Goal: Task Accomplishment & Management: Manage account settings

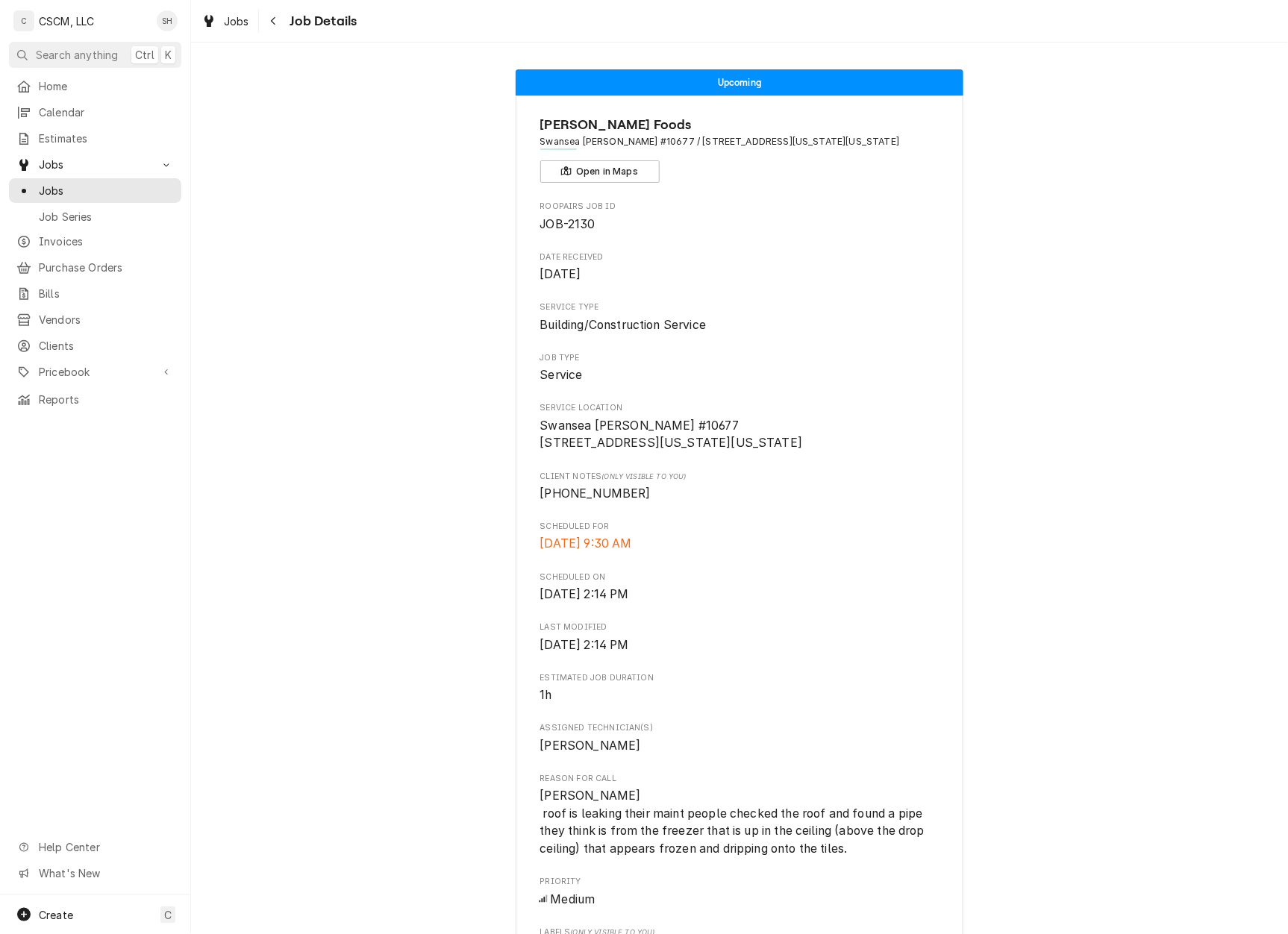
click at [273, 16] on icon "Navigate back" at bounding box center [273, 20] width 7 height 10
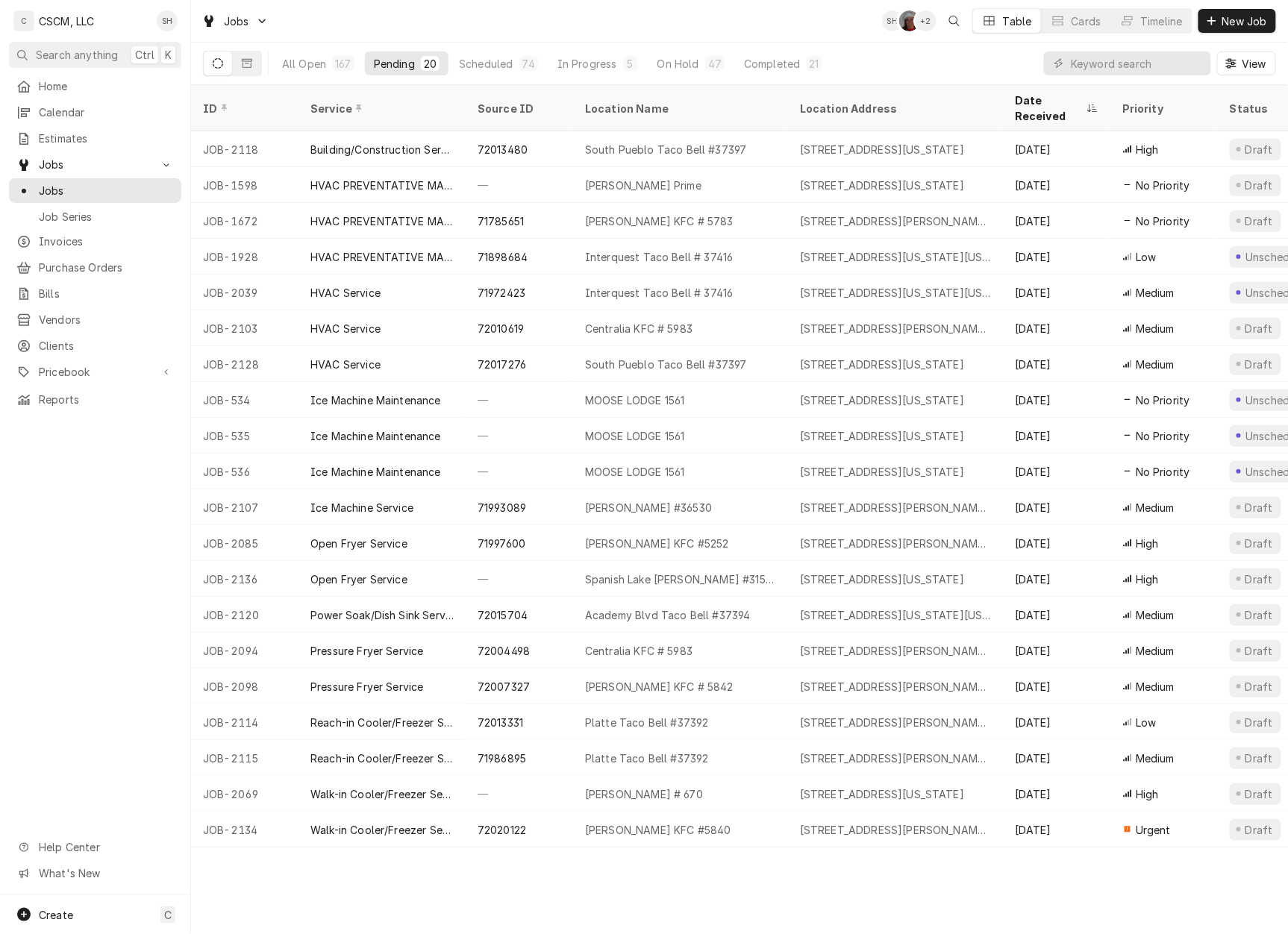
click at [112, 113] on span "Calendar" at bounding box center [106, 112] width 135 height 16
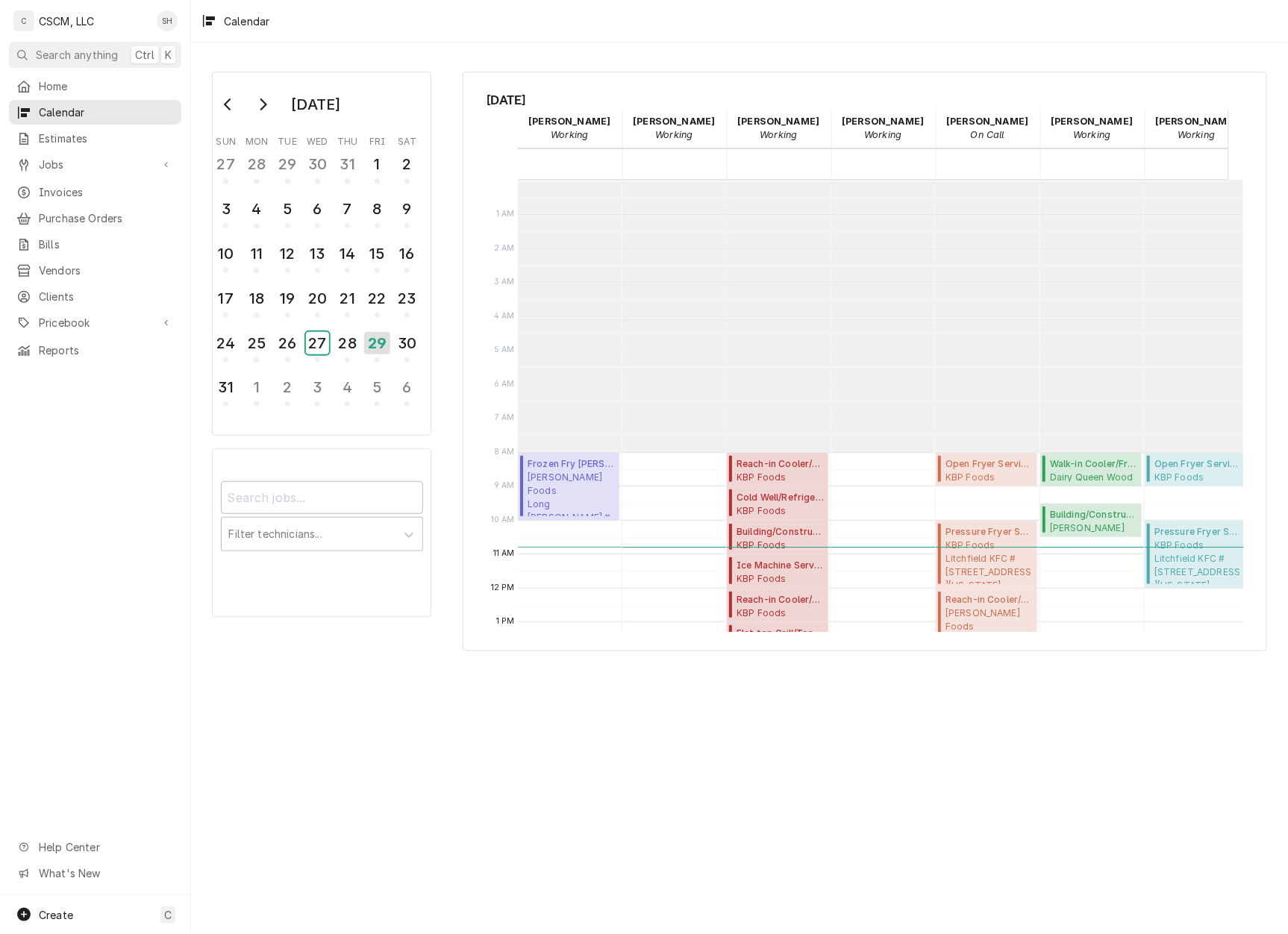
click at [326, 340] on div "27" at bounding box center [318, 343] width 23 height 23
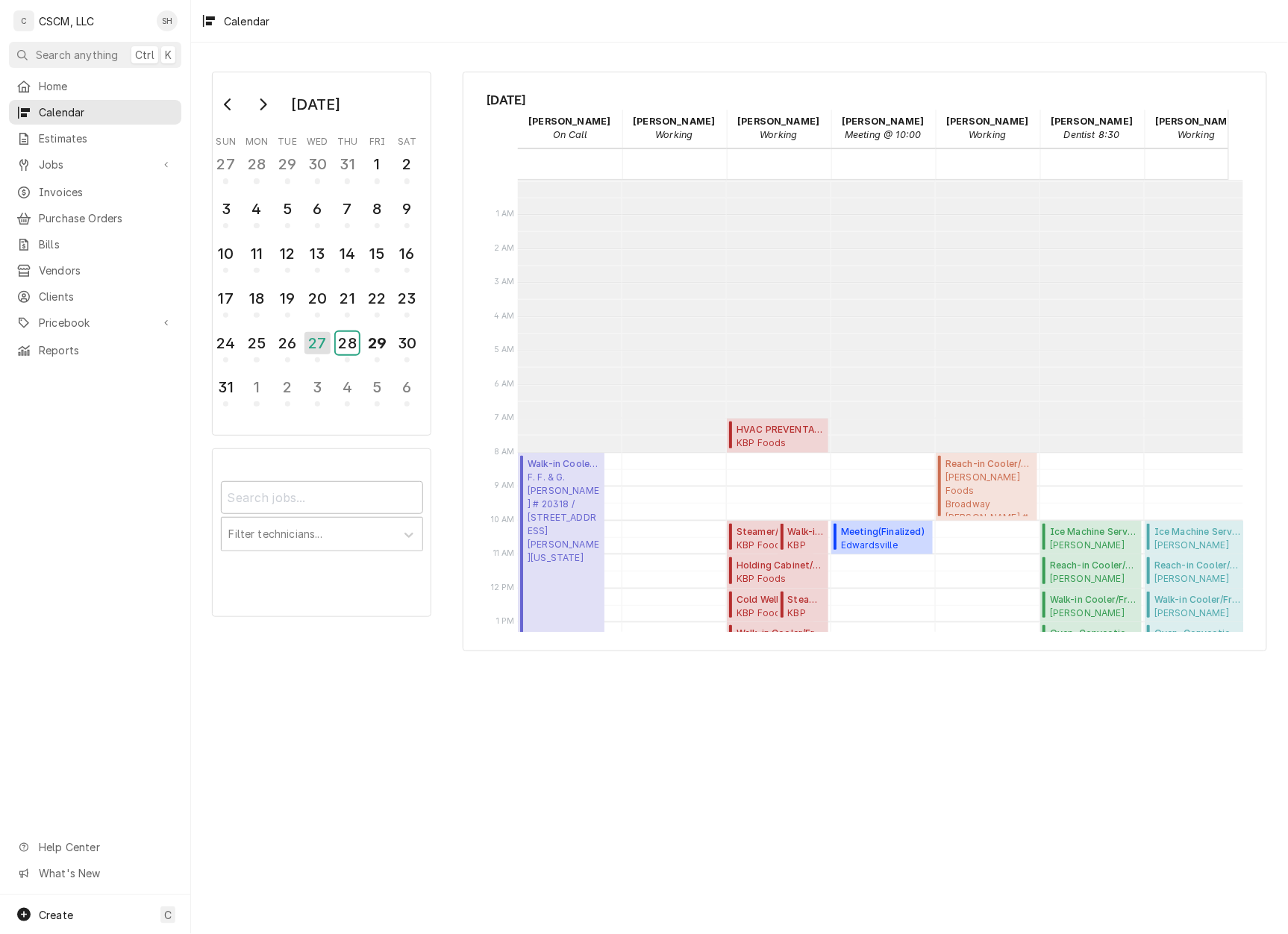
click at [333, 336] on button "28" at bounding box center [348, 348] width 30 height 41
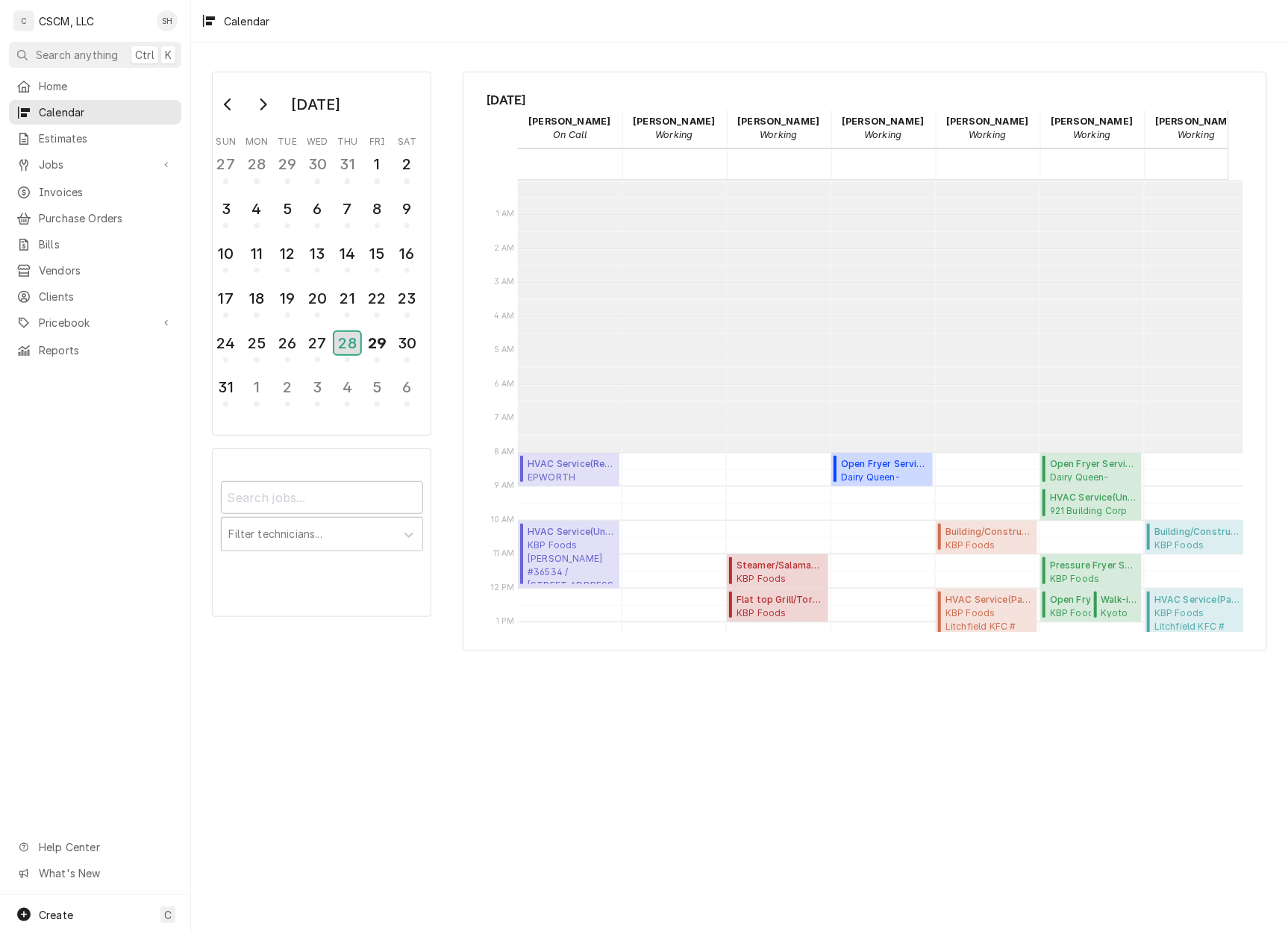
scroll to position [272, 0]
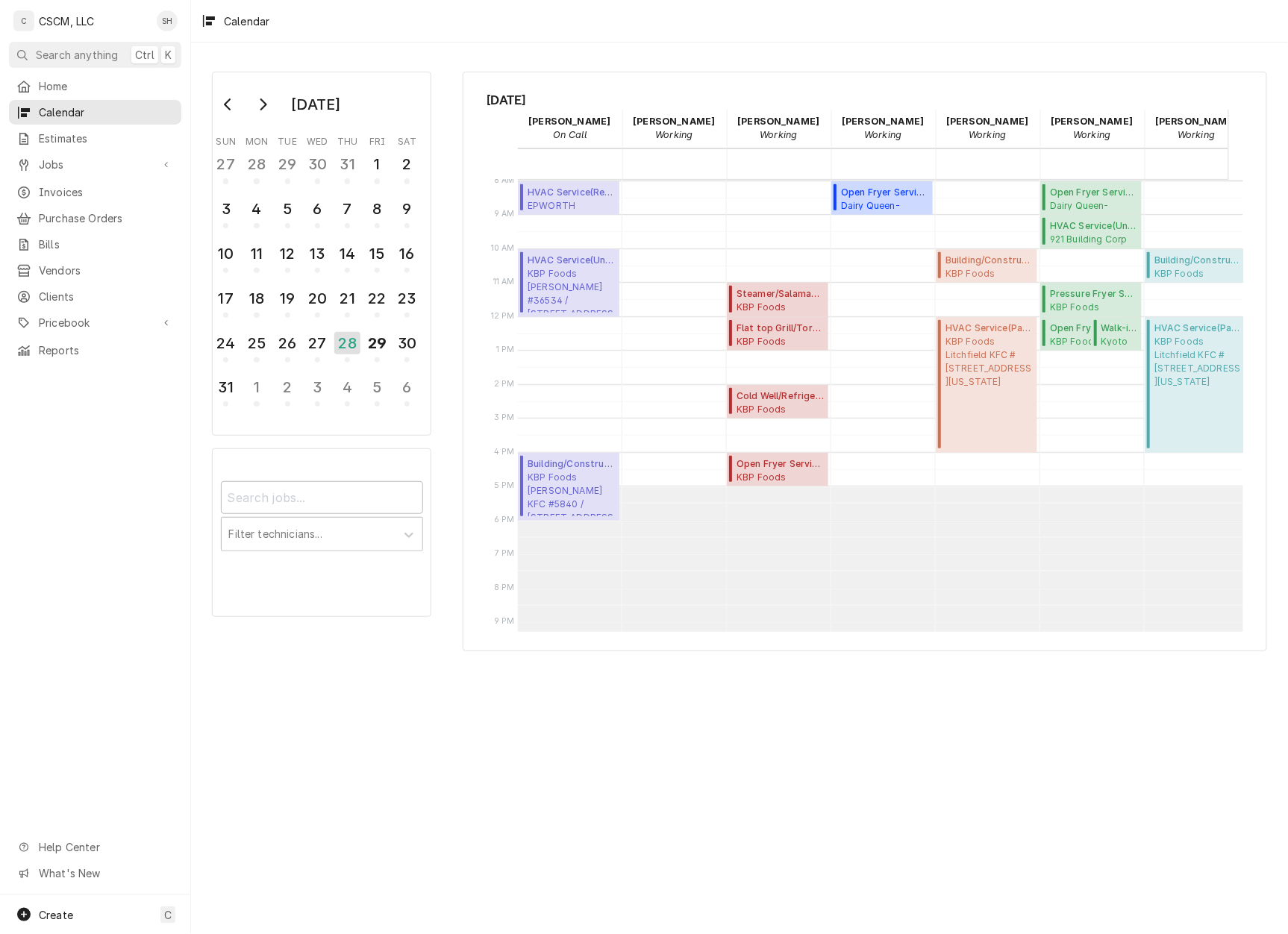
click at [81, 164] on span "Jobs" at bounding box center [95, 165] width 112 height 16
click at [88, 183] on span "Jobs" at bounding box center [106, 191] width 135 height 16
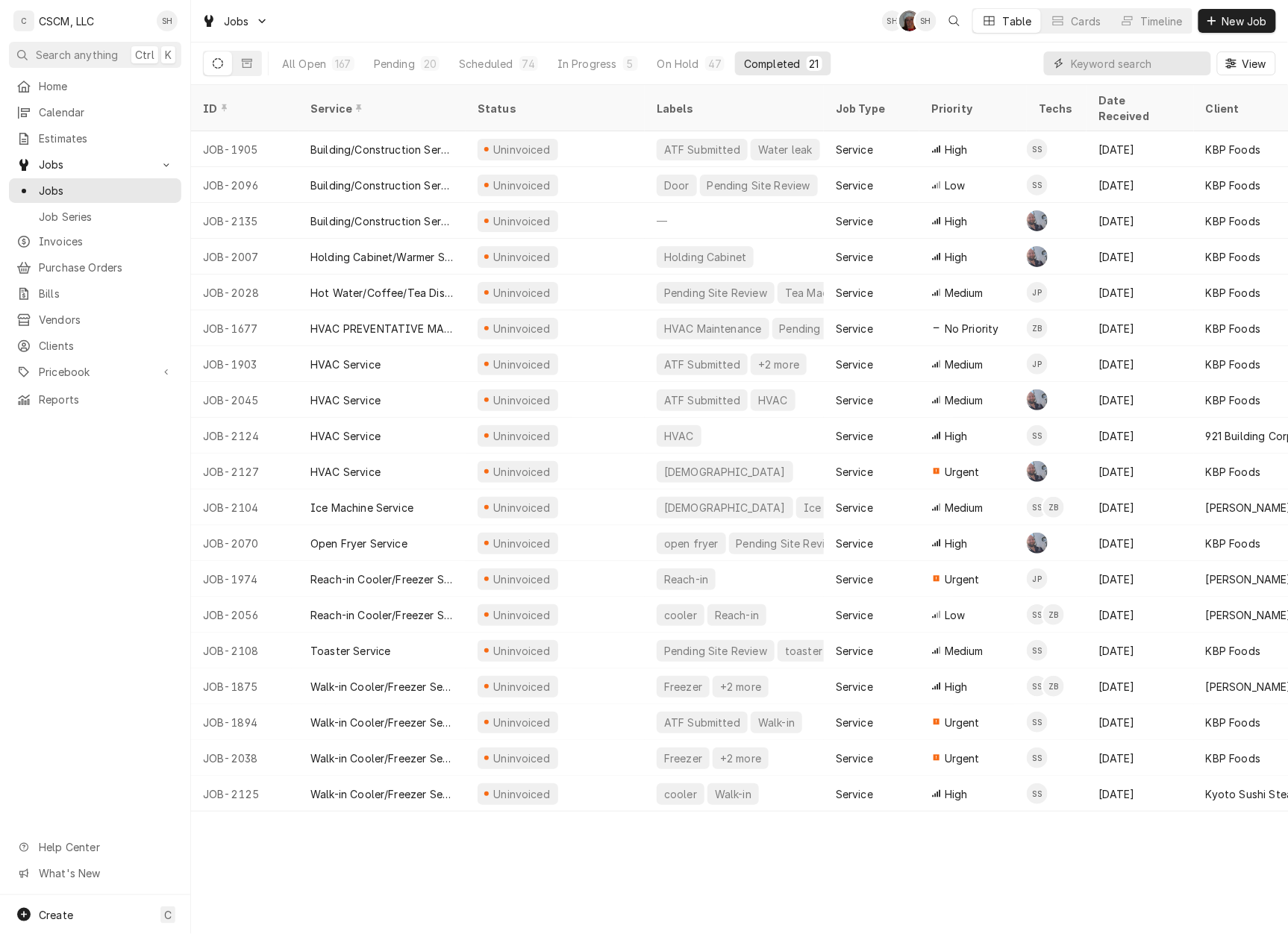
click at [1117, 59] on input "Dynamic Content Wrapper" at bounding box center [1137, 63] width 133 height 24
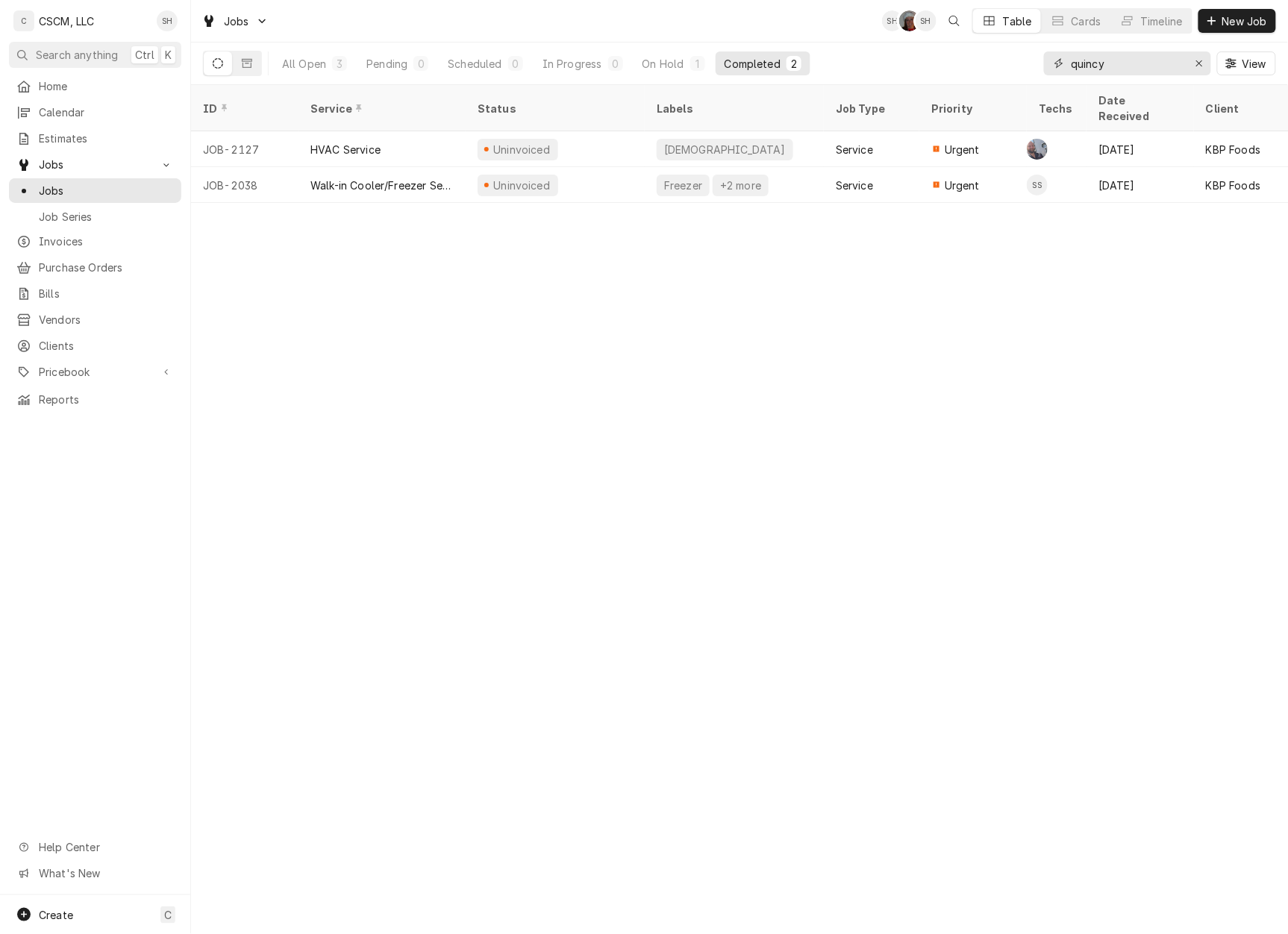
type input "quincy"
click at [296, 67] on div "All Open" at bounding box center [304, 64] width 44 height 16
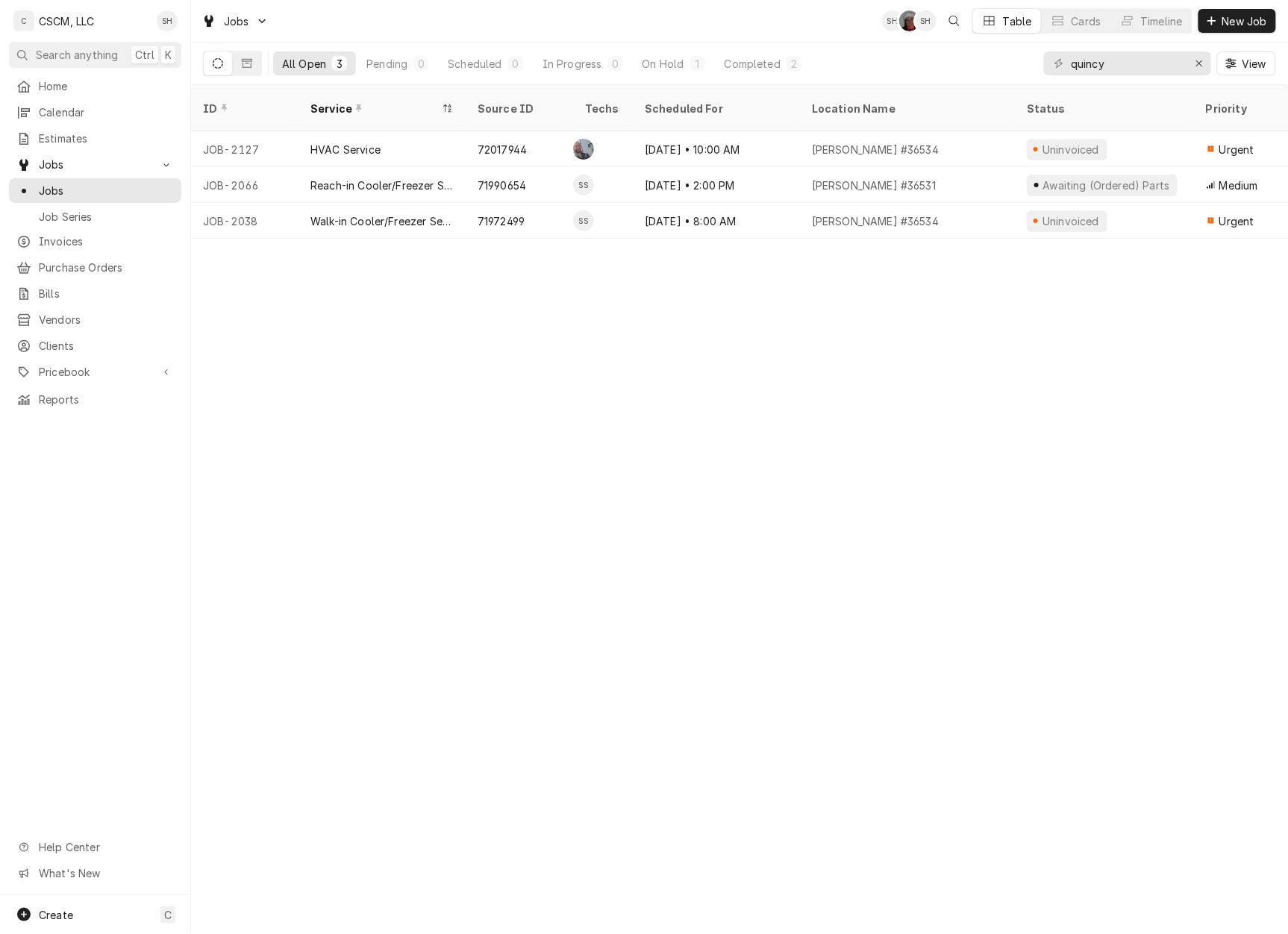
click at [698, 59] on div "1" at bounding box center [698, 64] width 9 height 16
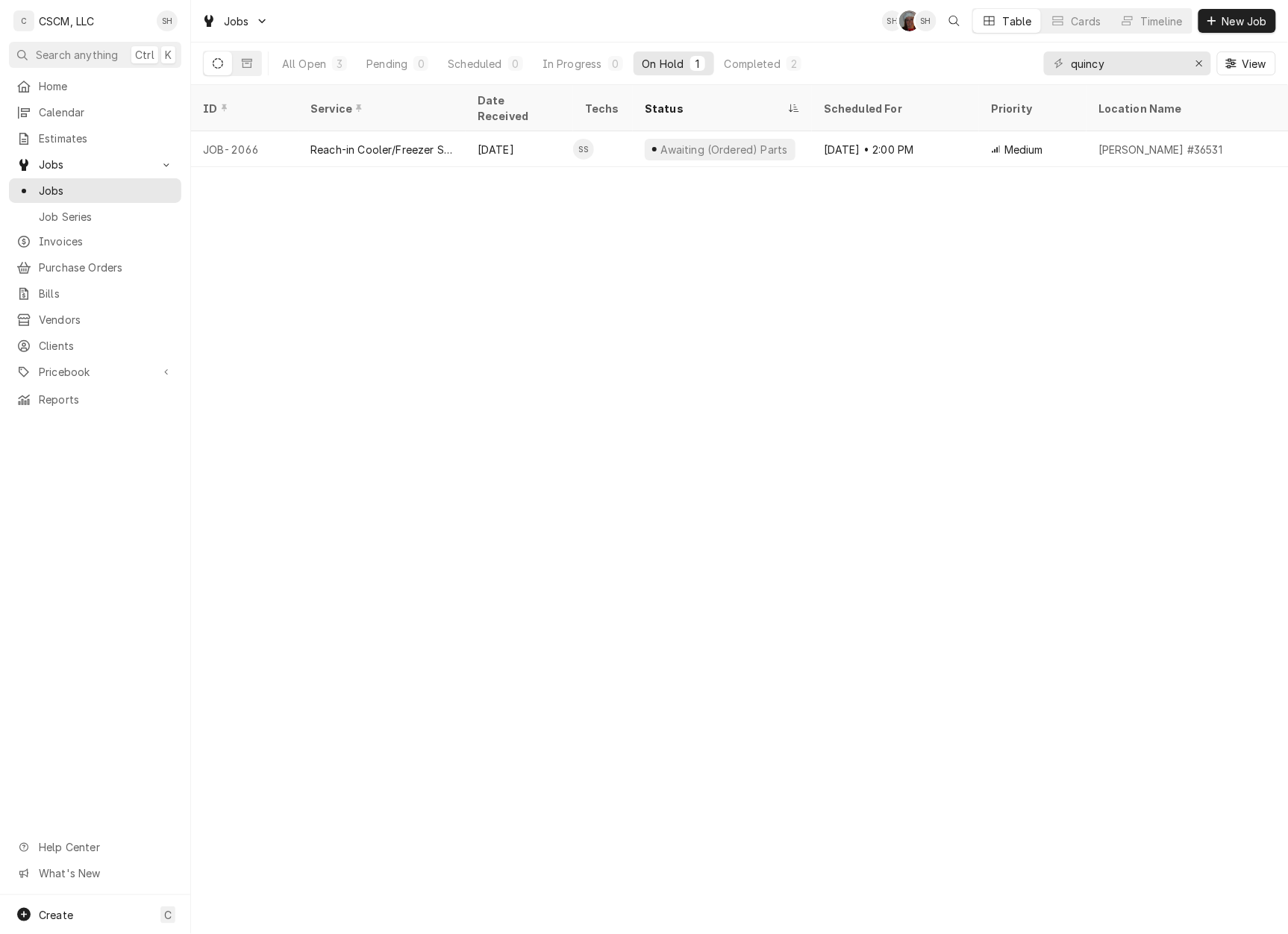
click at [308, 60] on div "All Open" at bounding box center [304, 64] width 44 height 16
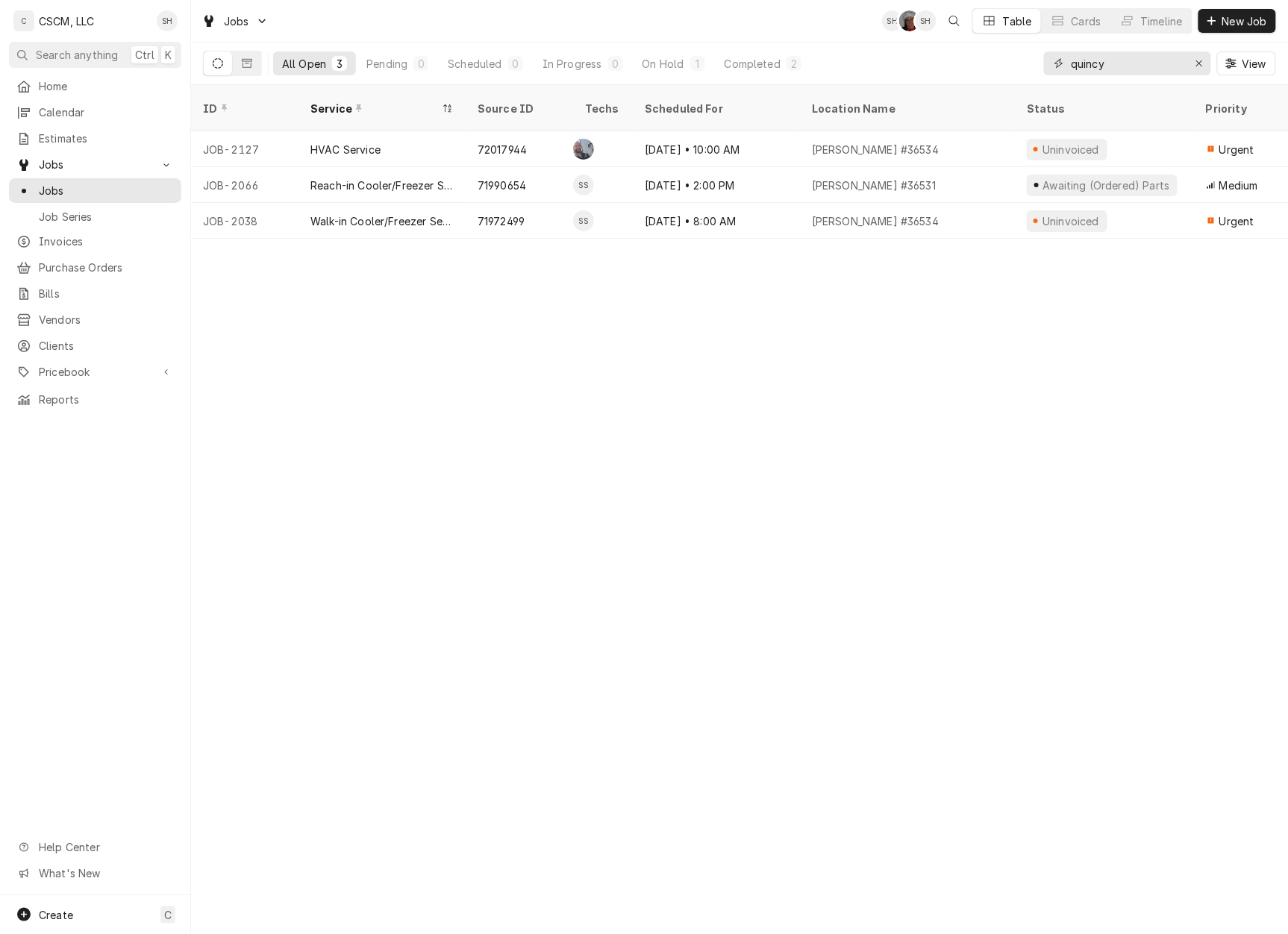
click at [1209, 62] on button "Erase input" at bounding box center [1199, 63] width 24 height 24
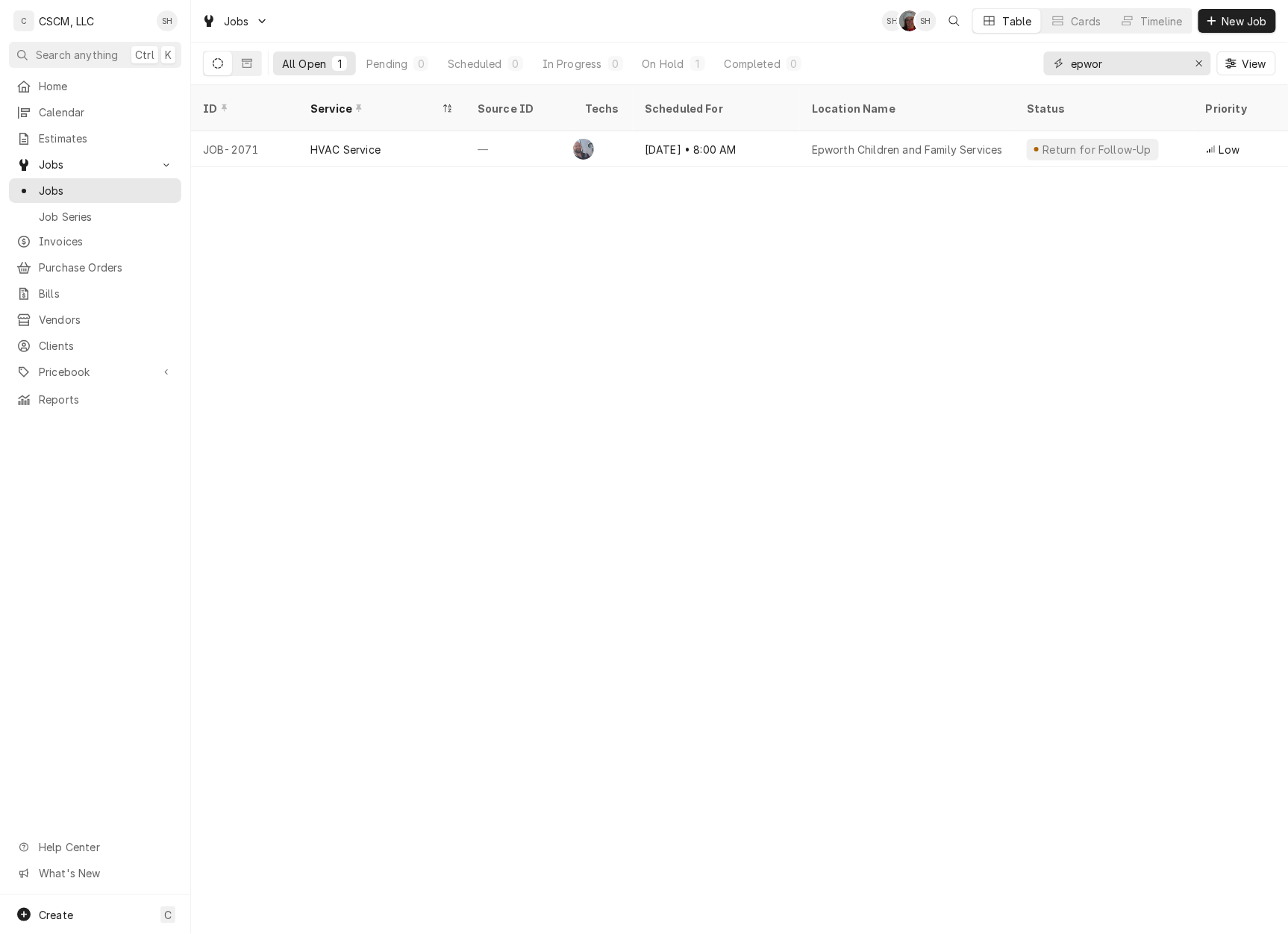
type input "epwor"
click at [506, 133] on div "—" at bounding box center [519, 149] width 108 height 36
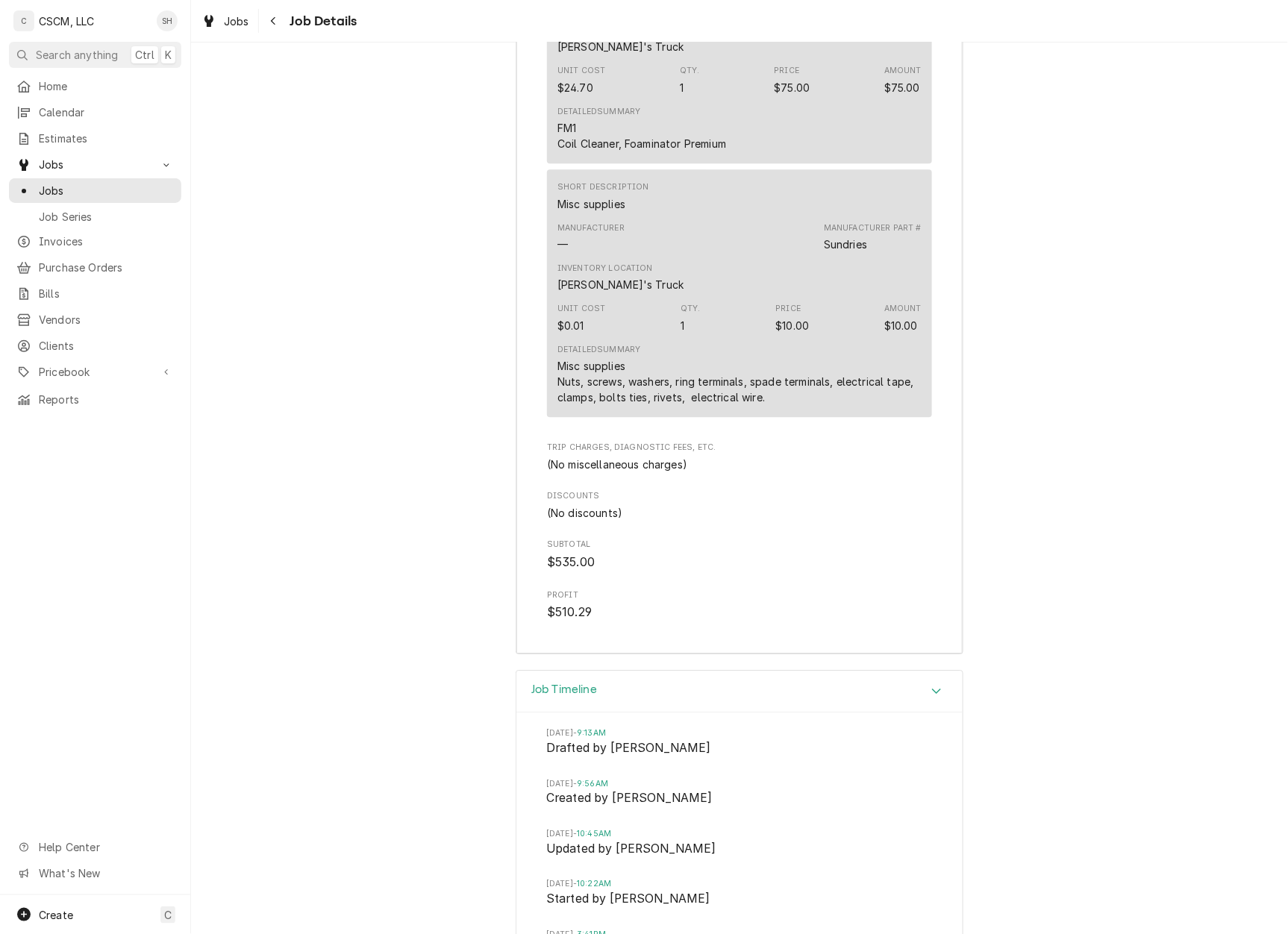
scroll to position [3224, 0]
click at [281, 12] on button "Navigate back" at bounding box center [273, 20] width 24 height 24
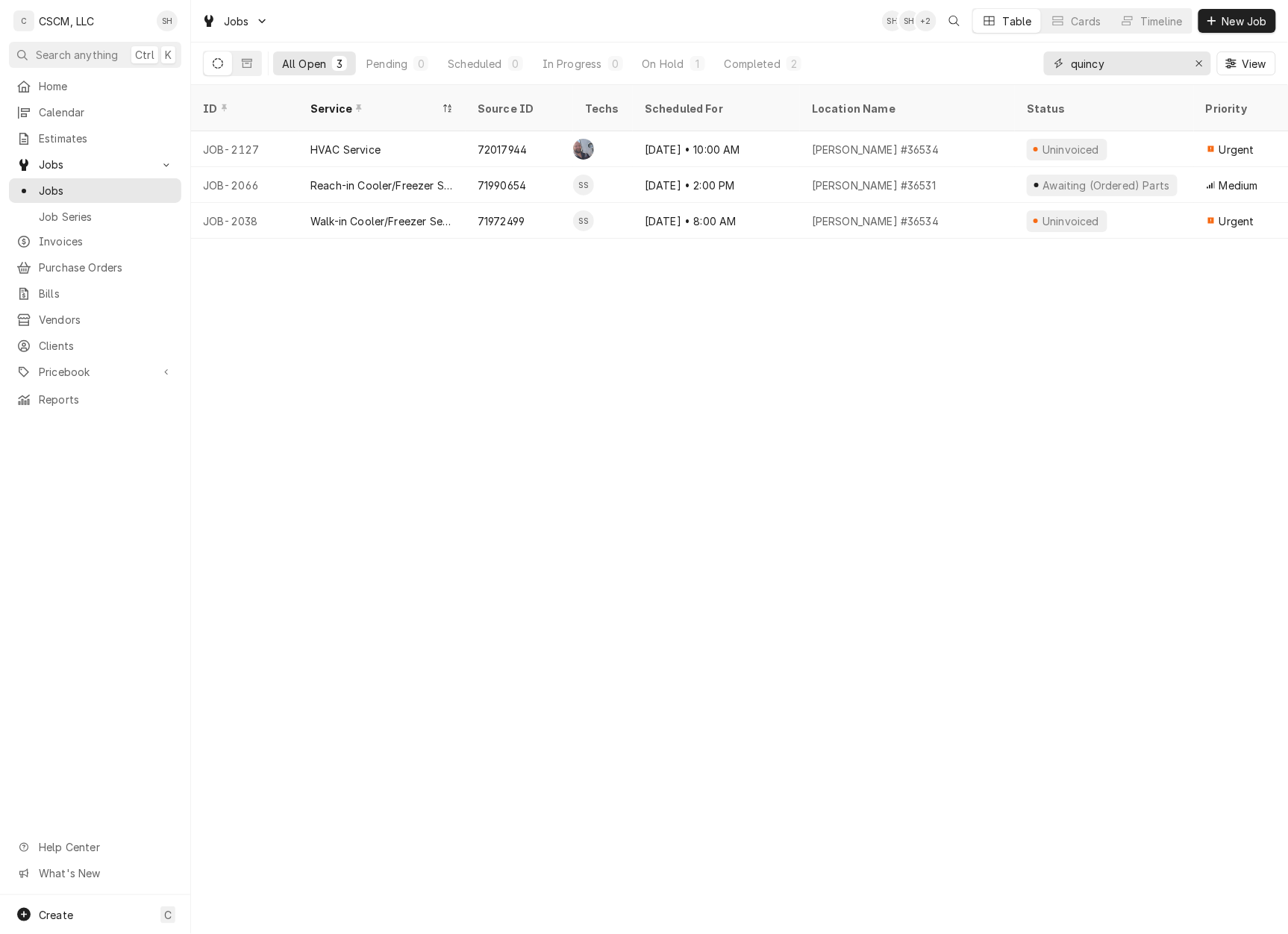
click at [1197, 62] on icon "Erase input" at bounding box center [1200, 63] width 9 height 10
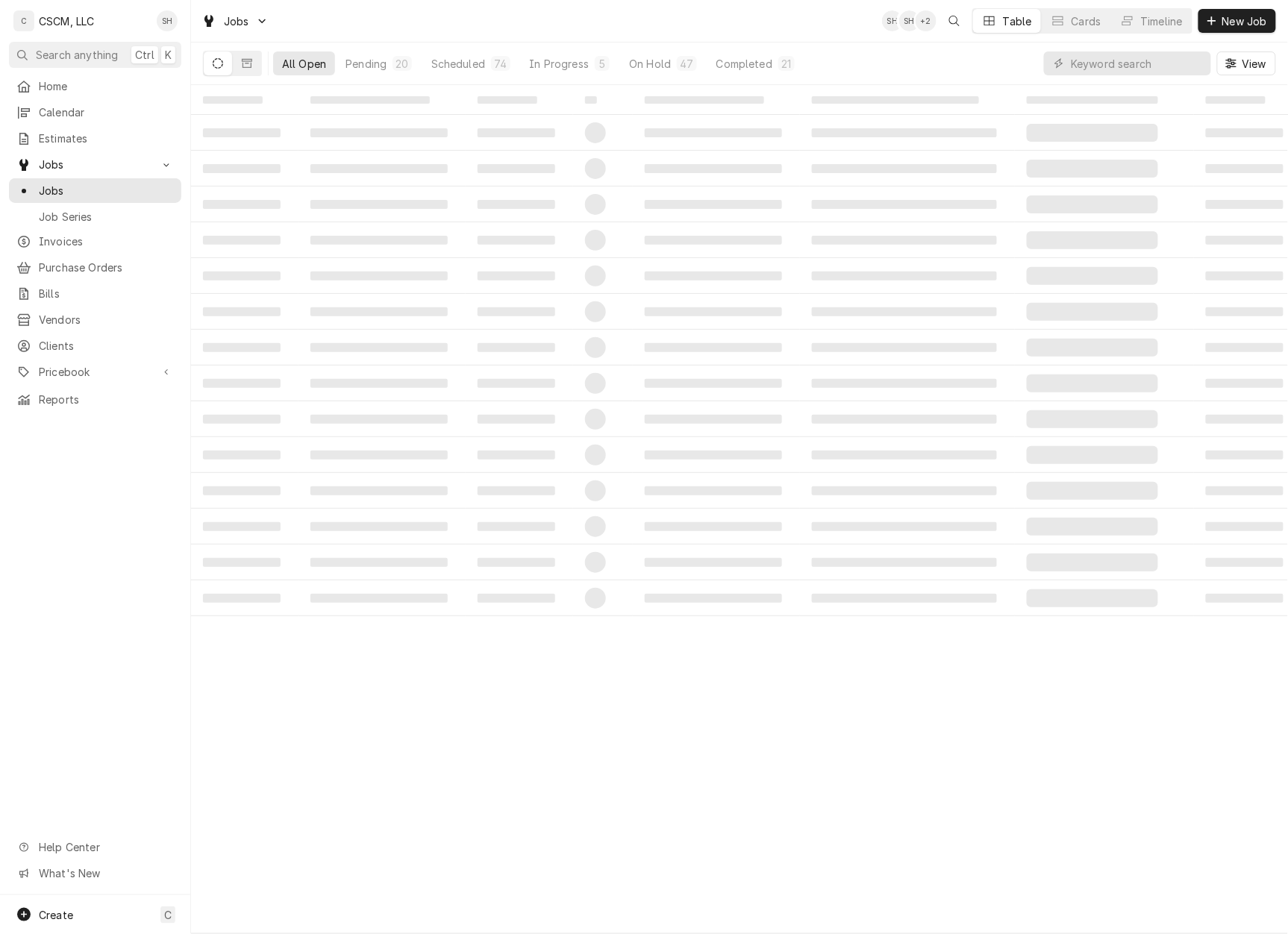
click at [382, 61] on div "Pending" at bounding box center [366, 64] width 41 height 16
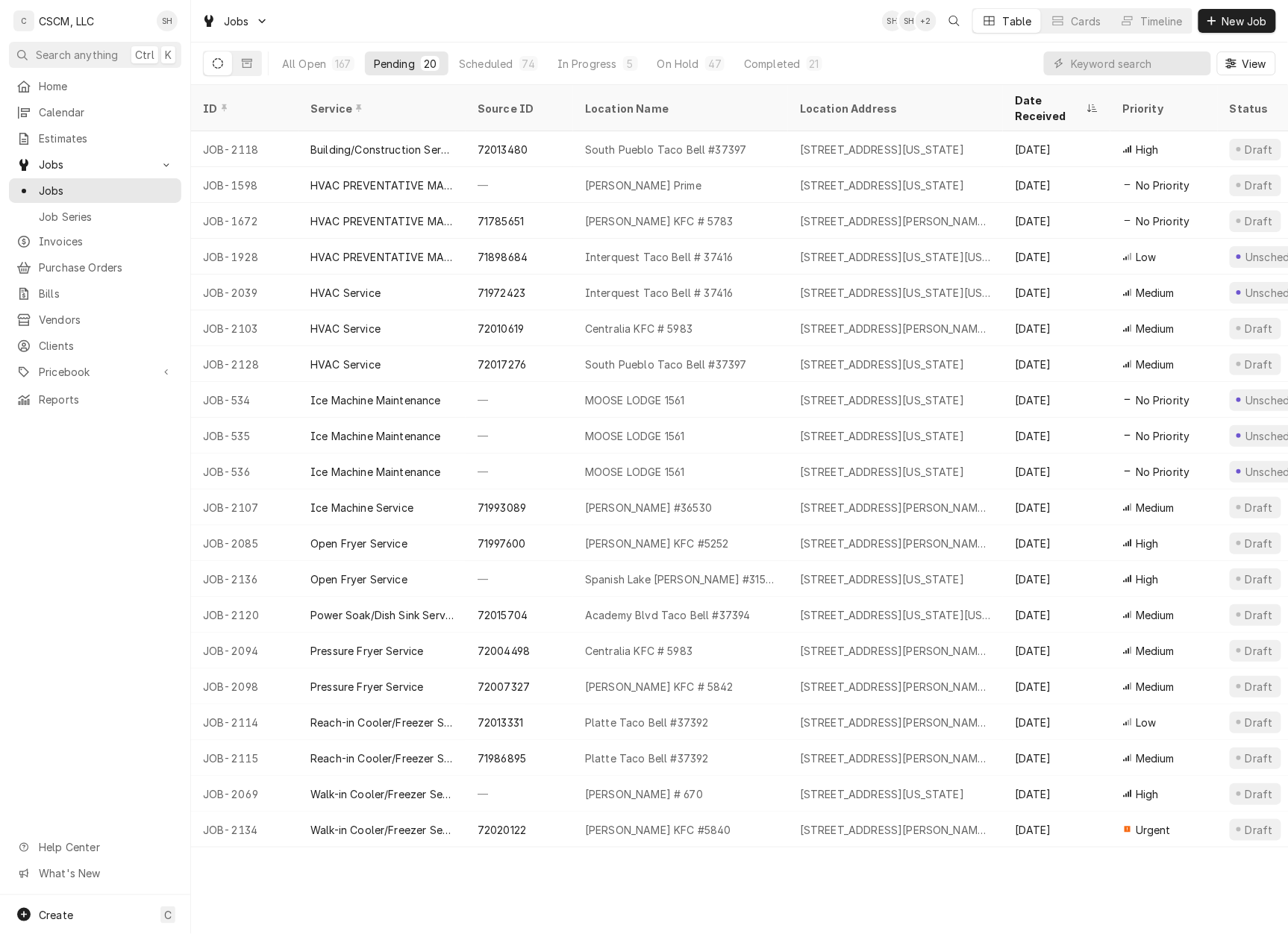
click at [912, 572] on div "11111 Bellefontaine Rd, St. Louis, Missouri 63138" at bounding box center [882, 579] width 164 height 16
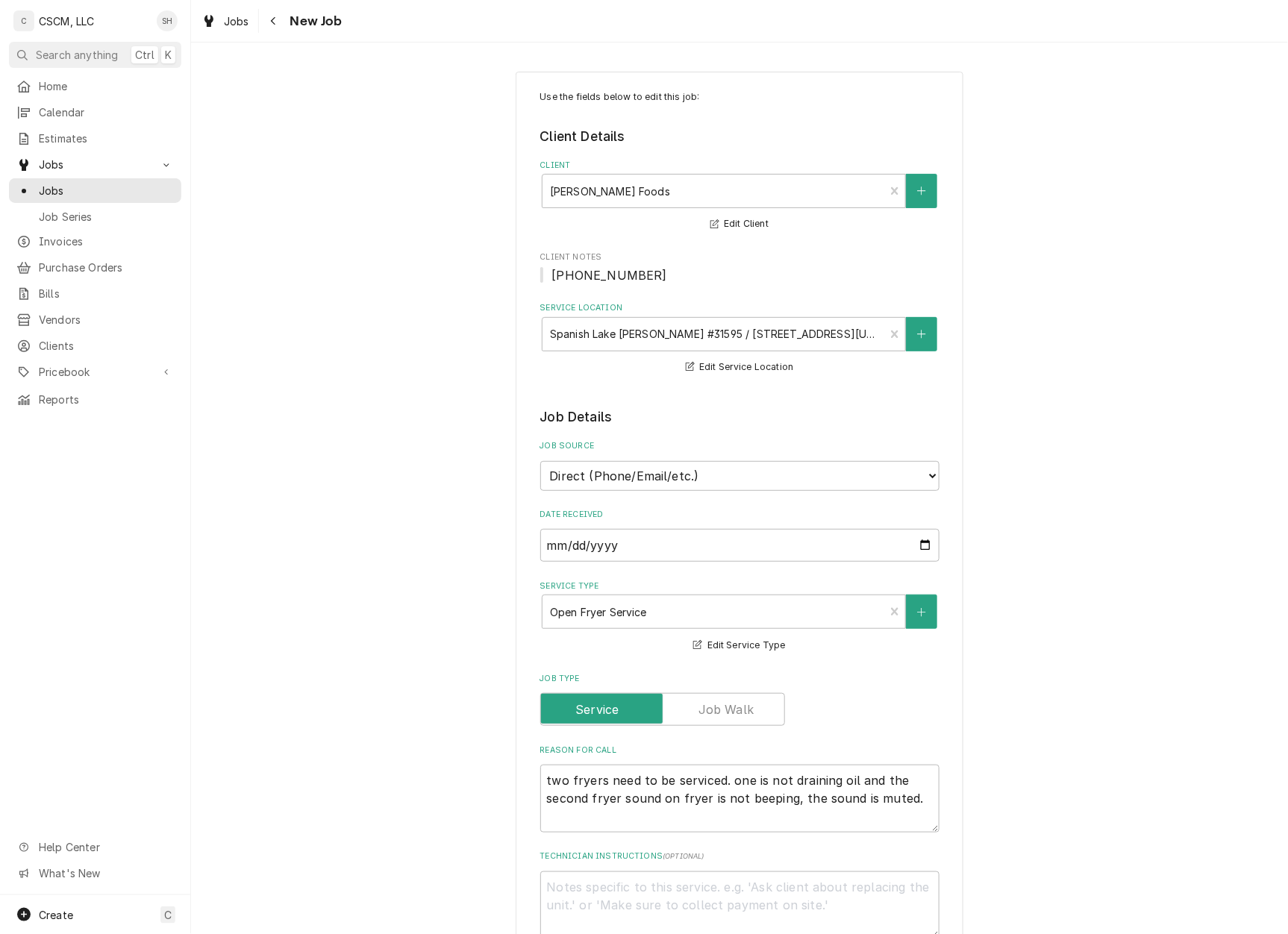
scroll to position [298, 0]
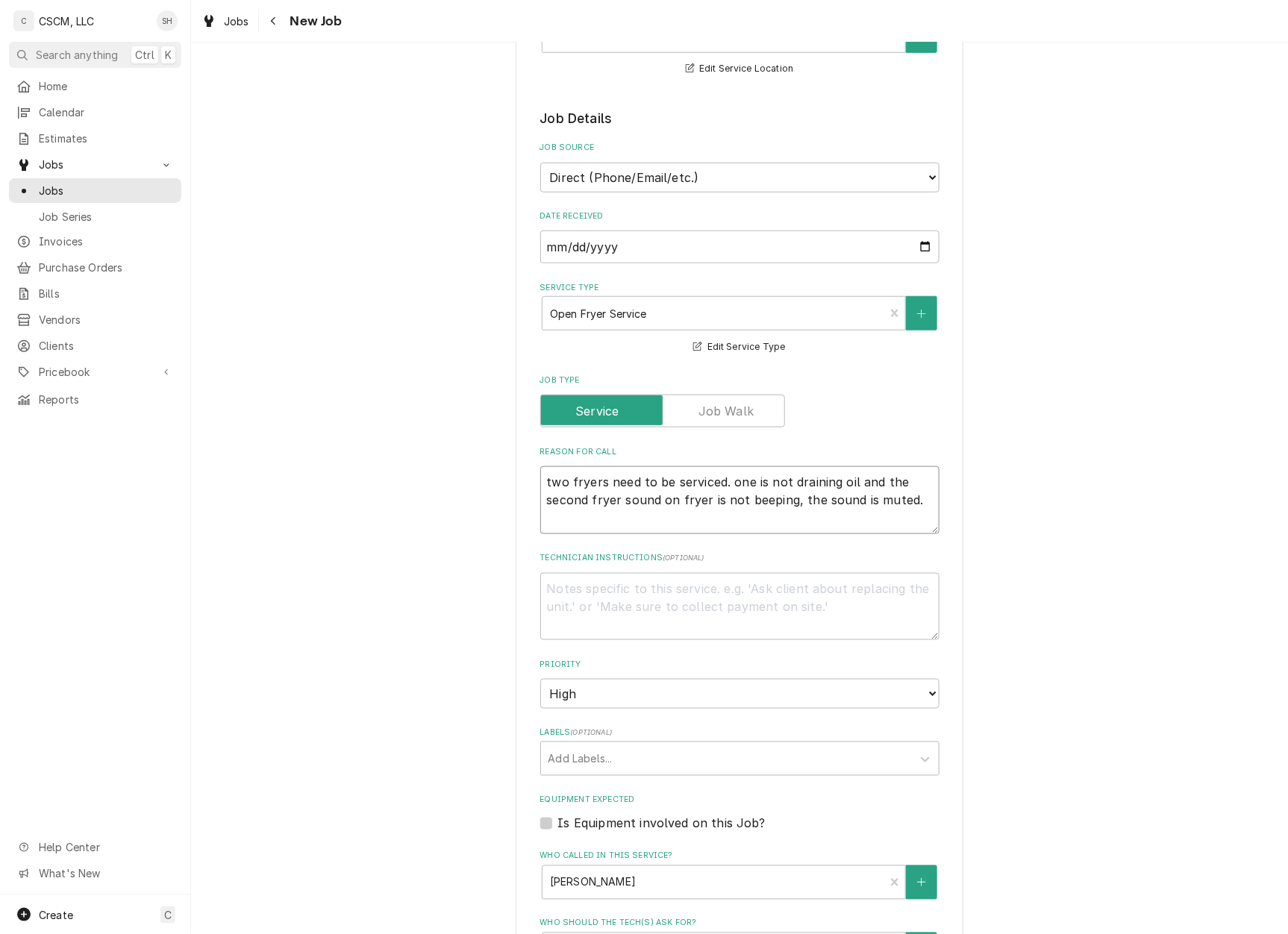
click at [615, 500] on textarea "two fryers need to be serviced. one is not draining oil and the second fryer so…" at bounding box center [740, 500] width 399 height 68
type textarea "x"
type textarea "two fryers need to be serviced. one is not draining oil and the second fryer ts…"
type textarea "x"
type textarea "two fryers need to be serviced. one is not draining oil and the second fryer th…"
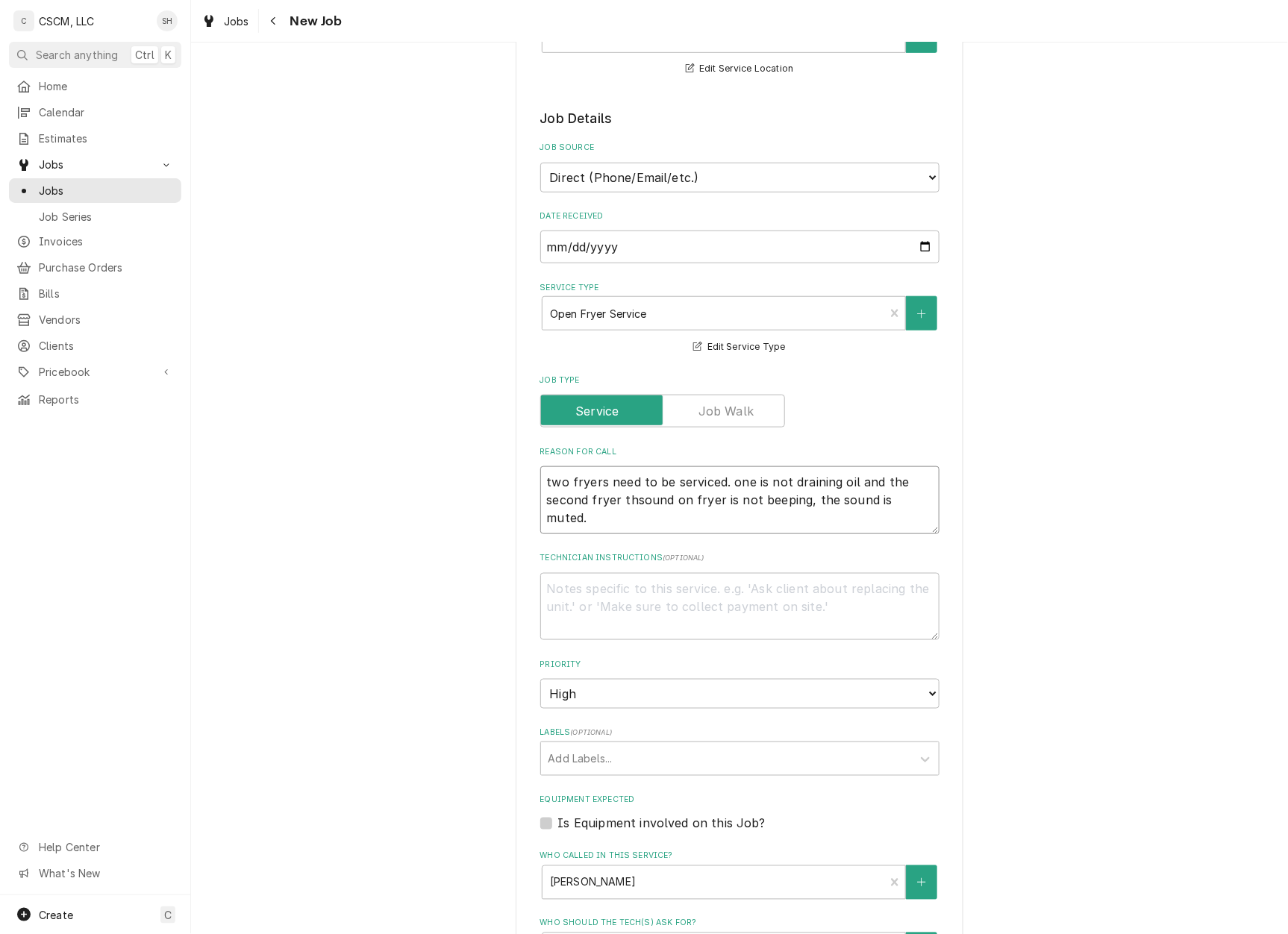
type textarea "x"
type textarea "two fryers need to be serviced. one is not draining oil and the second fryer th…"
type textarea "x"
type textarea "two fryers need to be serviced. one is not draining oil and the second fryer th…"
type textarea "x"
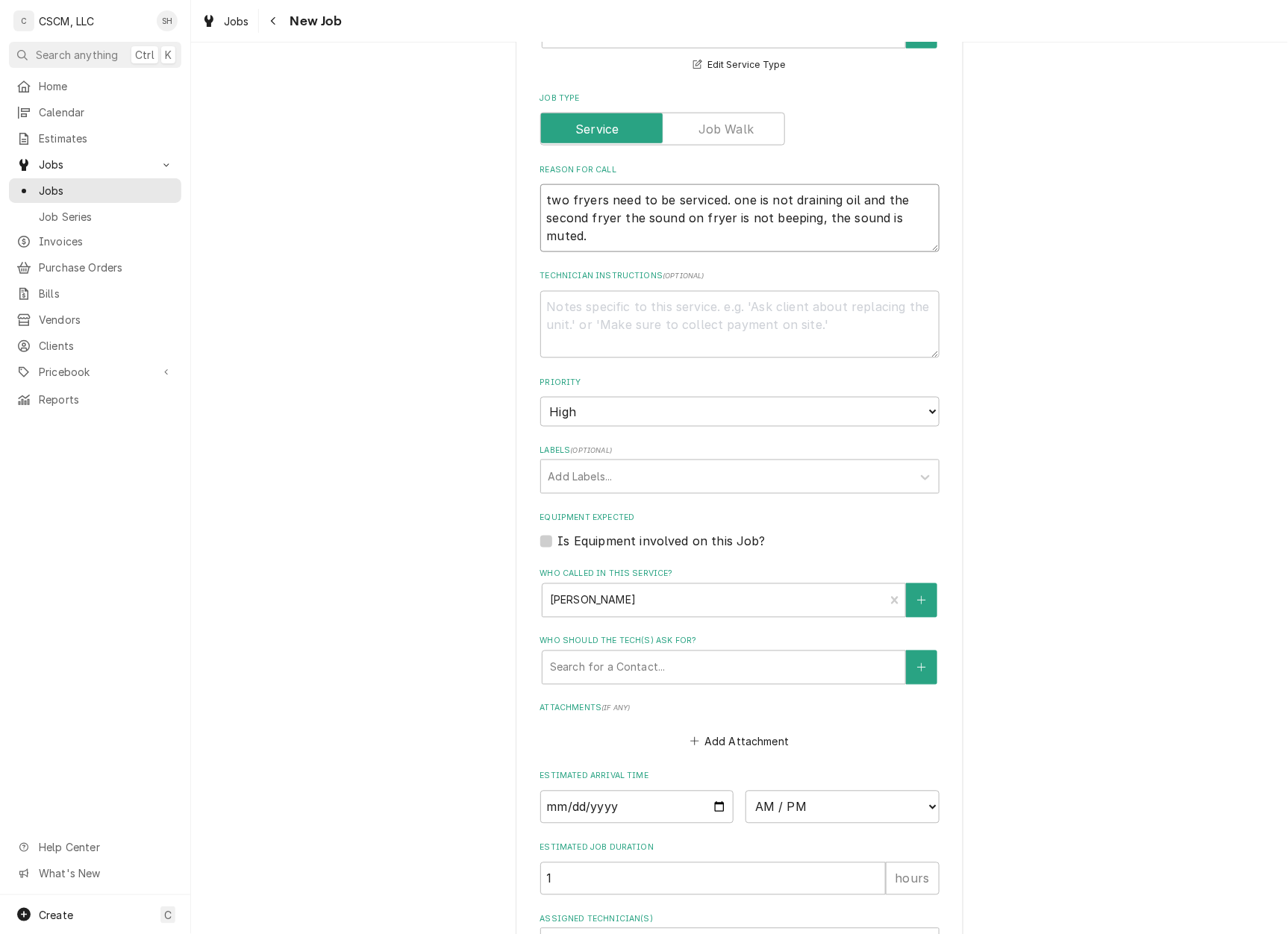
scroll to position [597, 0]
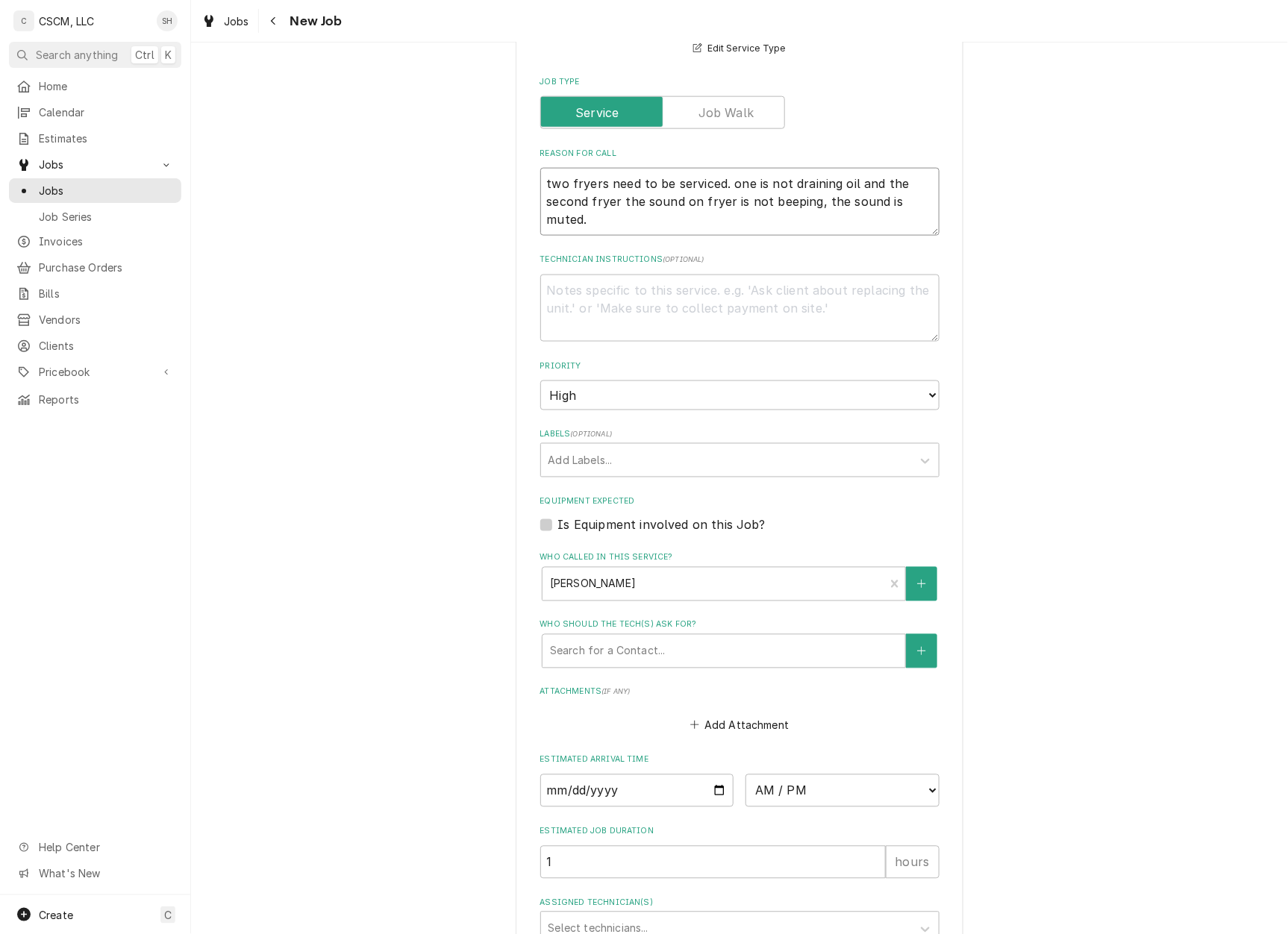
type textarea "two fryers need to be serviced. one is not draining oil and the second fryer th…"
type textarea "x"
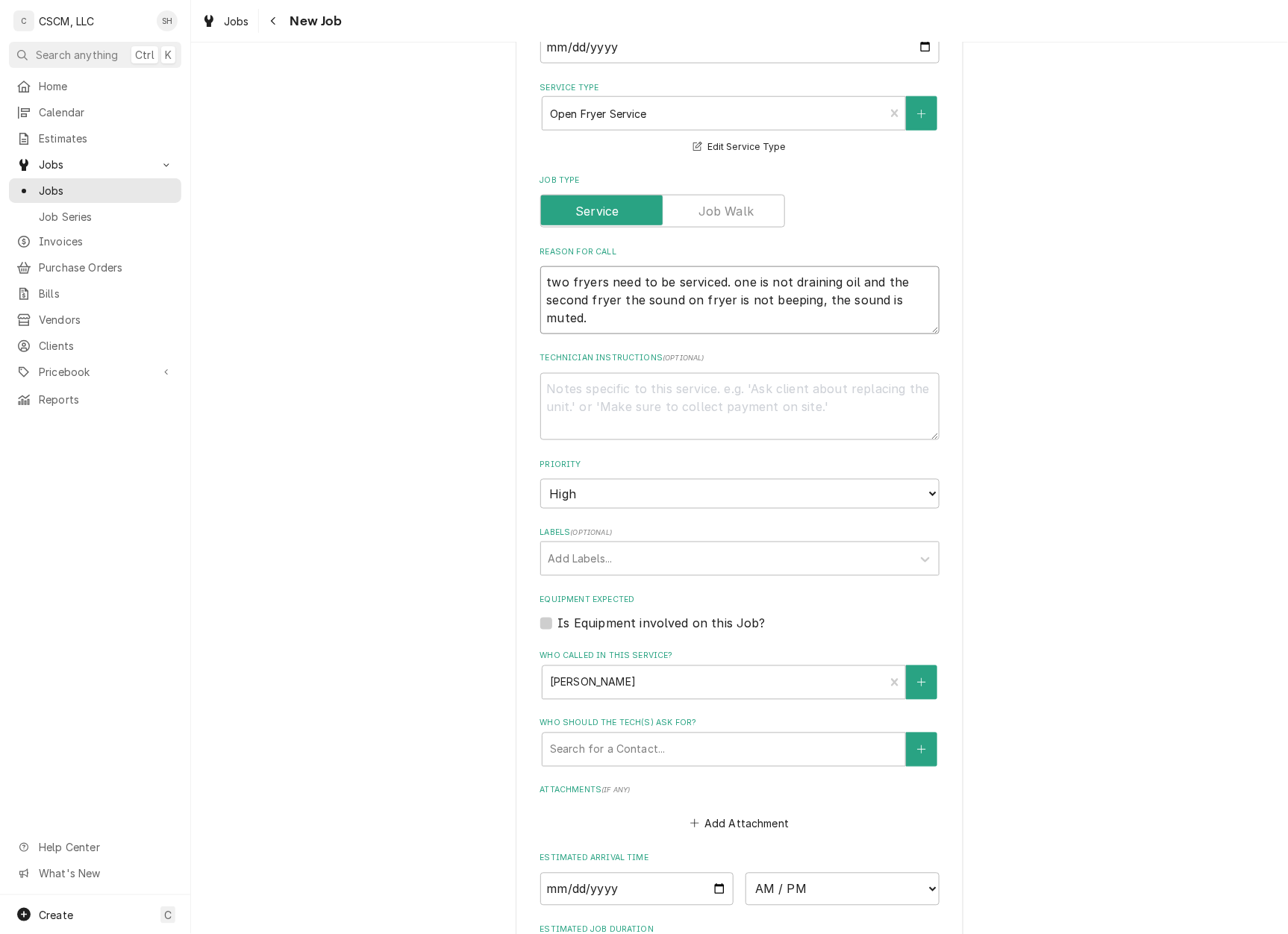
scroll to position [497, 0]
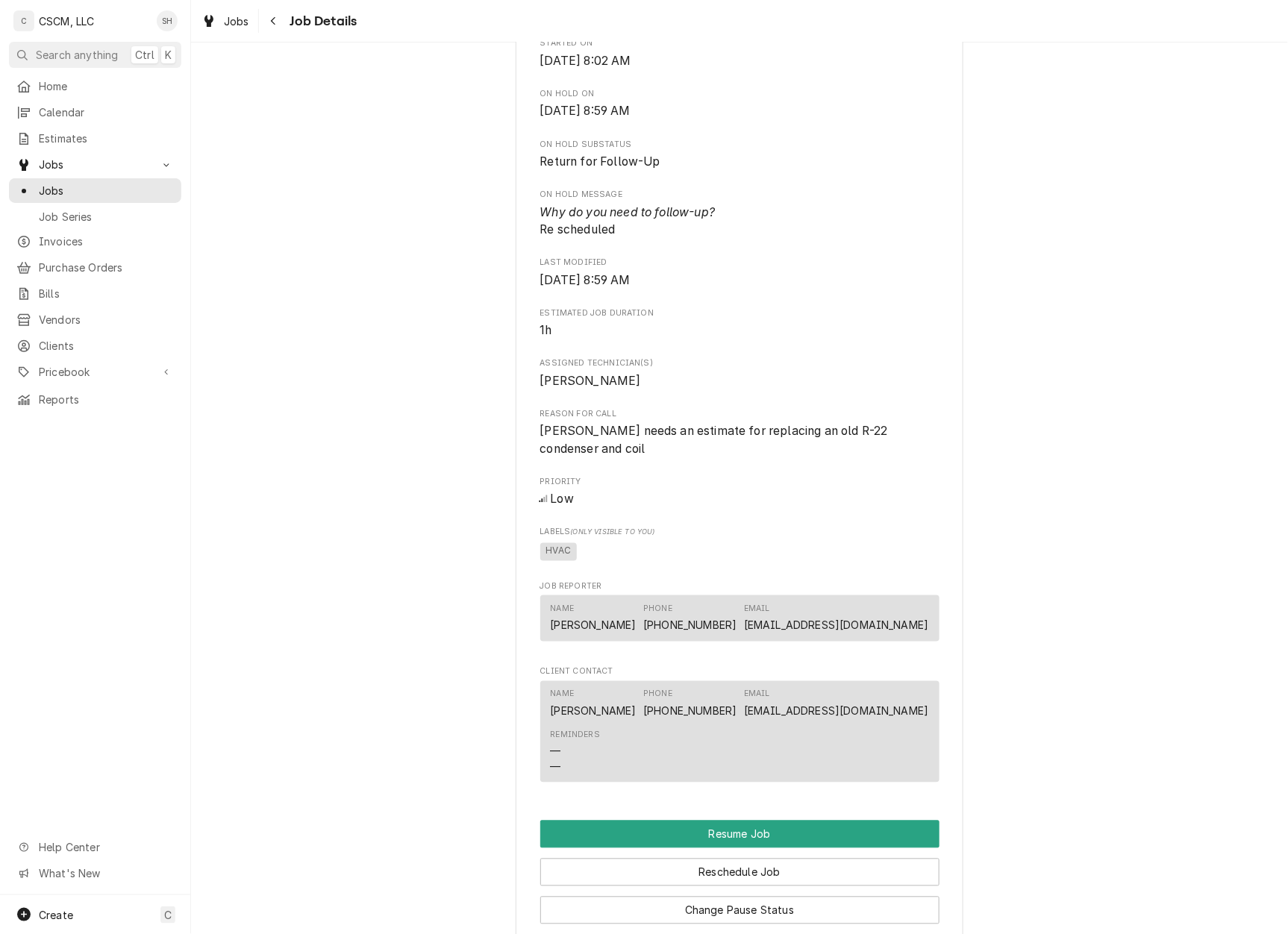
scroll to position [914, 0]
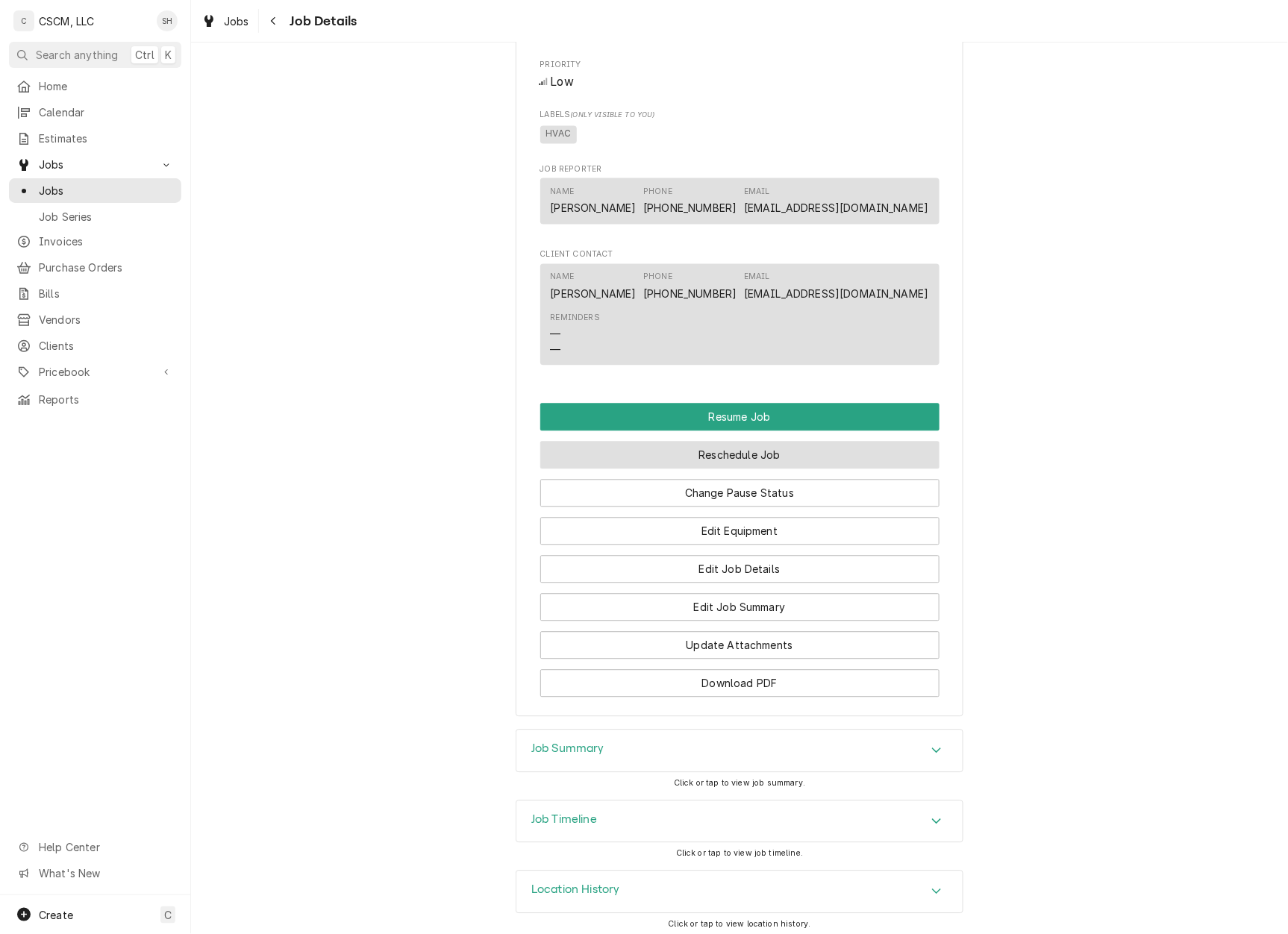
click at [730, 445] on button "Reschedule Job" at bounding box center [740, 455] width 399 height 27
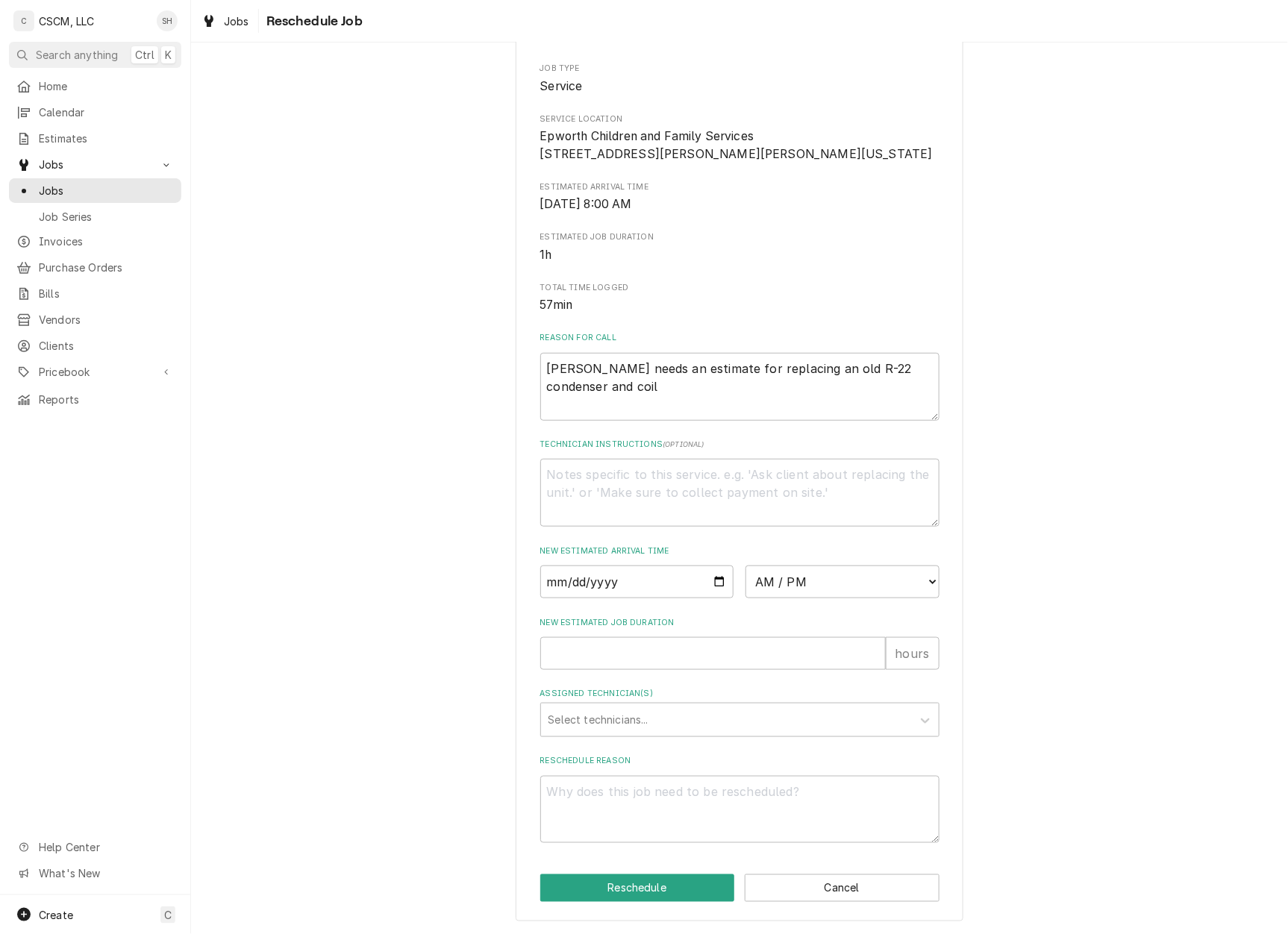
scroll to position [184, 0]
click at [637, 648] on input "New Estimated Job Duration" at bounding box center [713, 654] width 345 height 33
type textarea "x"
type input "1"
click at [712, 580] on input "Date" at bounding box center [637, 582] width 194 height 33
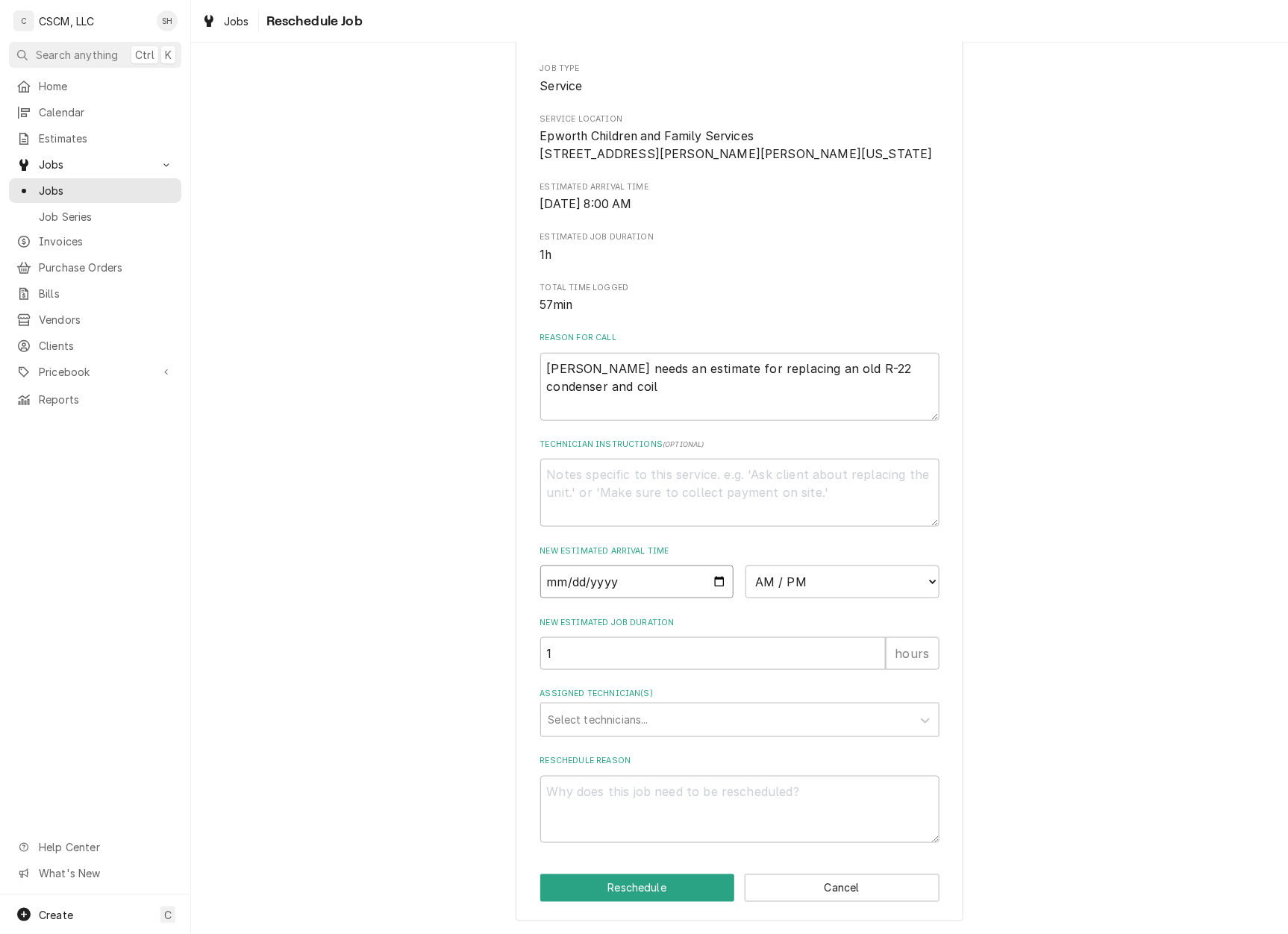
type input "2025-08-29"
type textarea "x"
click at [786, 565] on select "AM / PM 6:00 AM 6:15 AM 6:30 AM 6:45 AM 7:00 AM 7:15 AM 7:30 AM 7:45 AM 8:00 AM…" at bounding box center [843, 582] width 194 height 33
select select "11:00:00"
click at [746, 565] on select "AM / PM 6:00 AM 6:15 AM 6:30 AM 6:45 AM 7:00 AM 7:15 AM 7:30 AM 7:45 AM 8:00 AM…" at bounding box center [843, 582] width 194 height 33
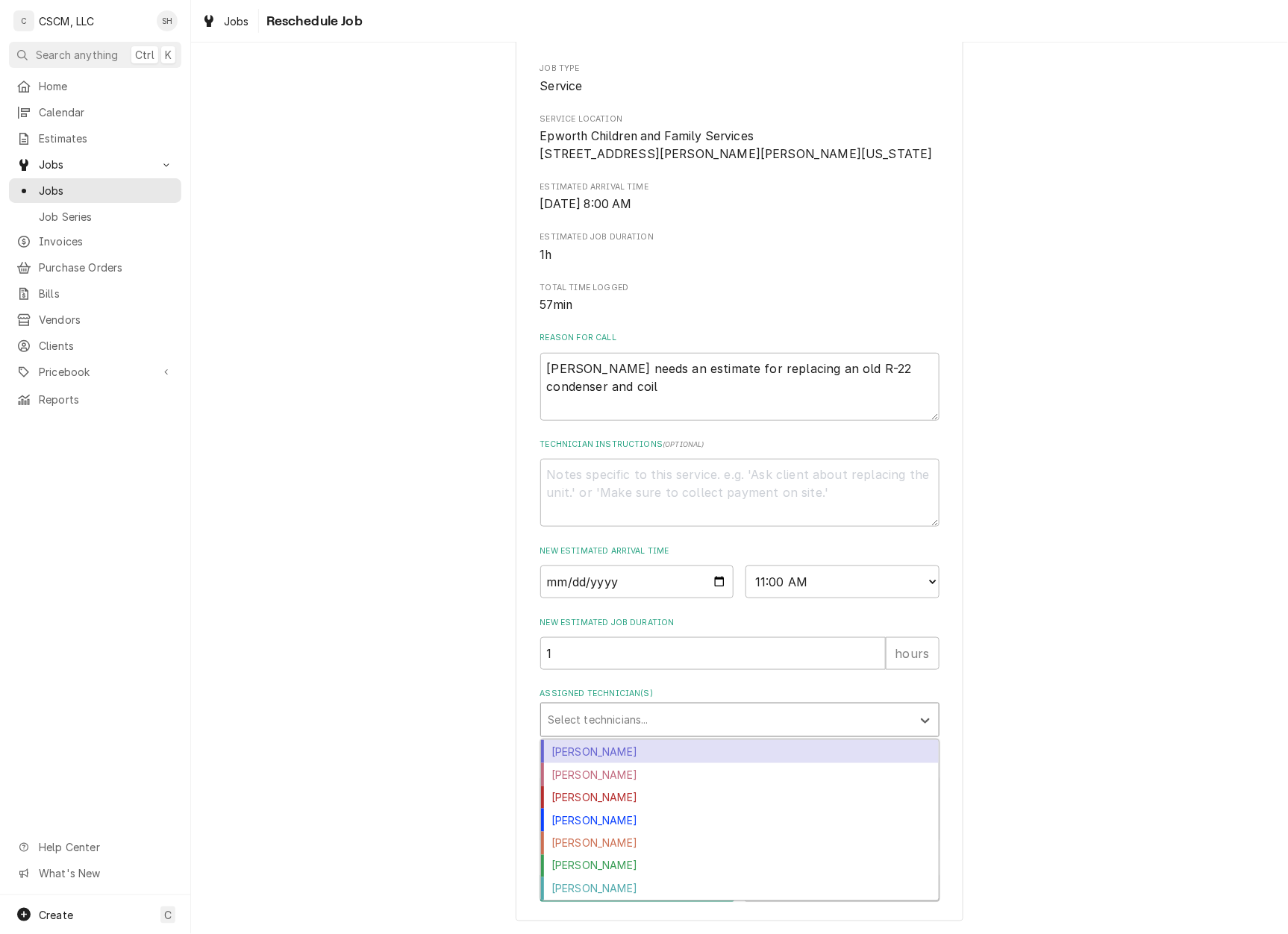
click at [640, 720] on div "Assigned Technician(s)" at bounding box center [726, 720] width 356 height 27
click at [610, 748] on div "[PERSON_NAME]" at bounding box center [740, 752] width 398 height 23
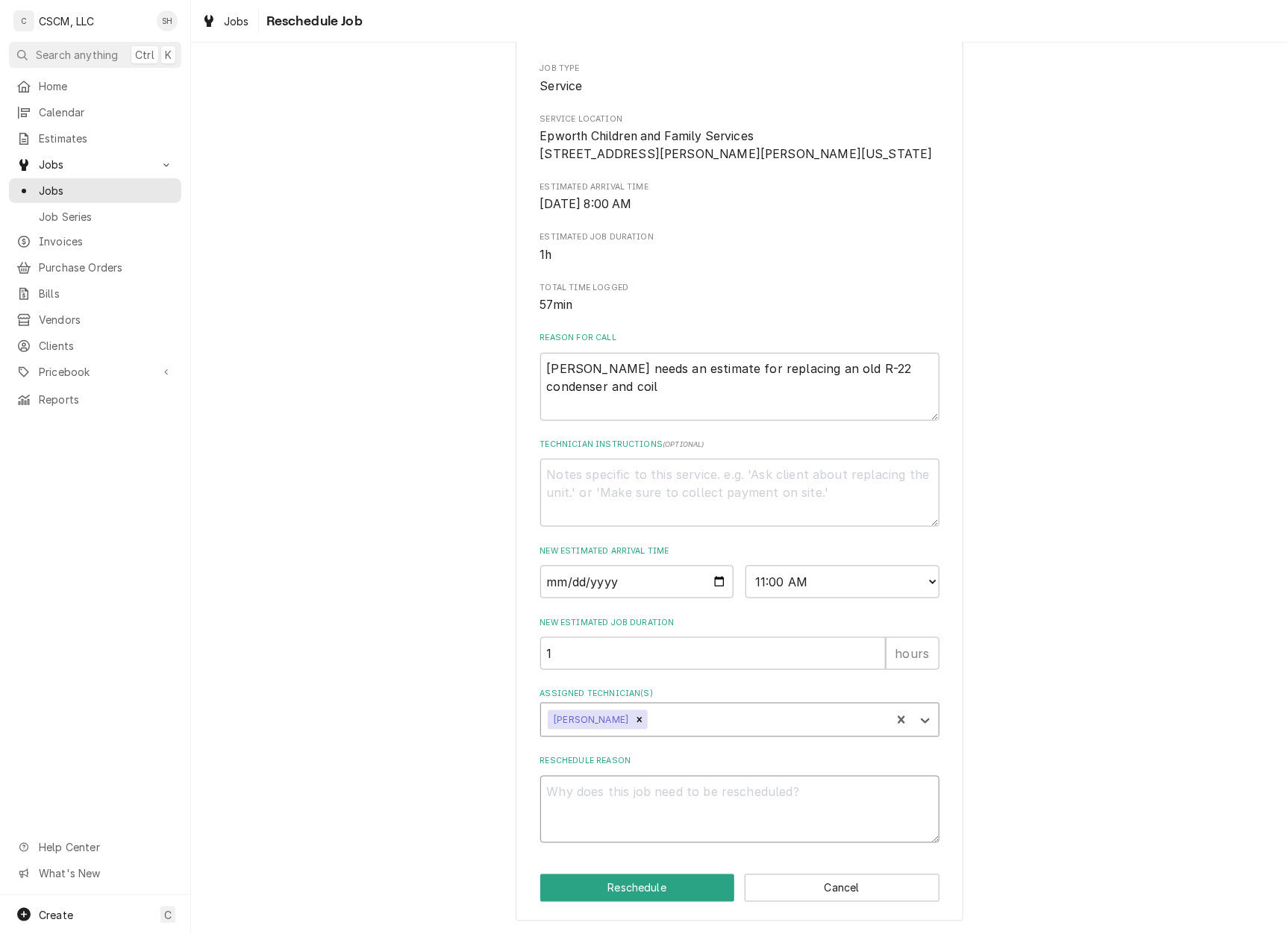
click at [623, 801] on textarea "Reschedule Reason" at bounding box center [740, 810] width 399 height 68
type textarea "x"
type textarea "f"
type textarea "x"
type textarea "fo"
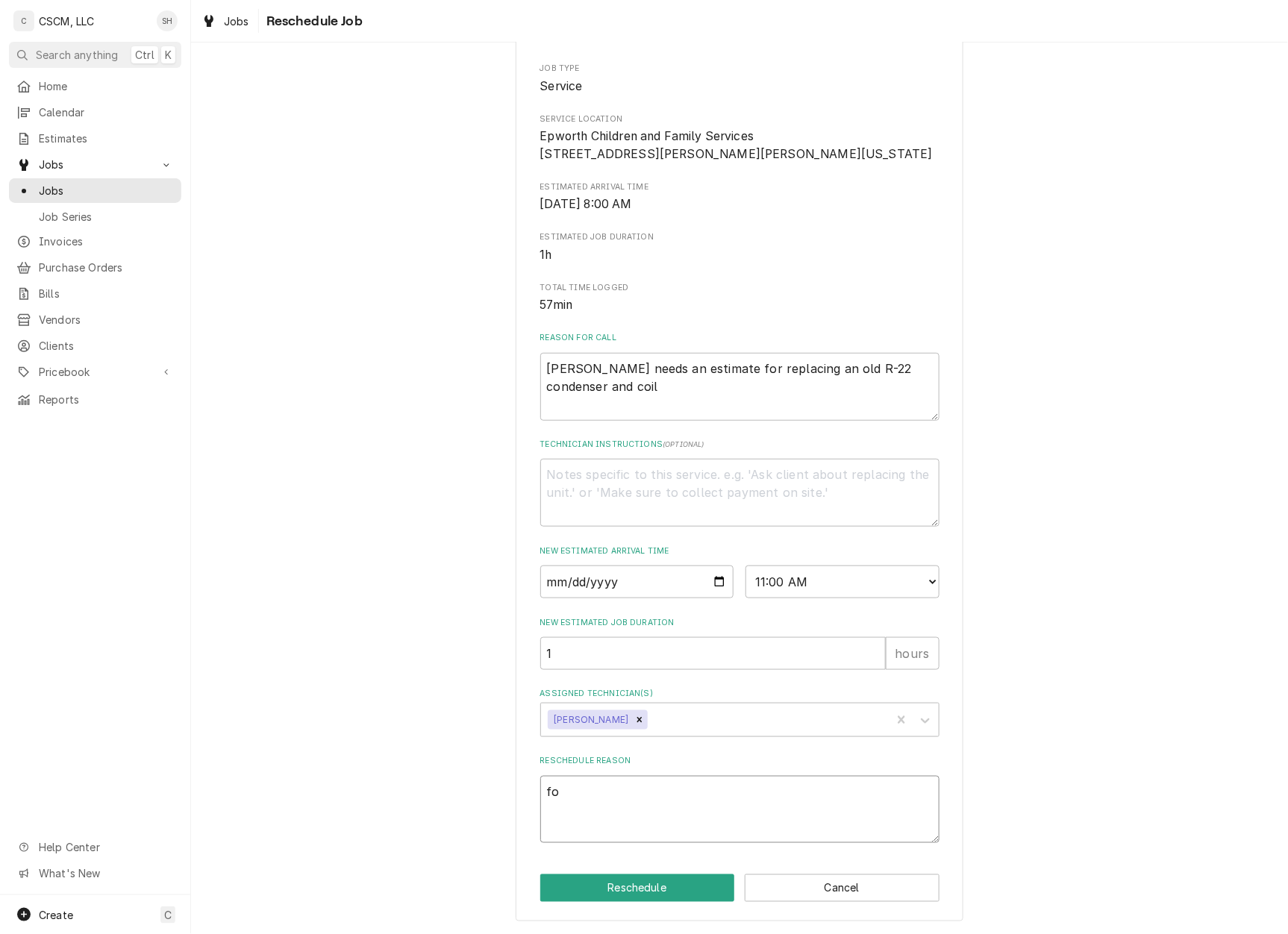
type textarea "x"
type textarea "fol"
type textarea "x"
type textarea "foll"
type textarea "x"
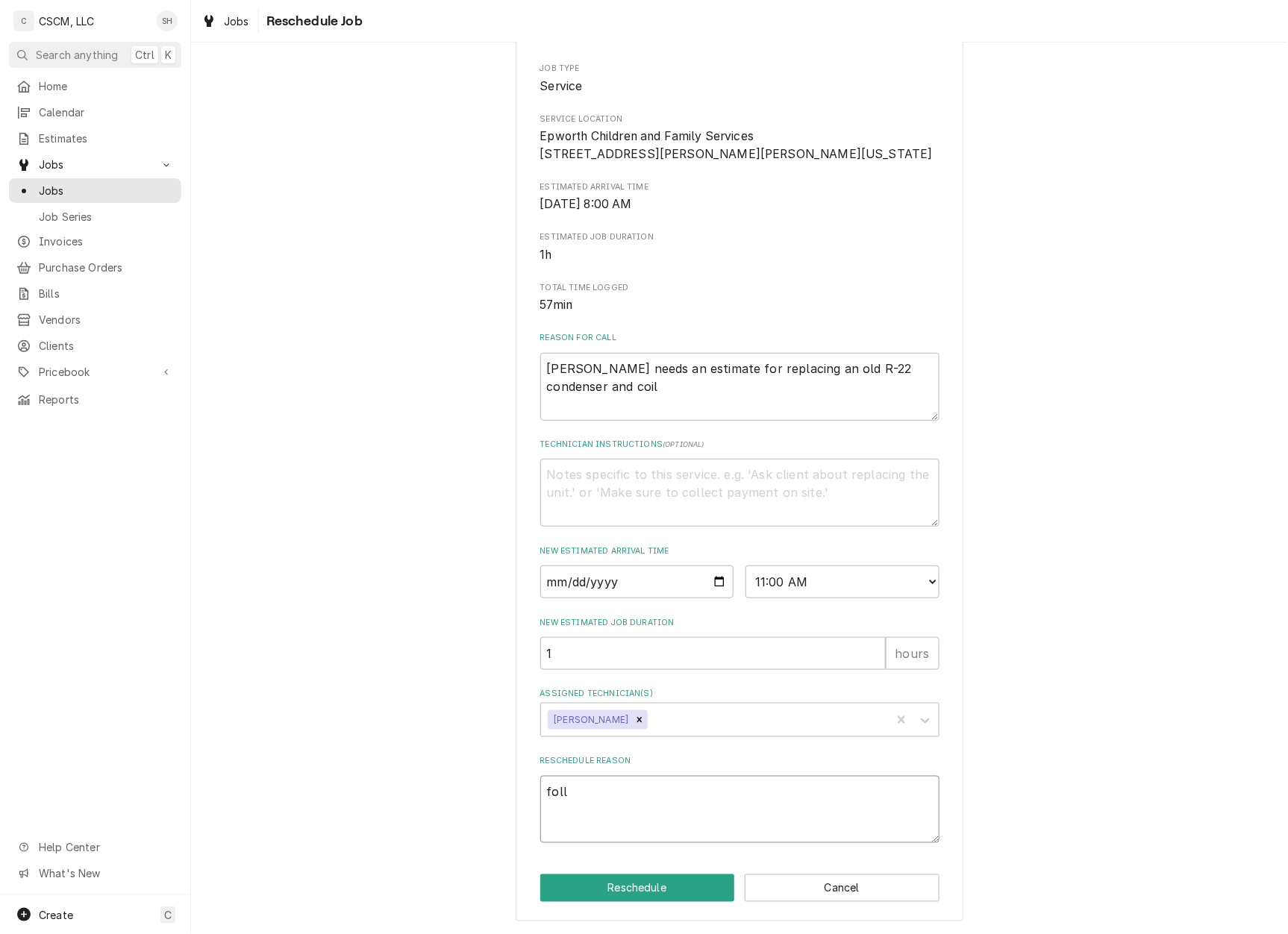
type textarea "follo"
type textarea "x"
type textarea "follow"
type textarea "x"
type textarea "follow"
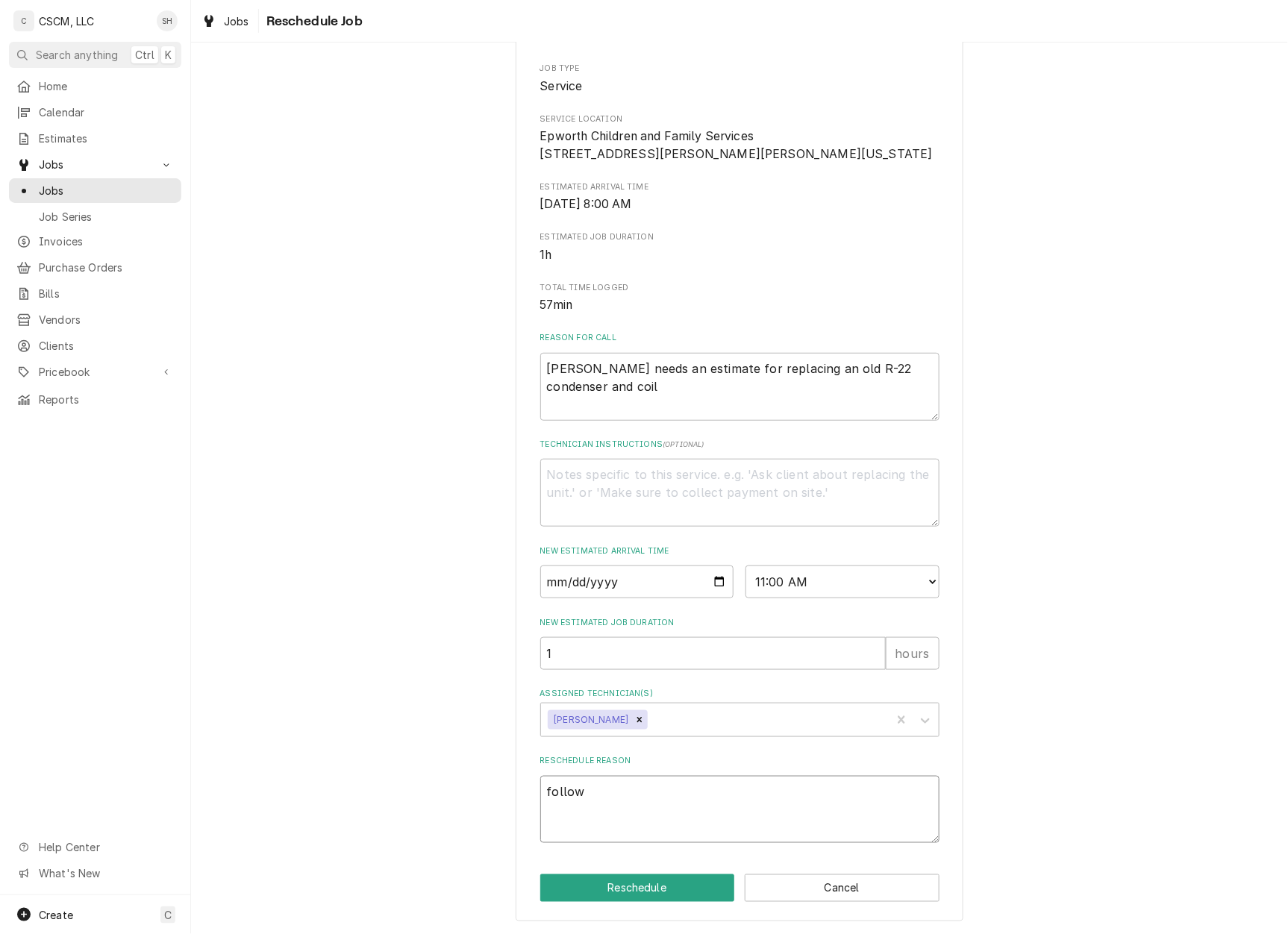
type textarea "x"
type textarea "follow u"
type textarea "x"
type textarea "follow up"
type textarea "x"
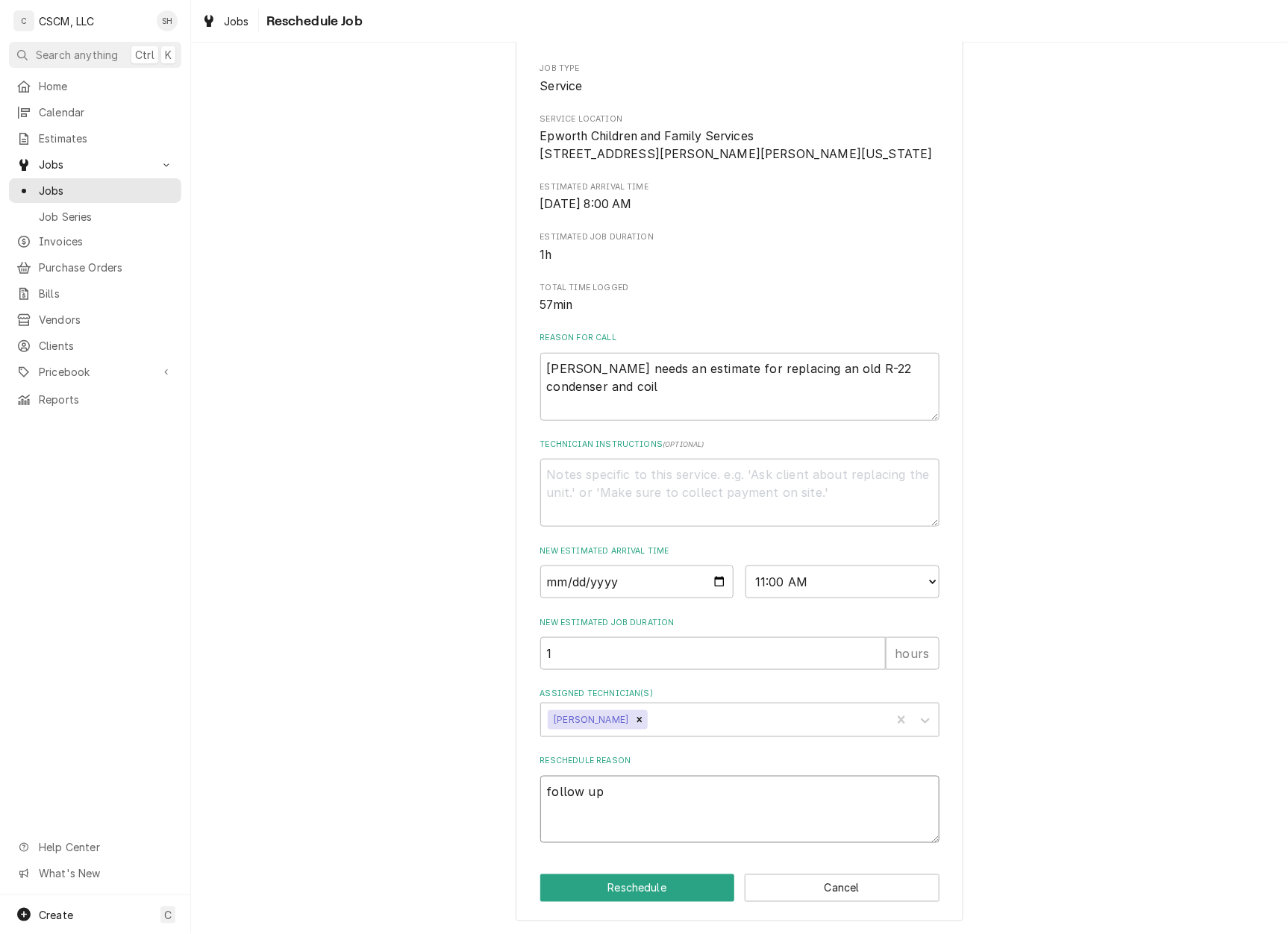
type textarea "follow up"
type textarea "x"
type textarea "follow up t"
type textarea "x"
type textarea "follow up to"
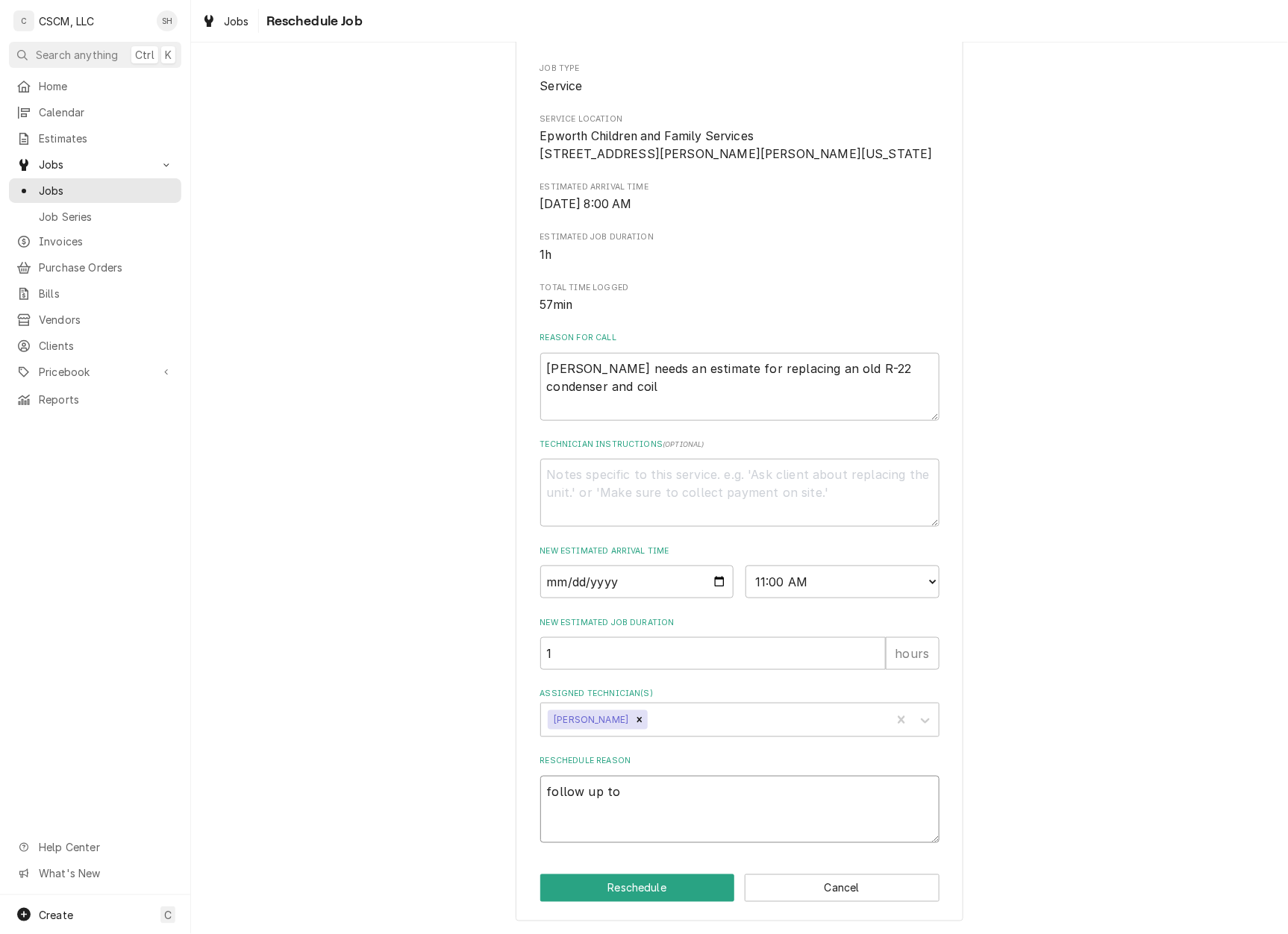
type textarea "x"
type textarea "follow up to"
type textarea "x"
type textarea "follow up to d"
type textarea "x"
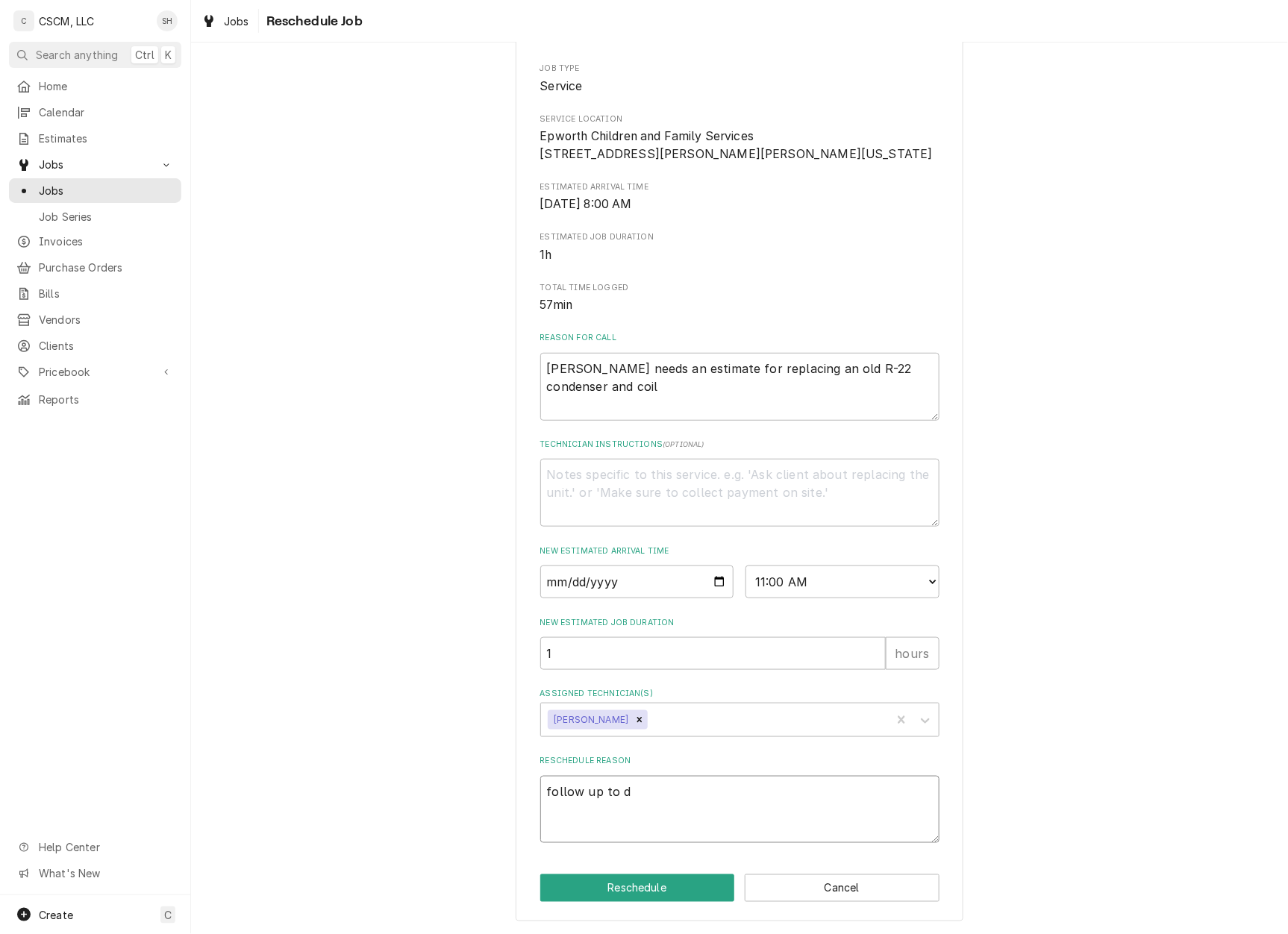
type textarea "follow up to di"
type textarea "x"
type textarea "follow up to dis"
type textarea "x"
type textarea "follow up to disc"
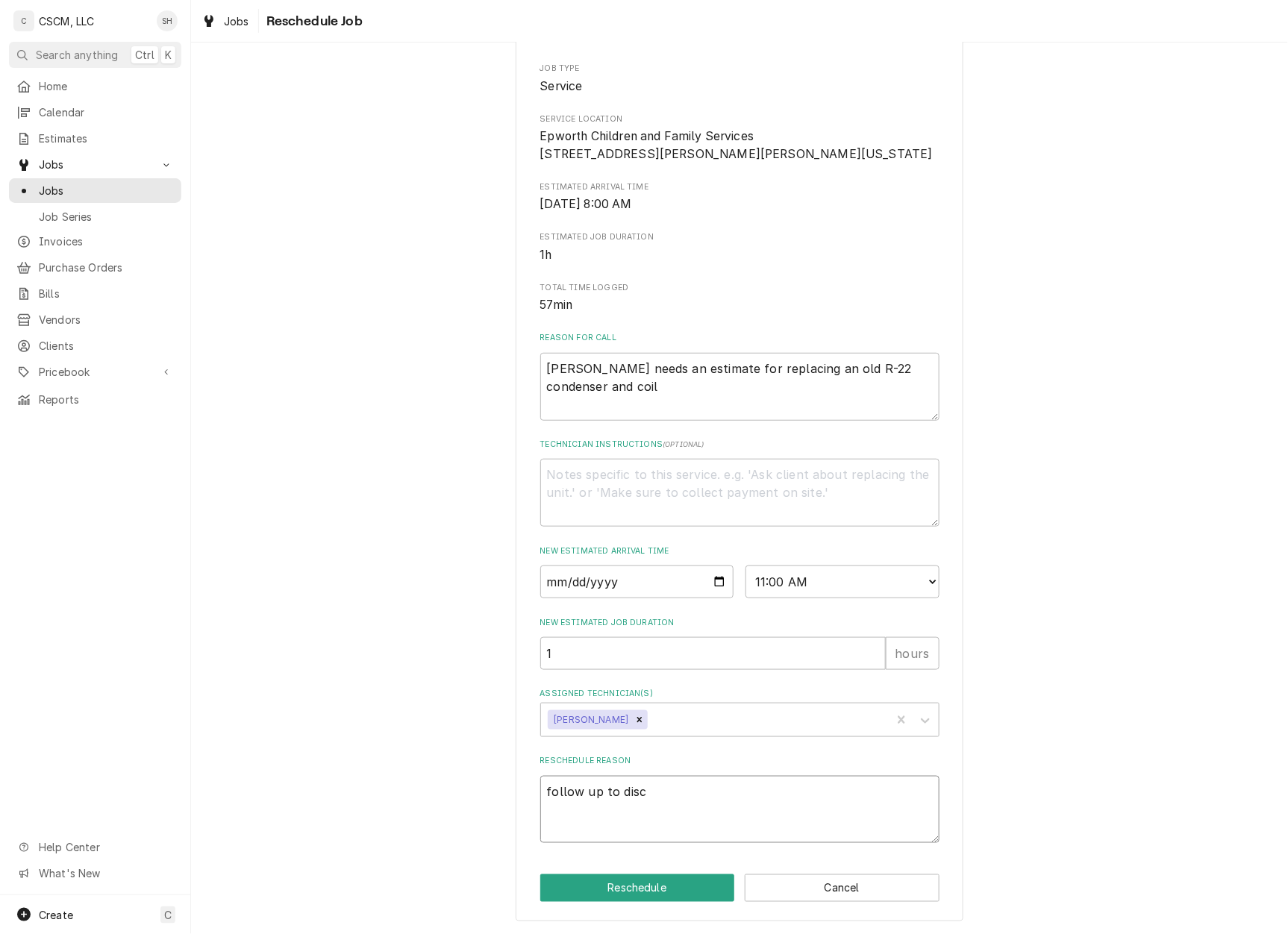
type textarea "x"
type textarea "follow up to dis"
type textarea "x"
type textarea "follow up to di"
type textarea "x"
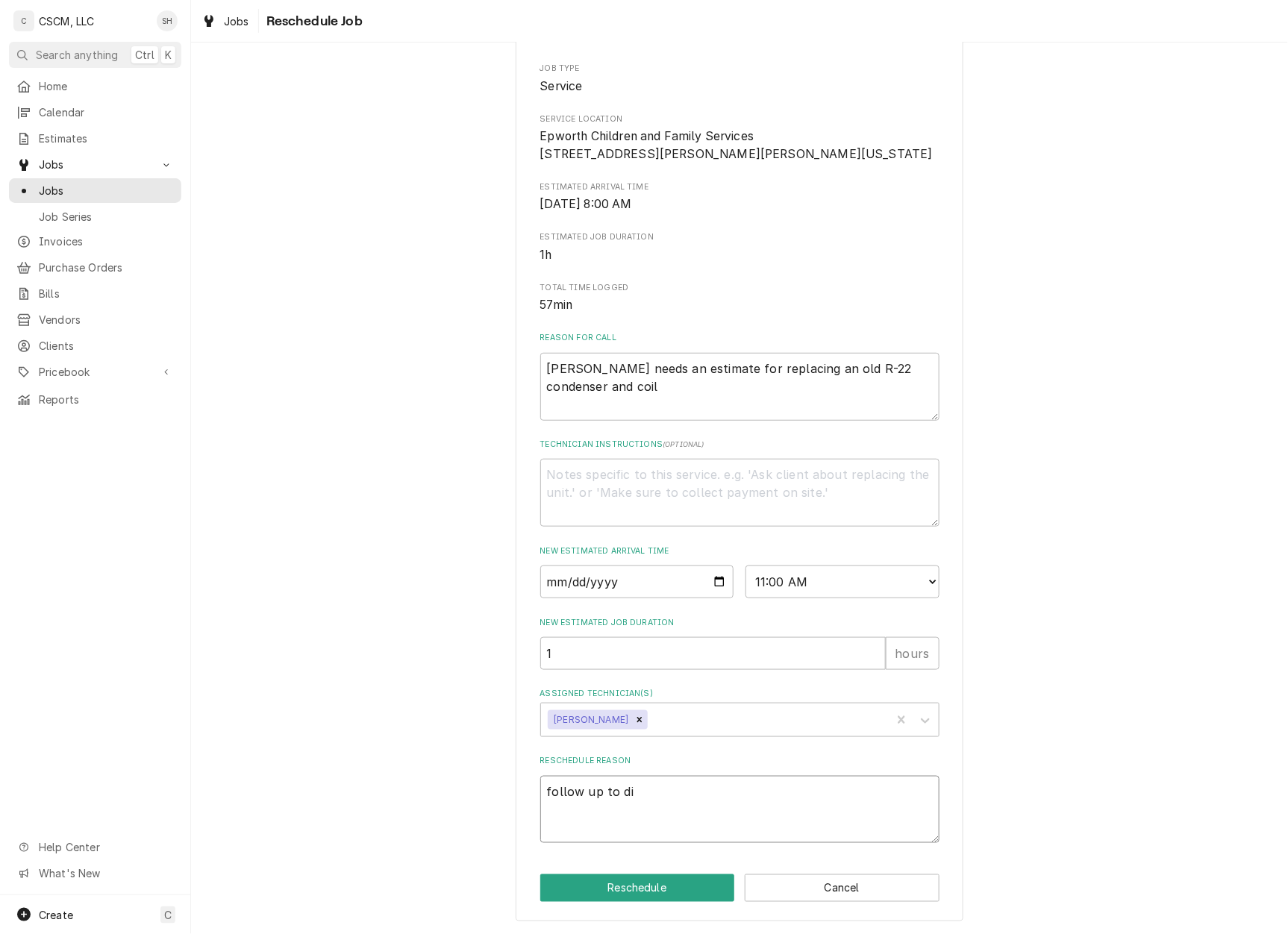
type textarea "follow up to d"
type textarea "x"
type textarea "follow up to"
type textarea "x"
type textarea "follow up to q"
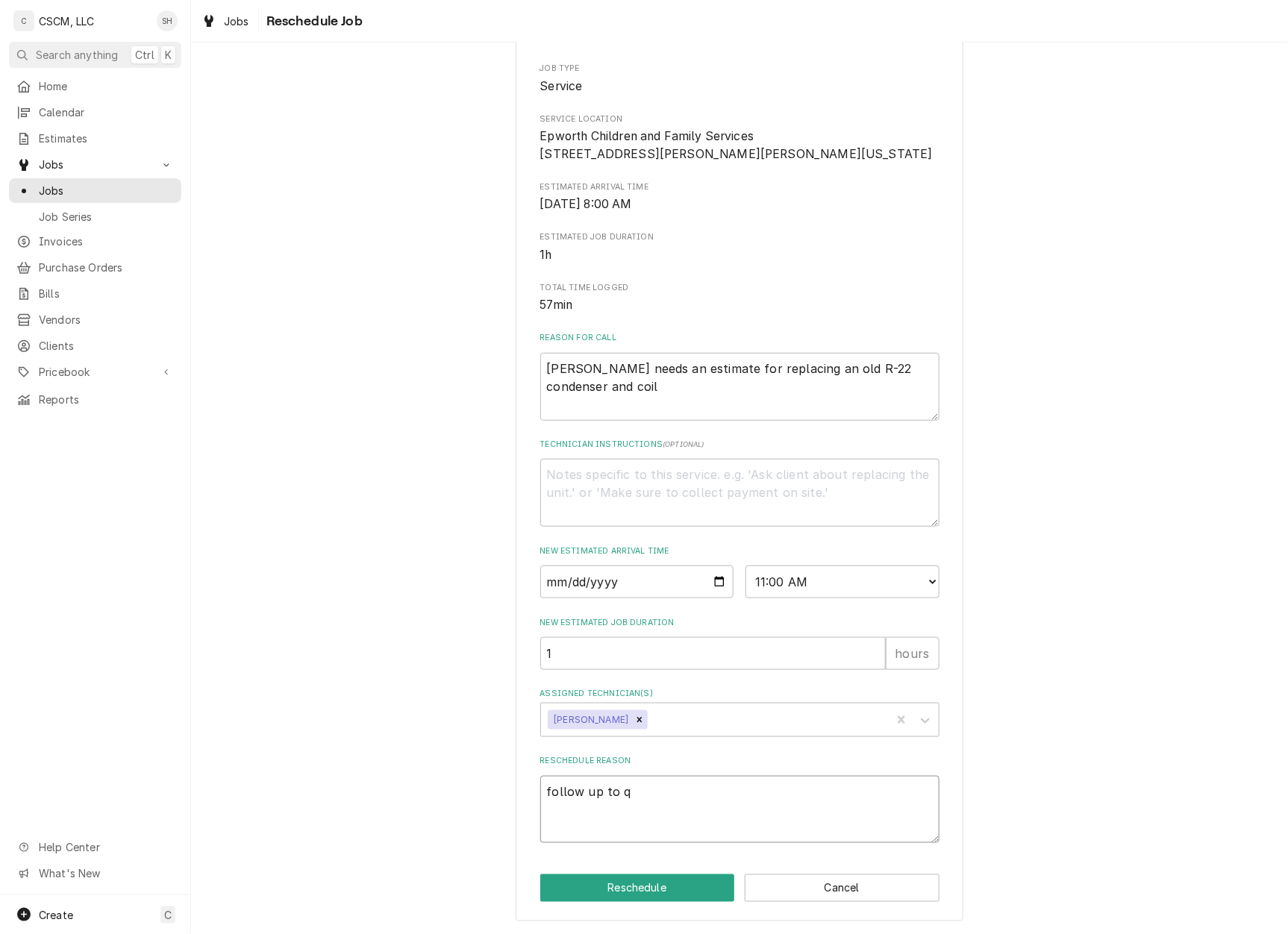
type textarea "x"
type textarea "follow up to qu"
type textarea "x"
type textarea "follow up to qui"
type textarea "x"
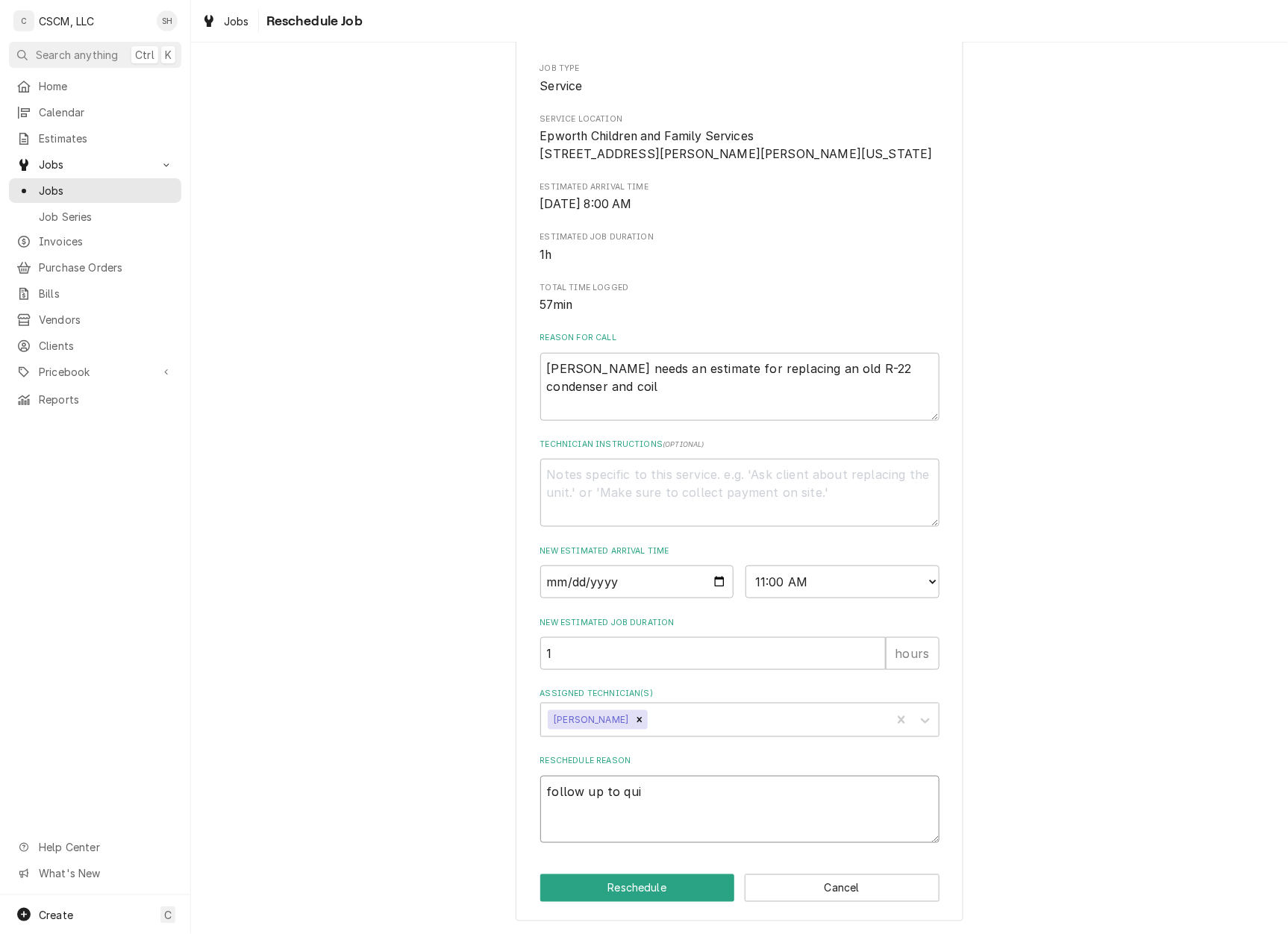
type textarea "follow up to quit"
type textarea "x"
type textarea "follow up to qui"
type textarea "x"
type textarea "follow up to qu"
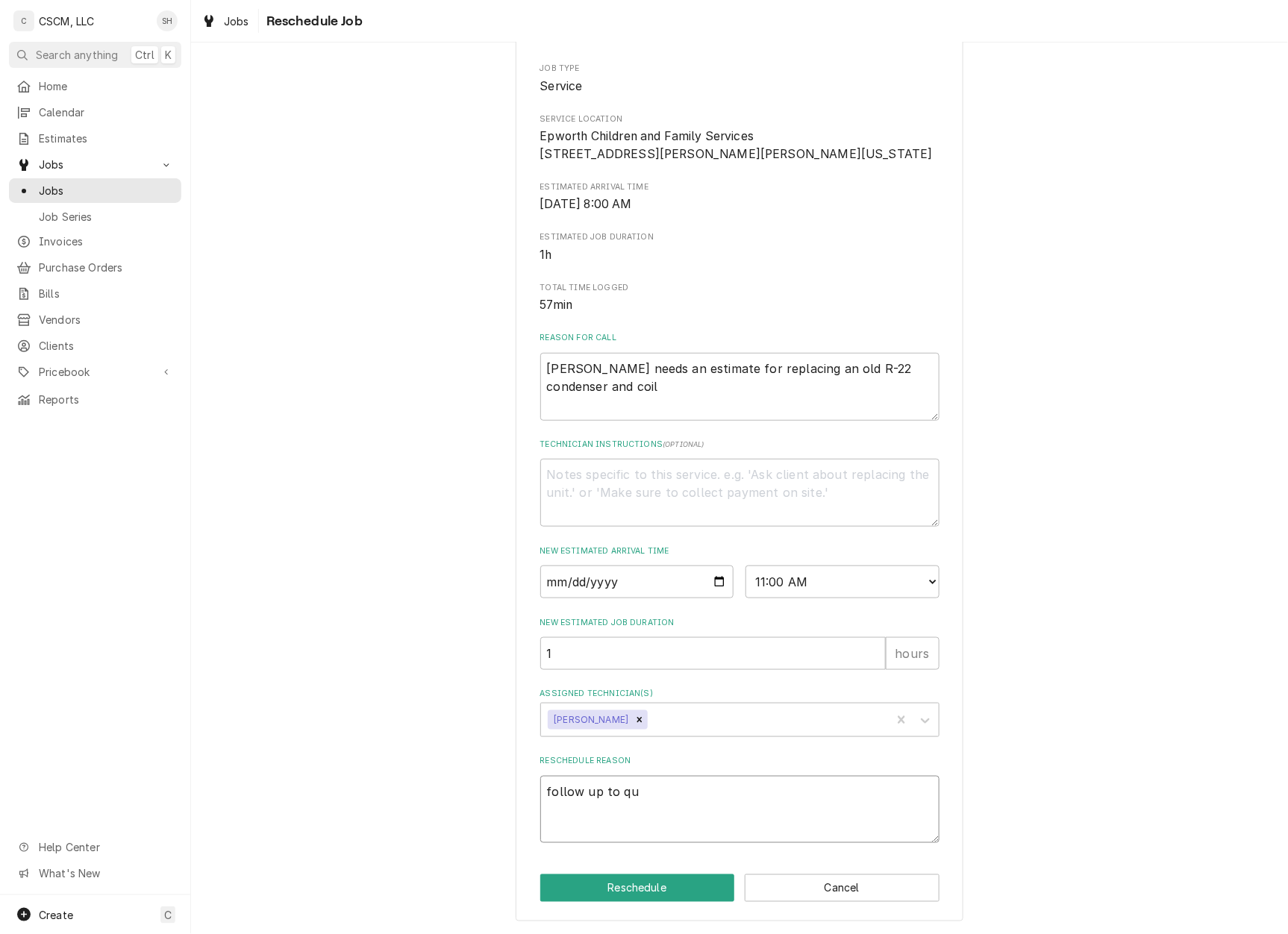
type textarea "x"
type textarea "follow up to quo"
type textarea "x"
type textarea "follow up to quot"
type textarea "x"
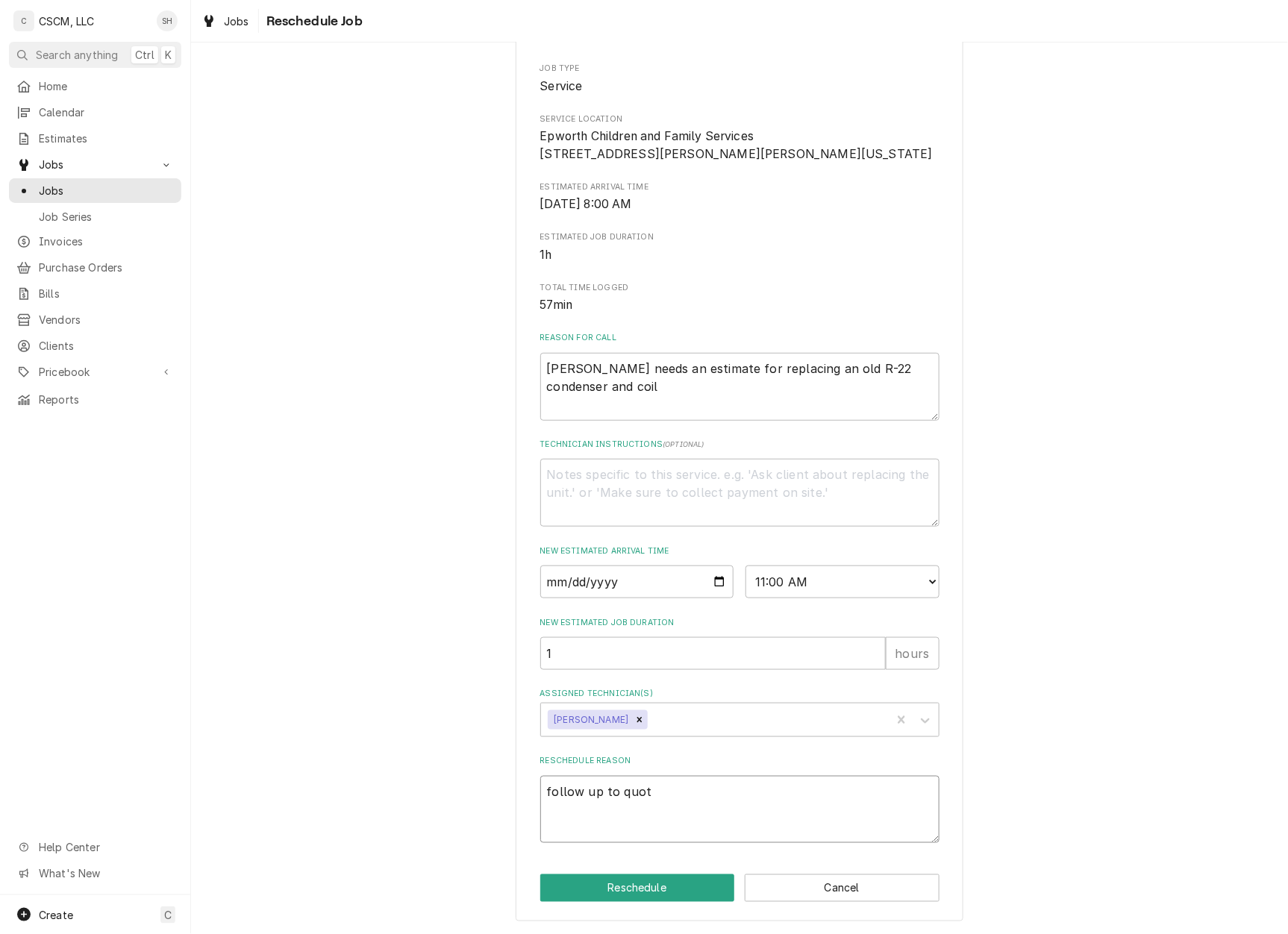
type textarea "follow up to quote"
type textarea "x"
type textarea "follow up to quote"
type textarea "x"
type textarea "follow up to quote E"
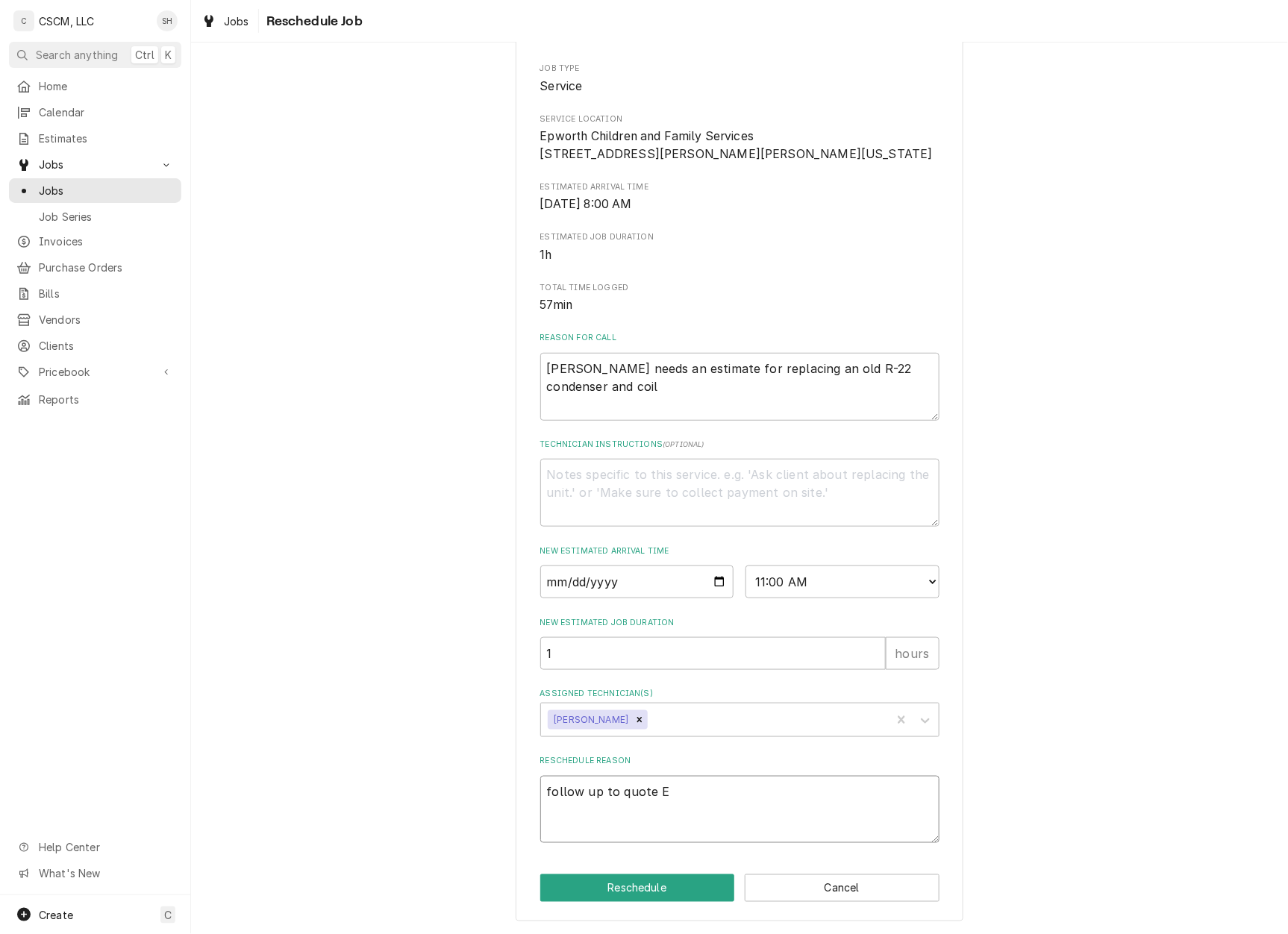
type textarea "x"
type textarea "follow up to quote El"
type textarea "x"
type textarea "follow up to quote Eli"
type textarea "x"
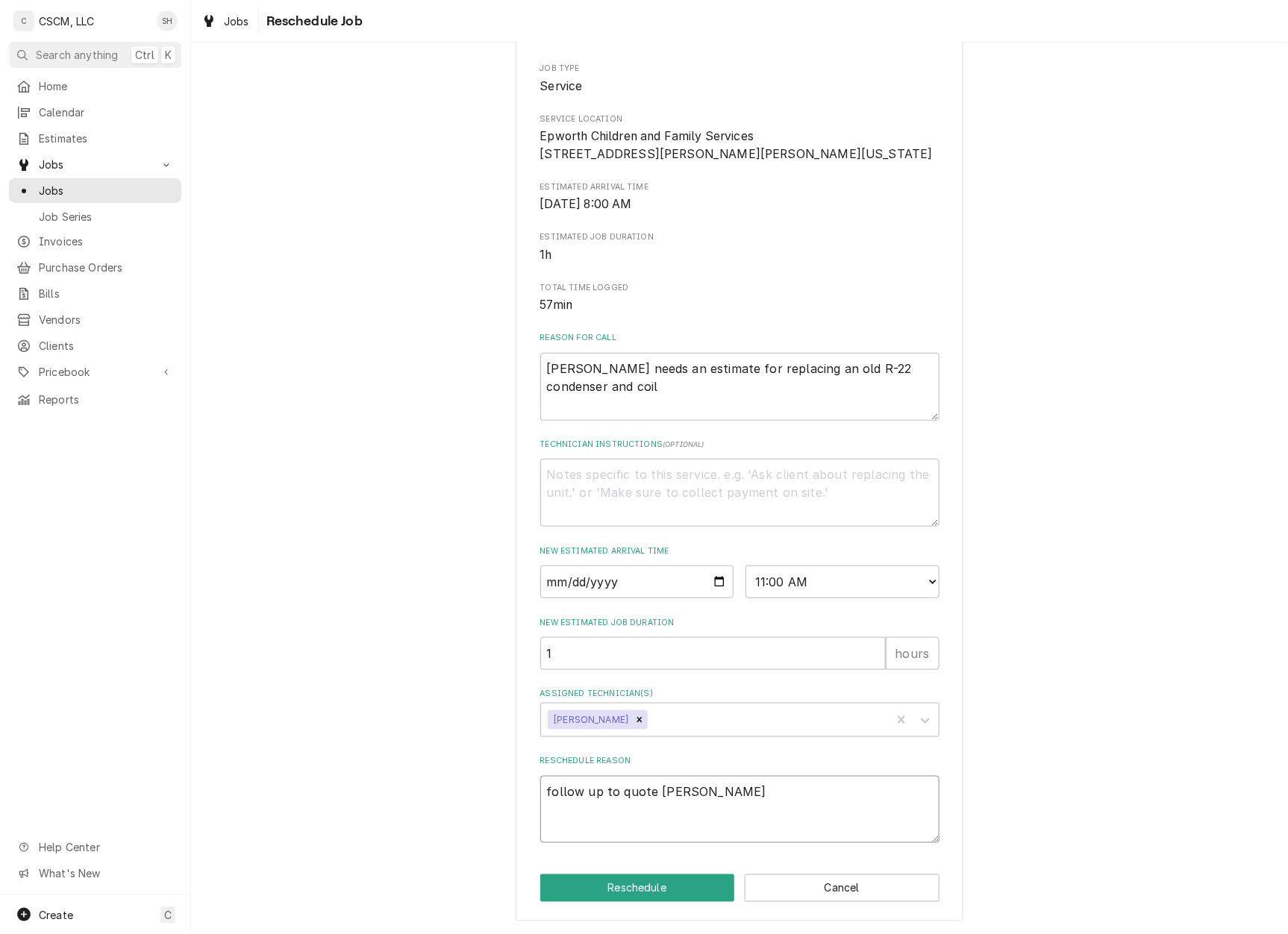
type textarea "follow up to quote Eli"
type textarea "x"
type textarea "follow up to quote Eli f"
type textarea "x"
type textarea "follow up to quote Eli fo"
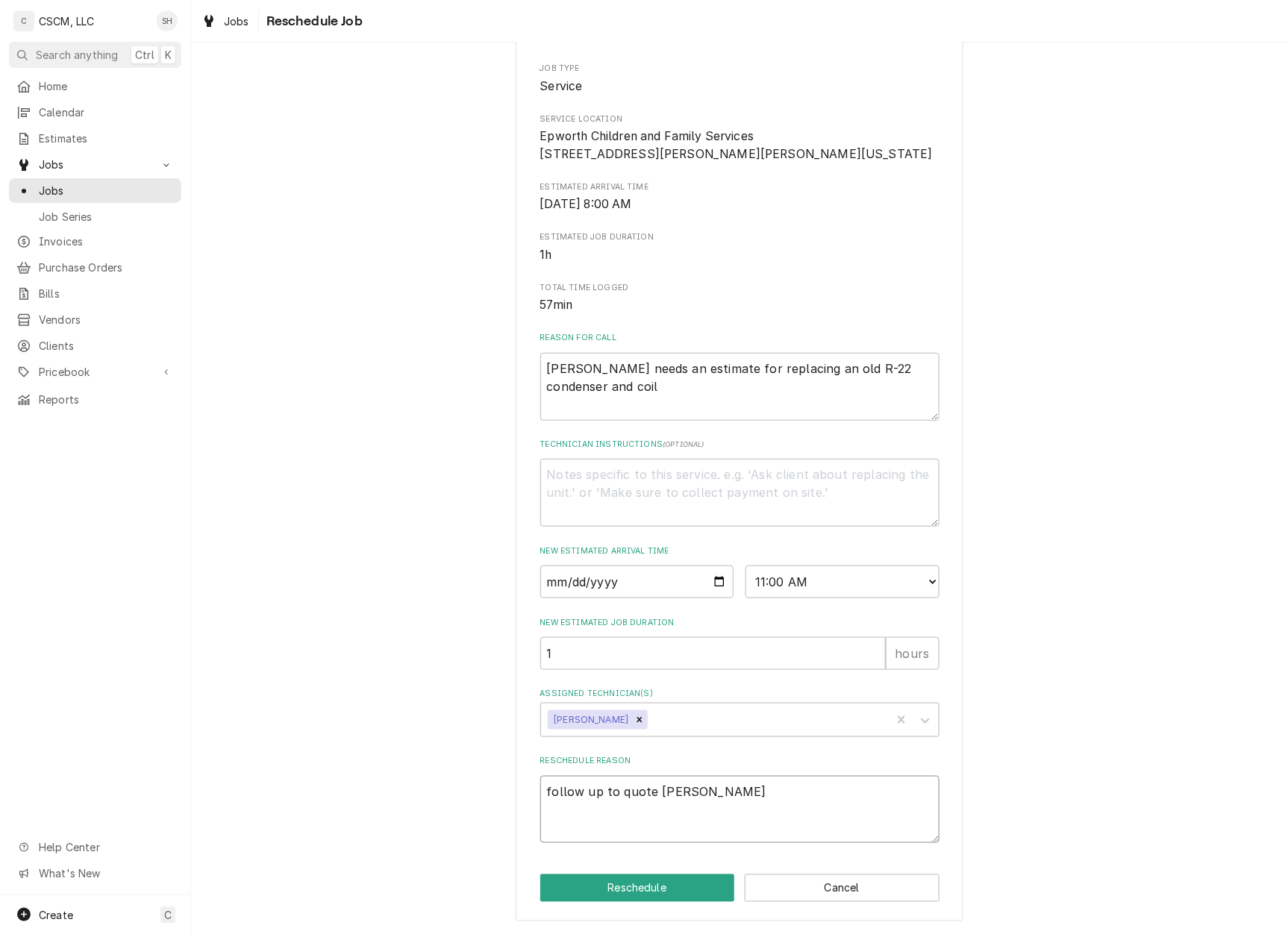
type textarea "x"
type textarea "follow up to quote Eli for"
type textarea "x"
type textarea "follow up to quote Eli for"
type textarea "x"
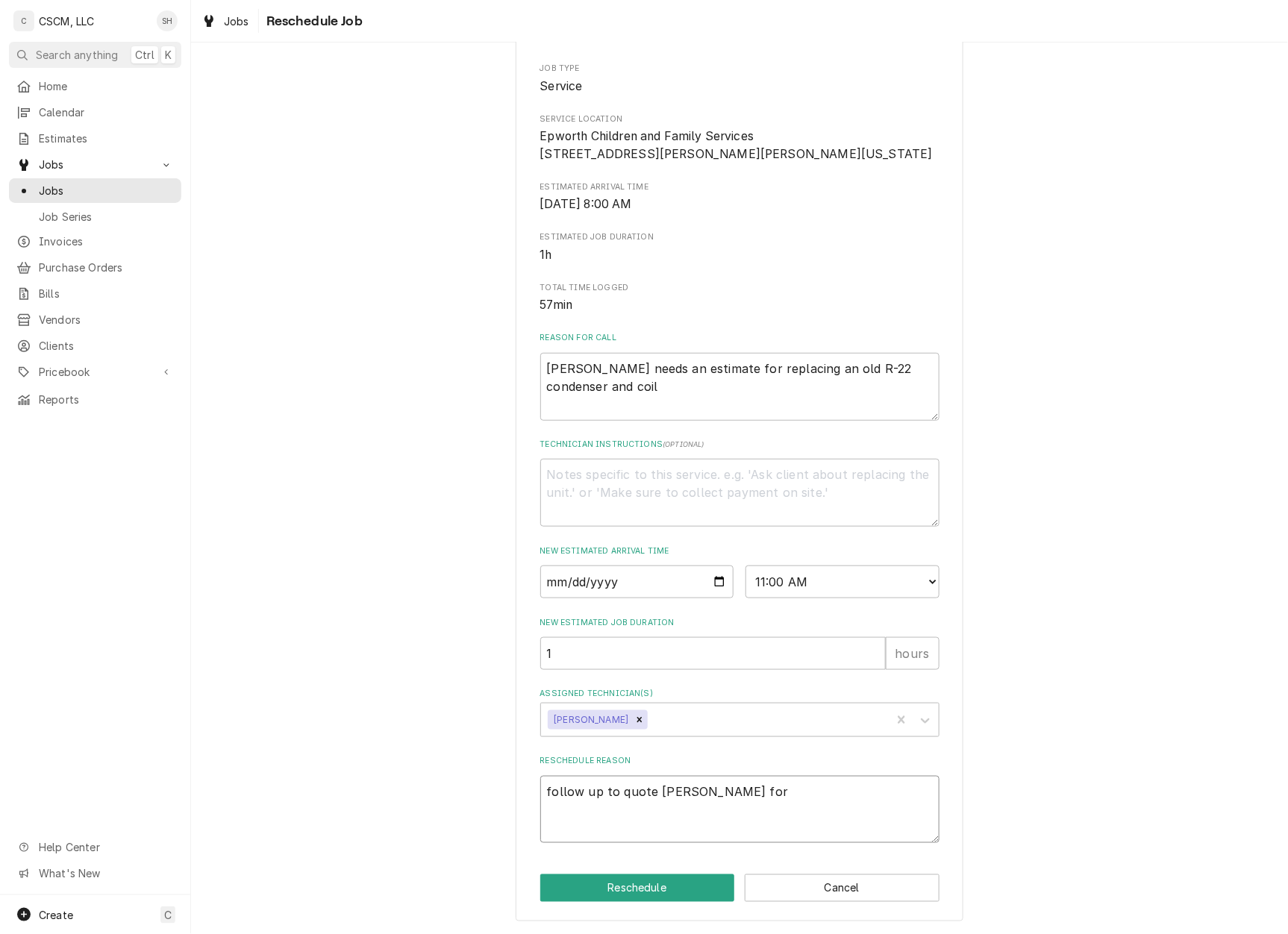
type textarea "follow up to quote Eli for n"
type textarea "x"
type textarea "follow up to quote Eli for ne"
type textarea "x"
type textarea "follow up to quote Eli for new"
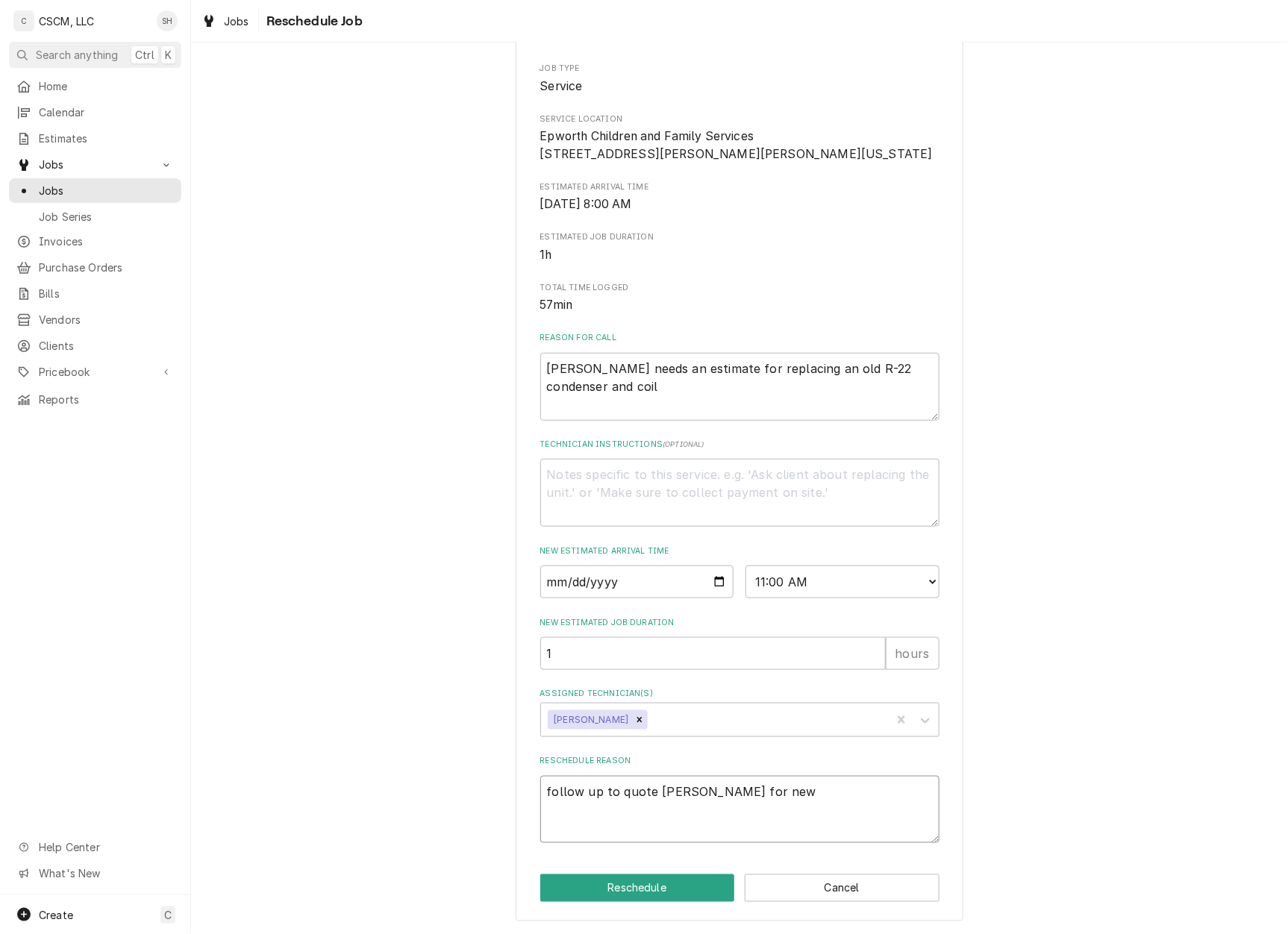
type textarea "x"
type textarea "follow up to quote Eli for new"
type textarea "x"
type textarea "follow up to quote Eli for new"
type textarea "x"
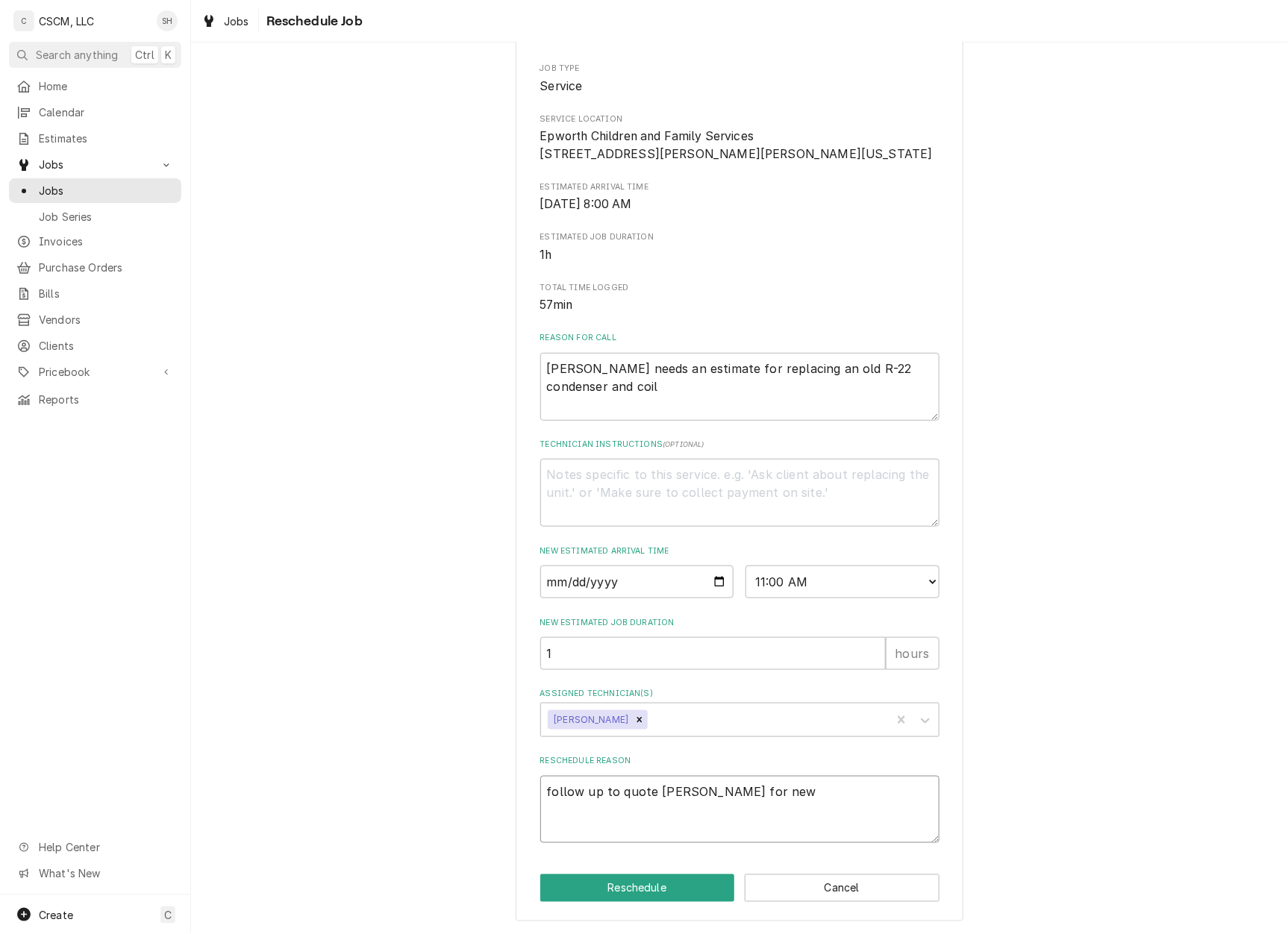
type textarea "follow up to quote Eli for ne"
type textarea "x"
type textarea "follow up to quote Eli for n"
type textarea "x"
type textarea "follow up to quote Eli for"
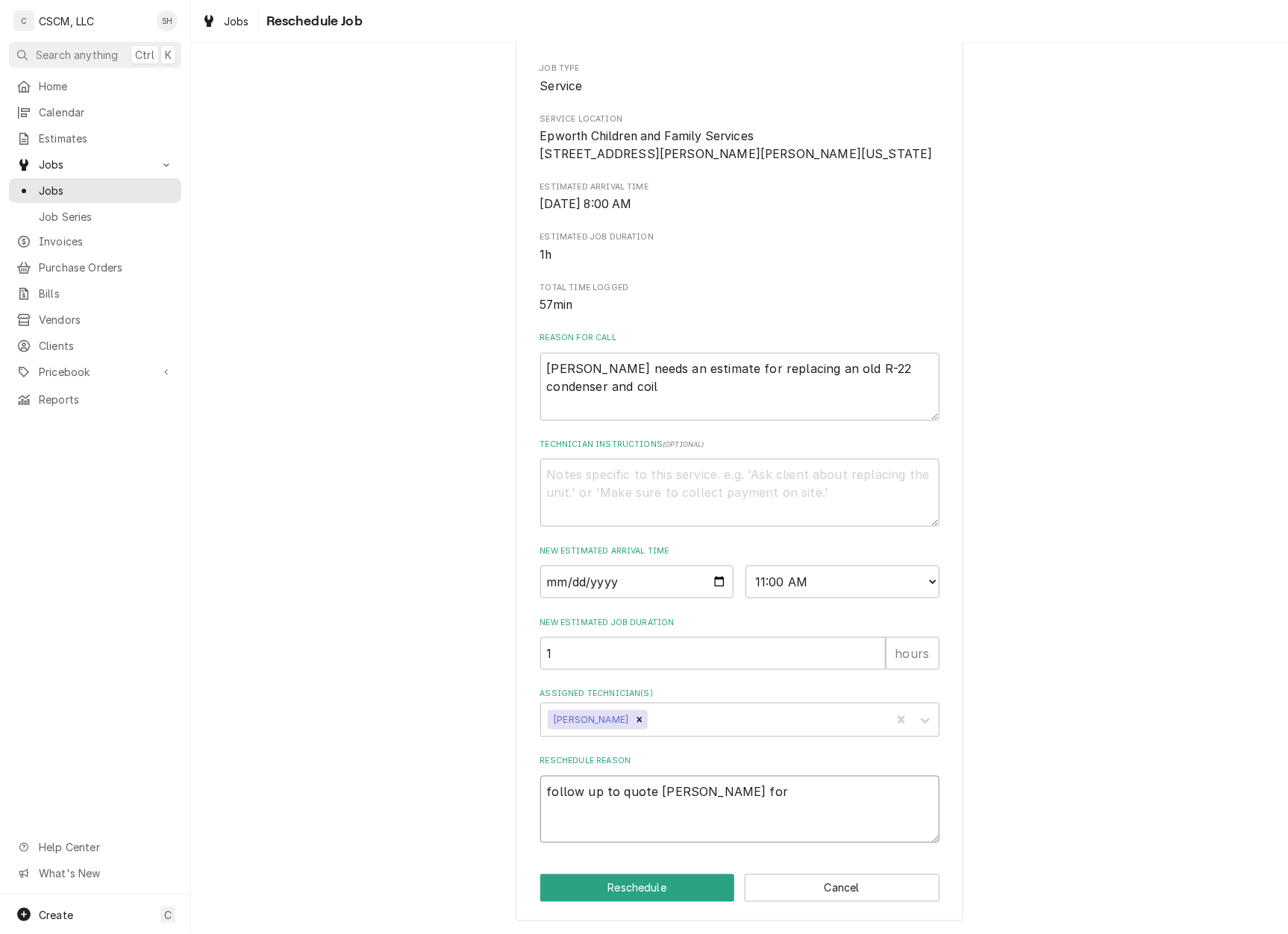
type textarea "x"
type textarea "follow up to quote Eli for"
type textarea "x"
type textarea "follow up to quote Eli fo"
type textarea "x"
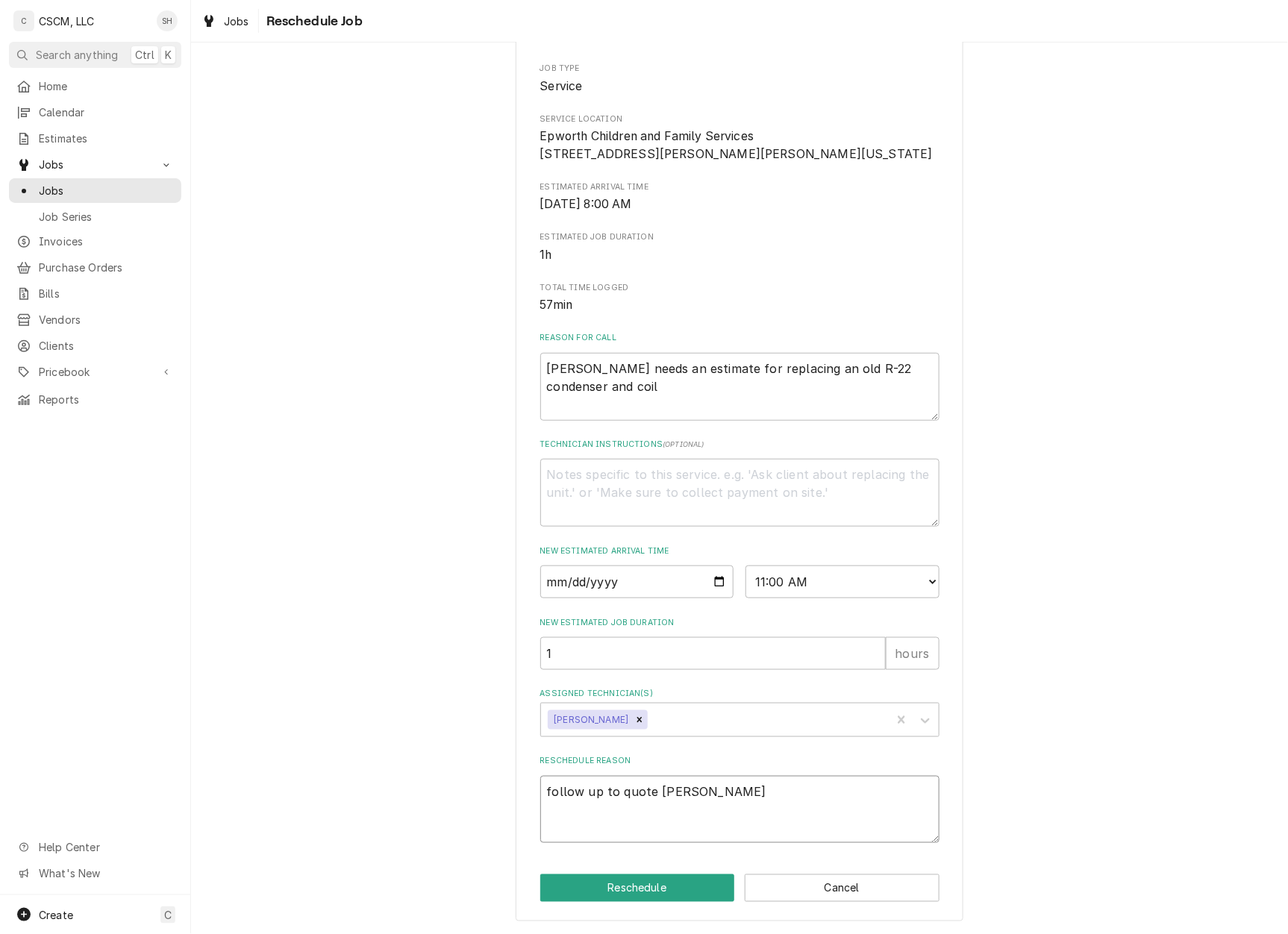
type textarea "follow up to quote Eli f"
type textarea "x"
type textarea "follow up to quote Eli"
type textarea "x"
type textarea "follow up to quote Eli"
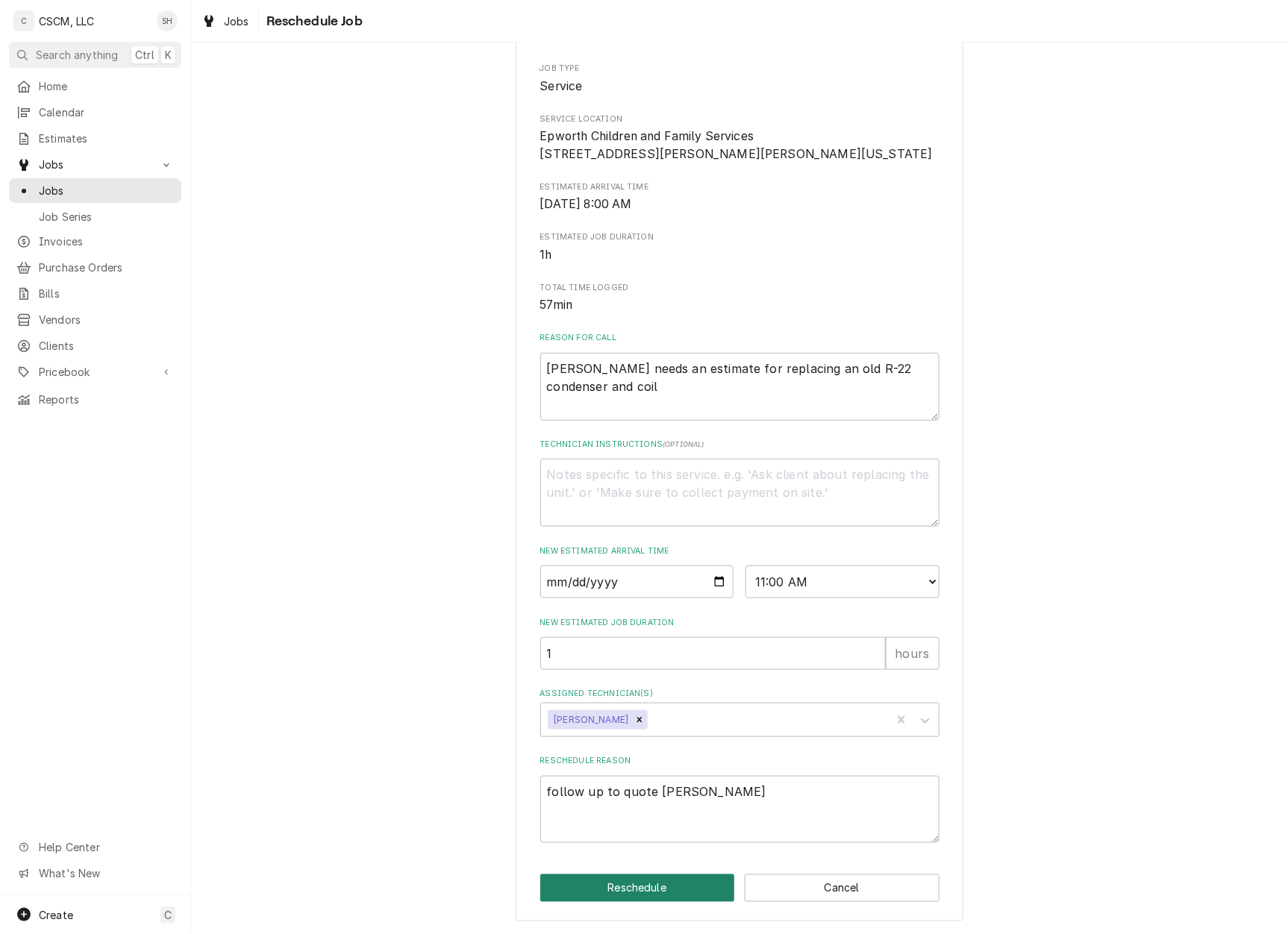
click at [633, 893] on button "Reschedule" at bounding box center [637, 888] width 194 height 27
type textarea "x"
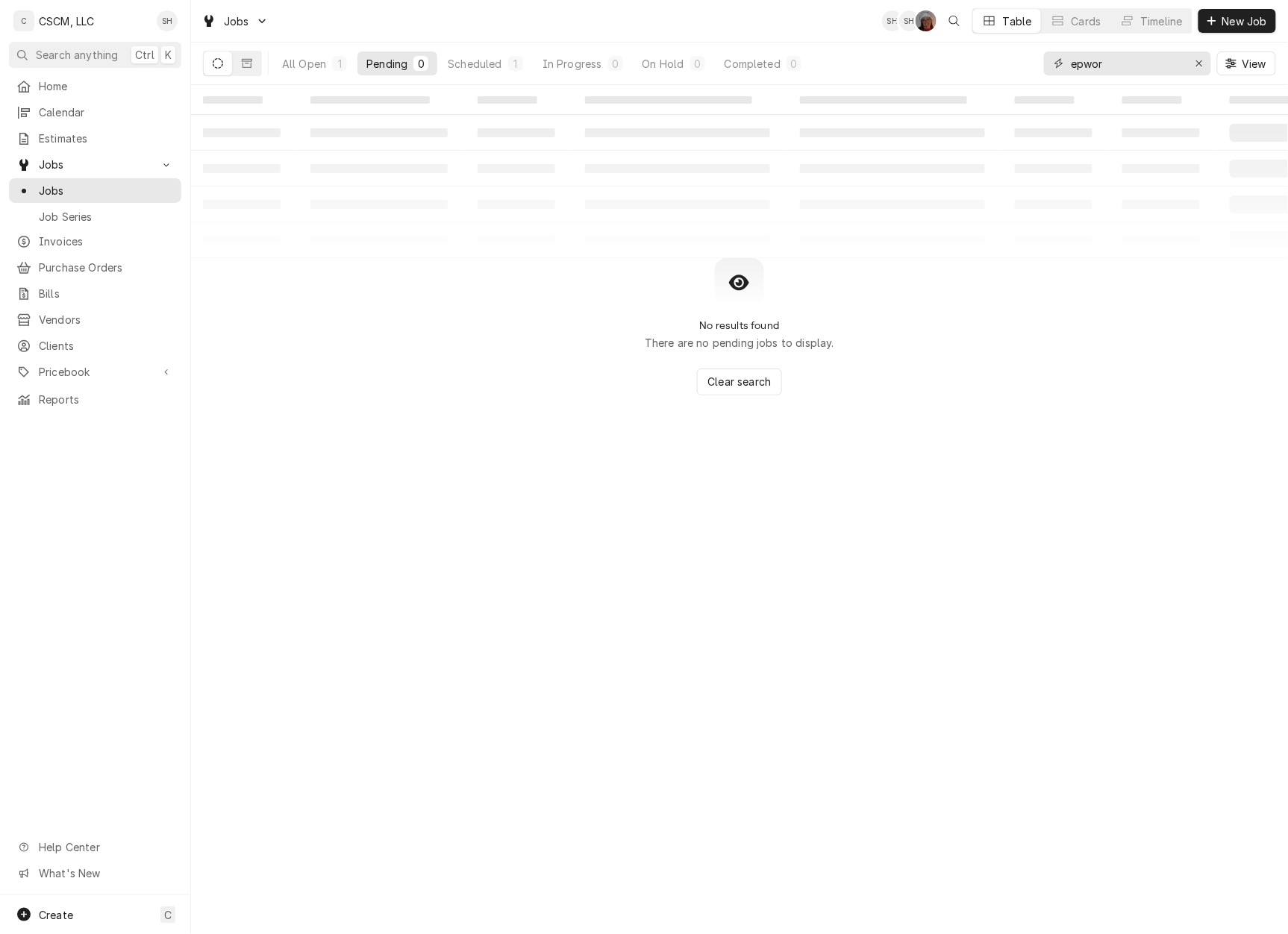
click at [1192, 59] on div "Erase input" at bounding box center [1199, 63] width 15 height 15
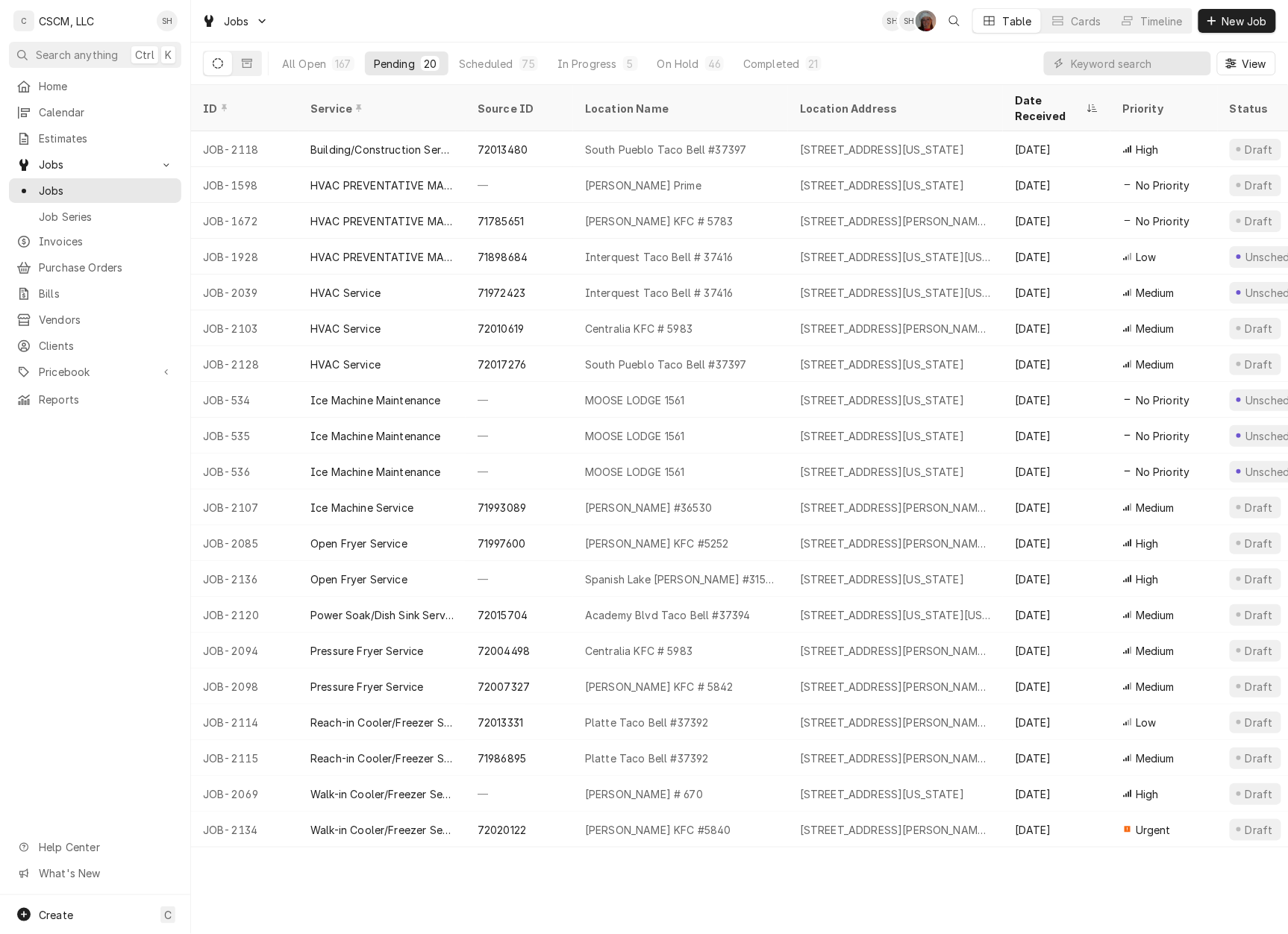
click at [912, 561] on div "11111 Bellefontaine Rd, St. Louis, Missouri 63138" at bounding box center [895, 579] width 215 height 36
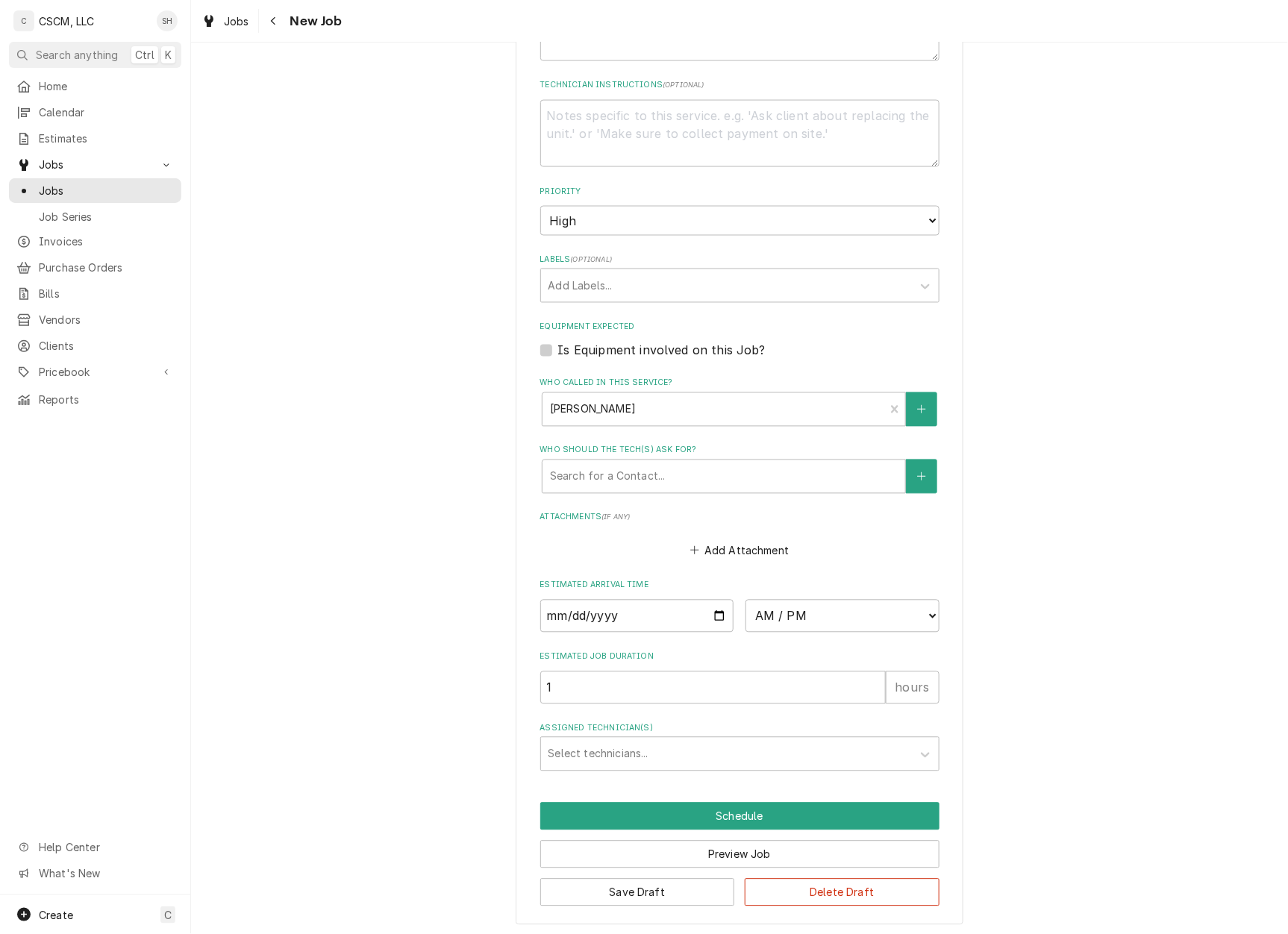
scroll to position [780, 0]
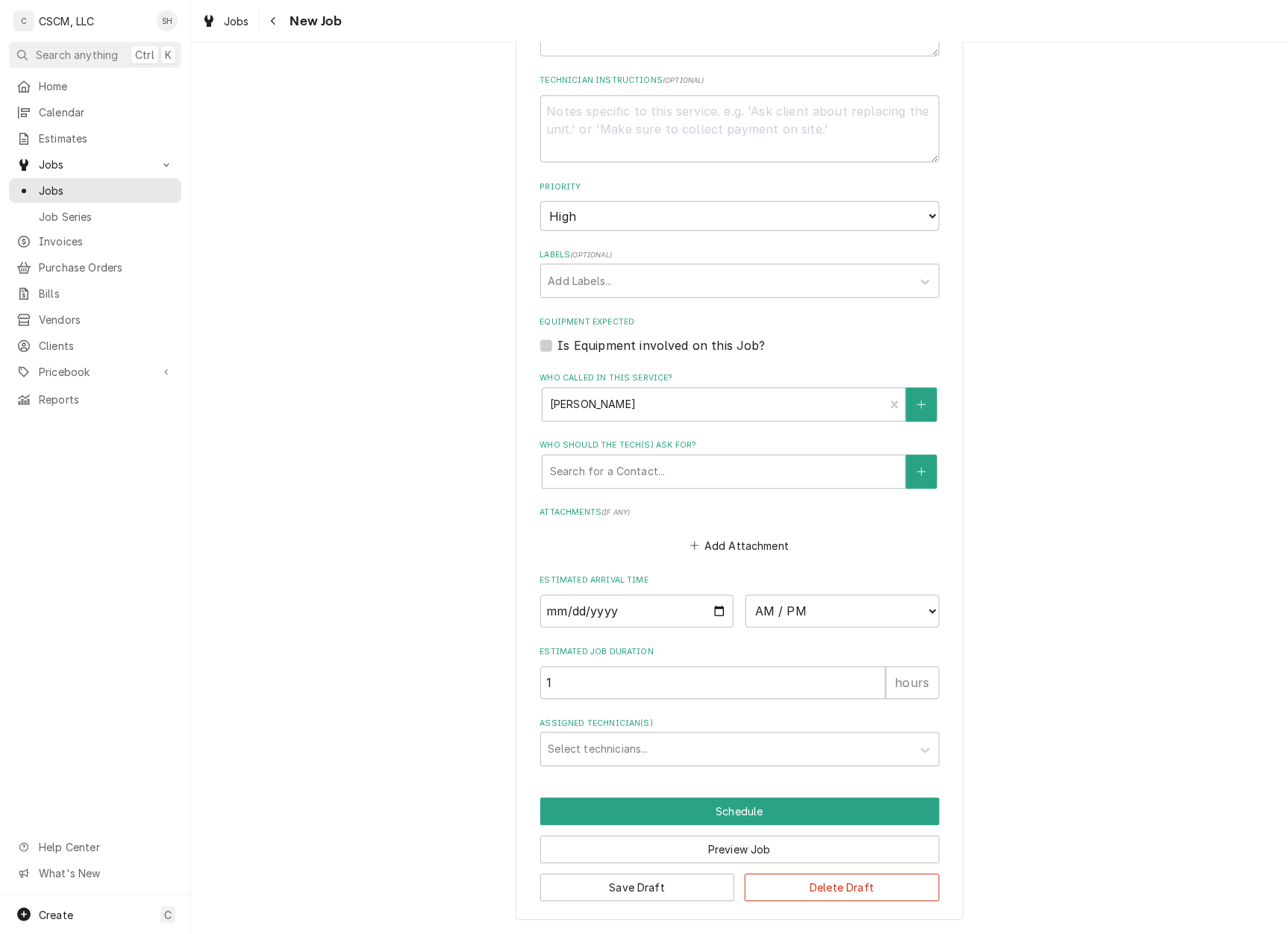
click at [694, 749] on div "Assigned Technician(s)" at bounding box center [726, 750] width 356 height 27
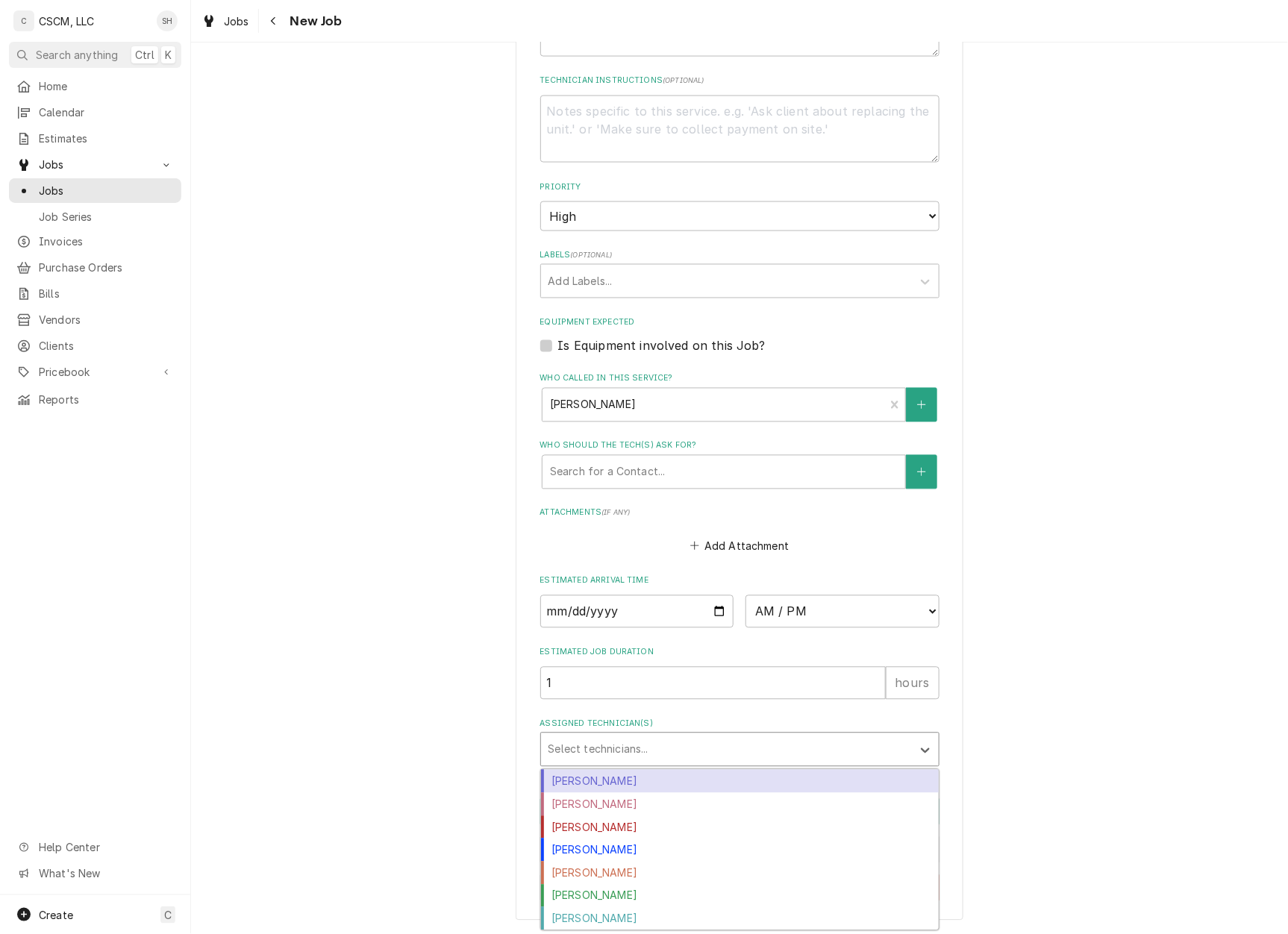
click at [667, 775] on div "[PERSON_NAME]" at bounding box center [740, 782] width 398 height 23
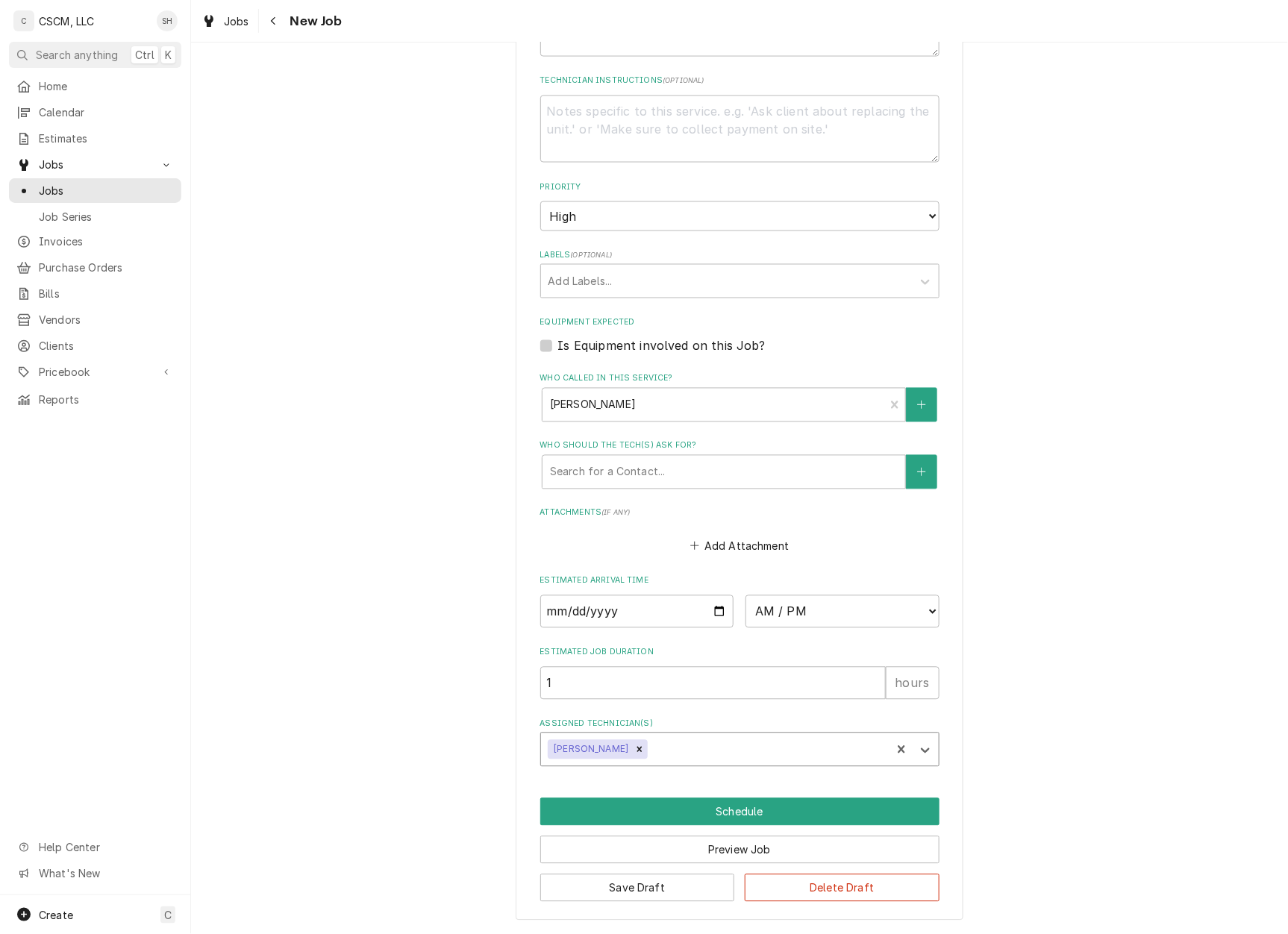
type textarea "x"
click at [855, 601] on select "AM / PM 6:00 AM 6:15 AM 6:30 AM 6:45 AM 7:00 AM 7:15 AM 7:30 AM 7:45 AM 8:00 AM…" at bounding box center [843, 612] width 194 height 33
select select "13:00:00"
click at [746, 596] on select "AM / PM 6:00 AM 6:15 AM 6:30 AM 6:45 AM 7:00 AM 7:15 AM 7:30 AM 7:45 AM 8:00 AM…" at bounding box center [843, 612] width 194 height 33
type textarea "x"
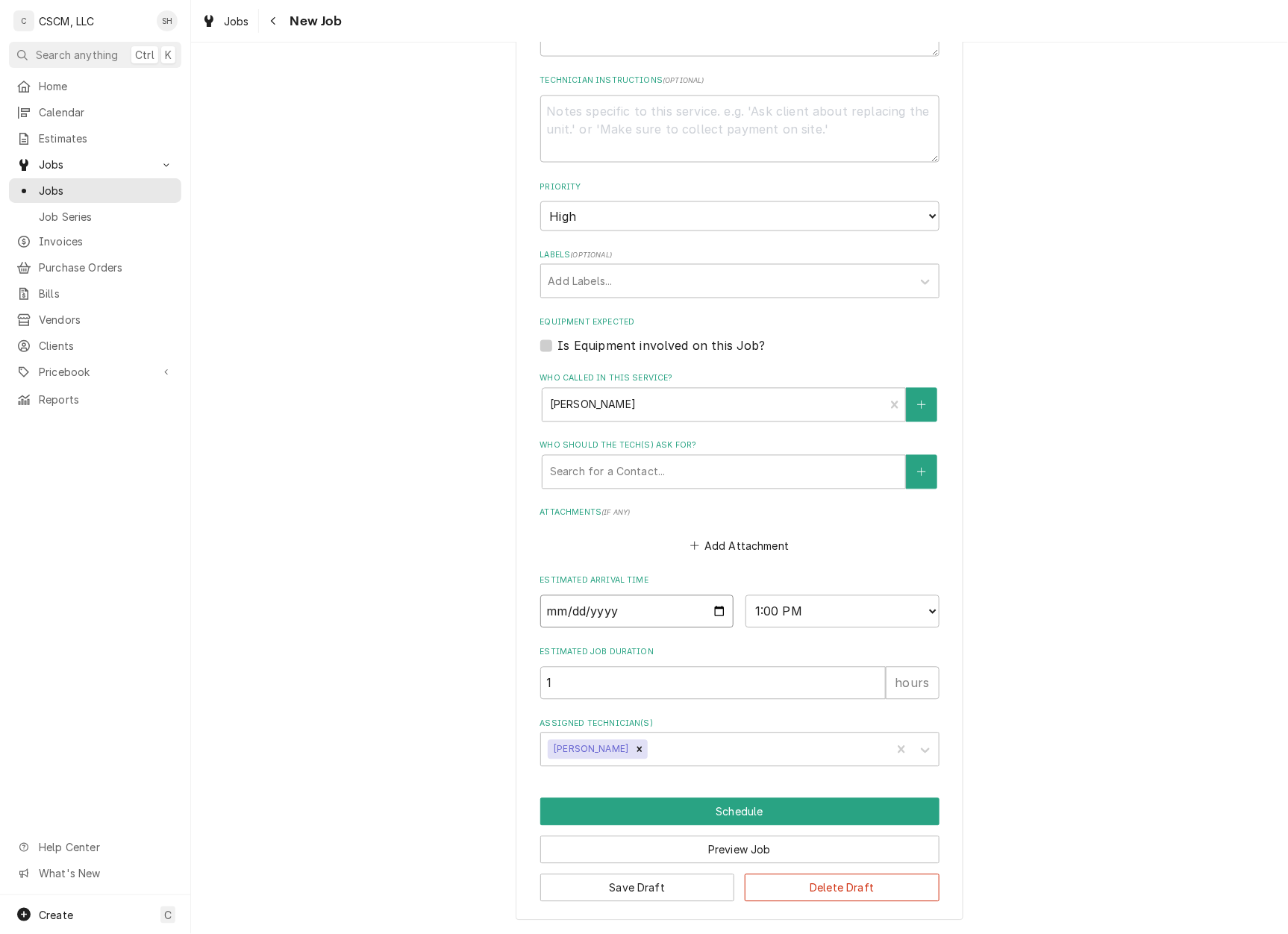
click at [705, 606] on input "Date" at bounding box center [637, 612] width 194 height 33
type input "2025-08-29"
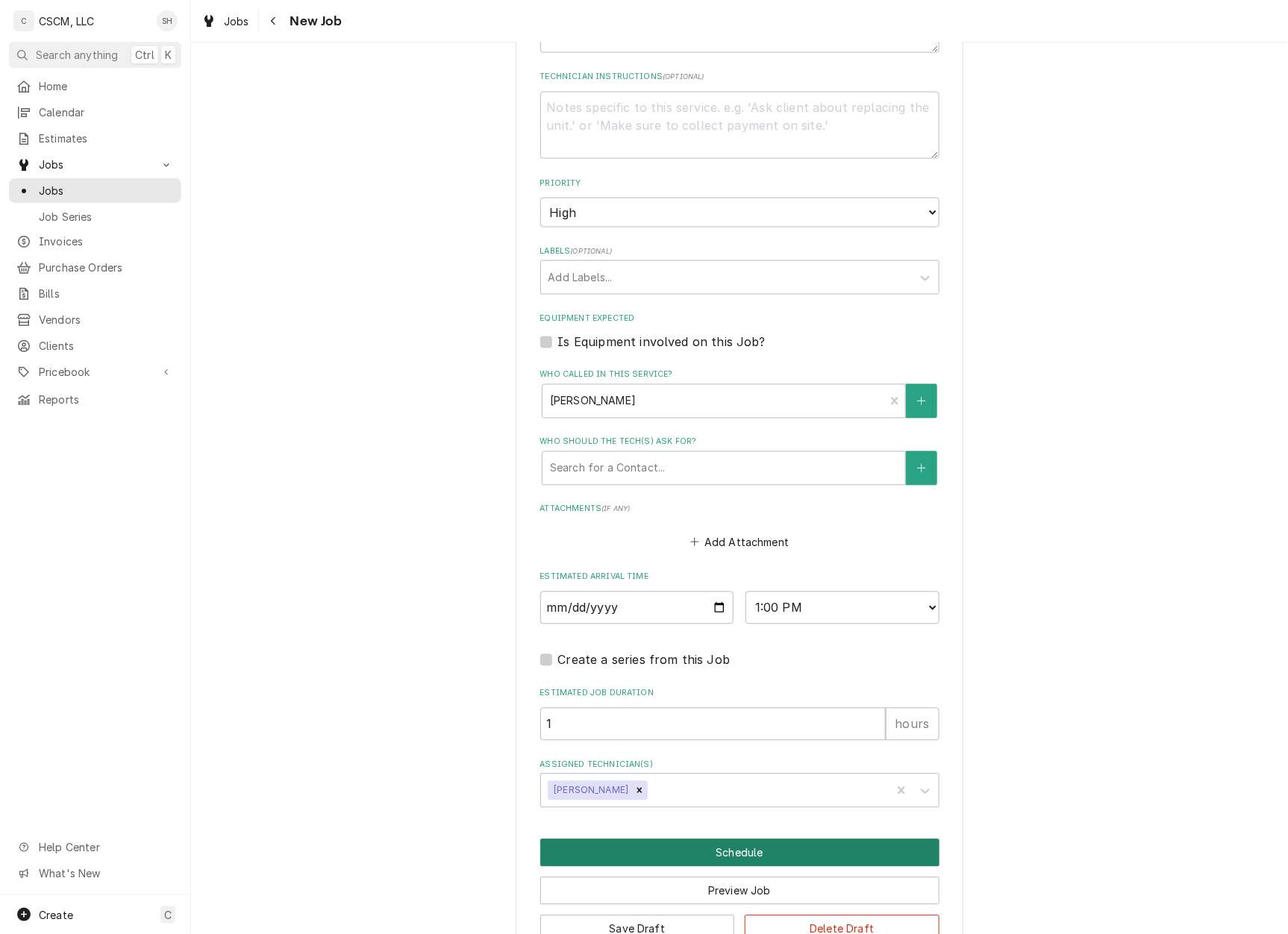
click at [714, 863] on button "Schedule" at bounding box center [740, 853] width 399 height 27
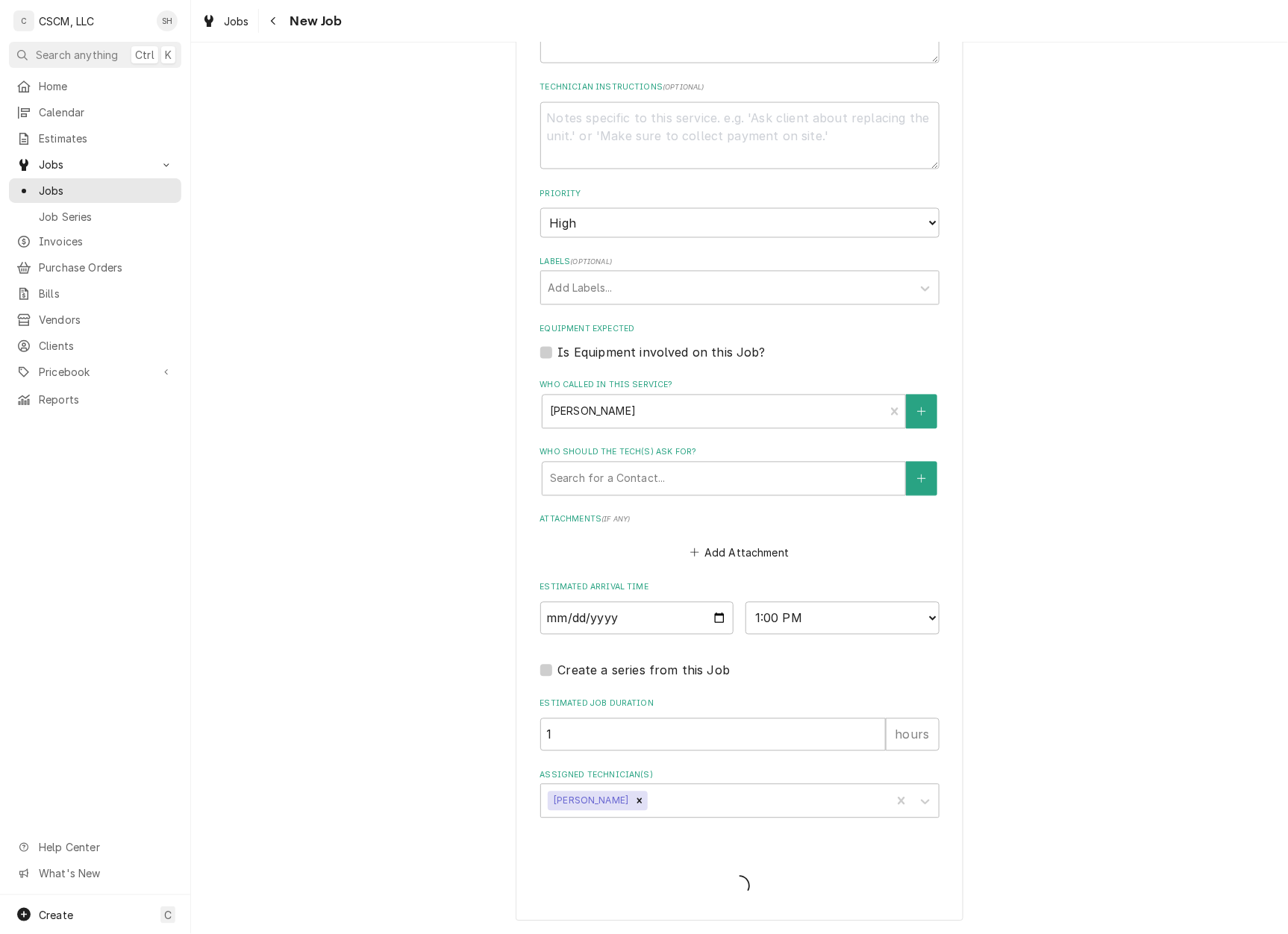
type textarea "x"
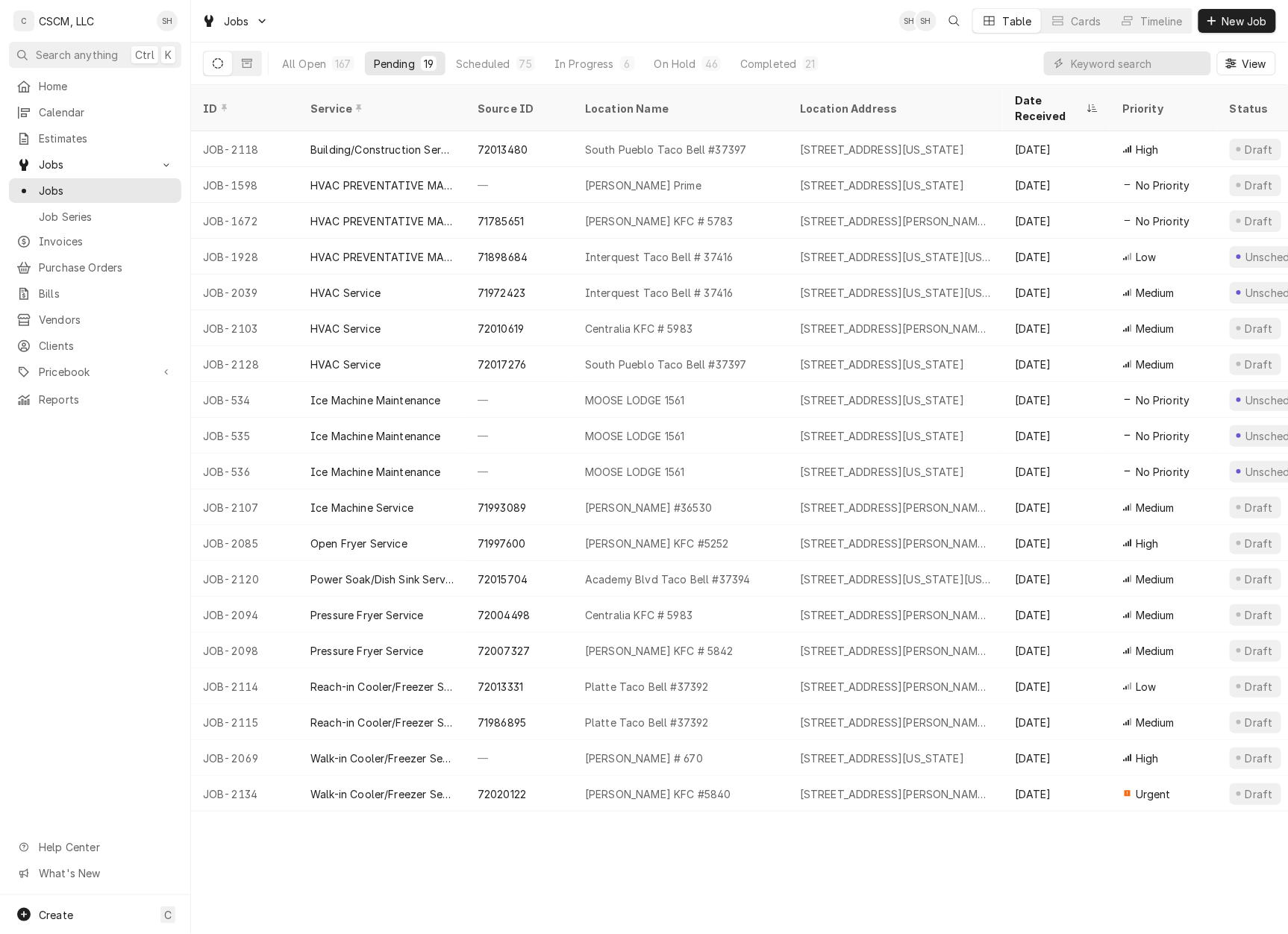
click at [403, 54] on button "Pending 19" at bounding box center [405, 63] width 80 height 24
click at [1017, 633] on div "Aug 25" at bounding box center [1057, 651] width 108 height 36
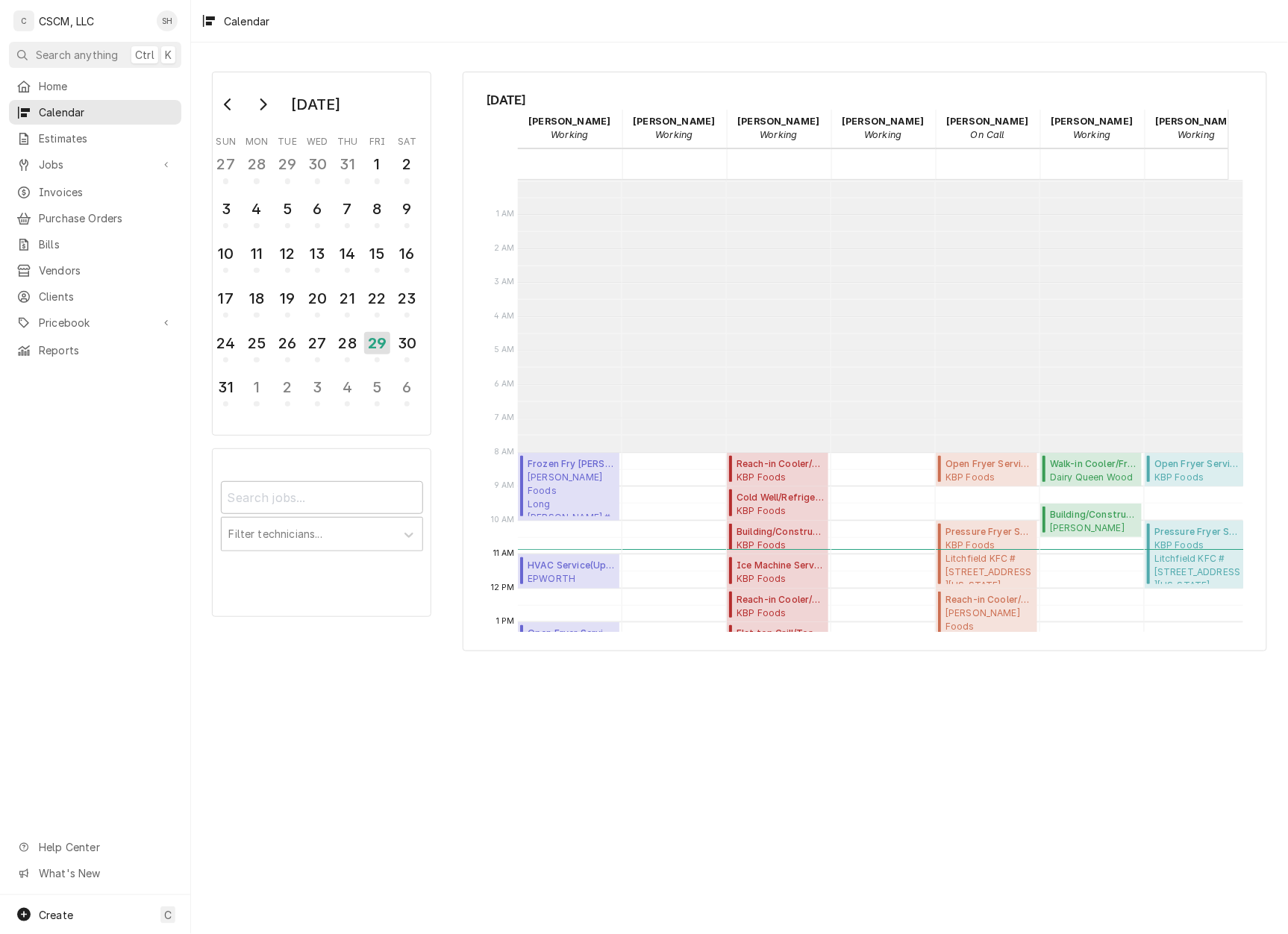
scroll to position [272, 0]
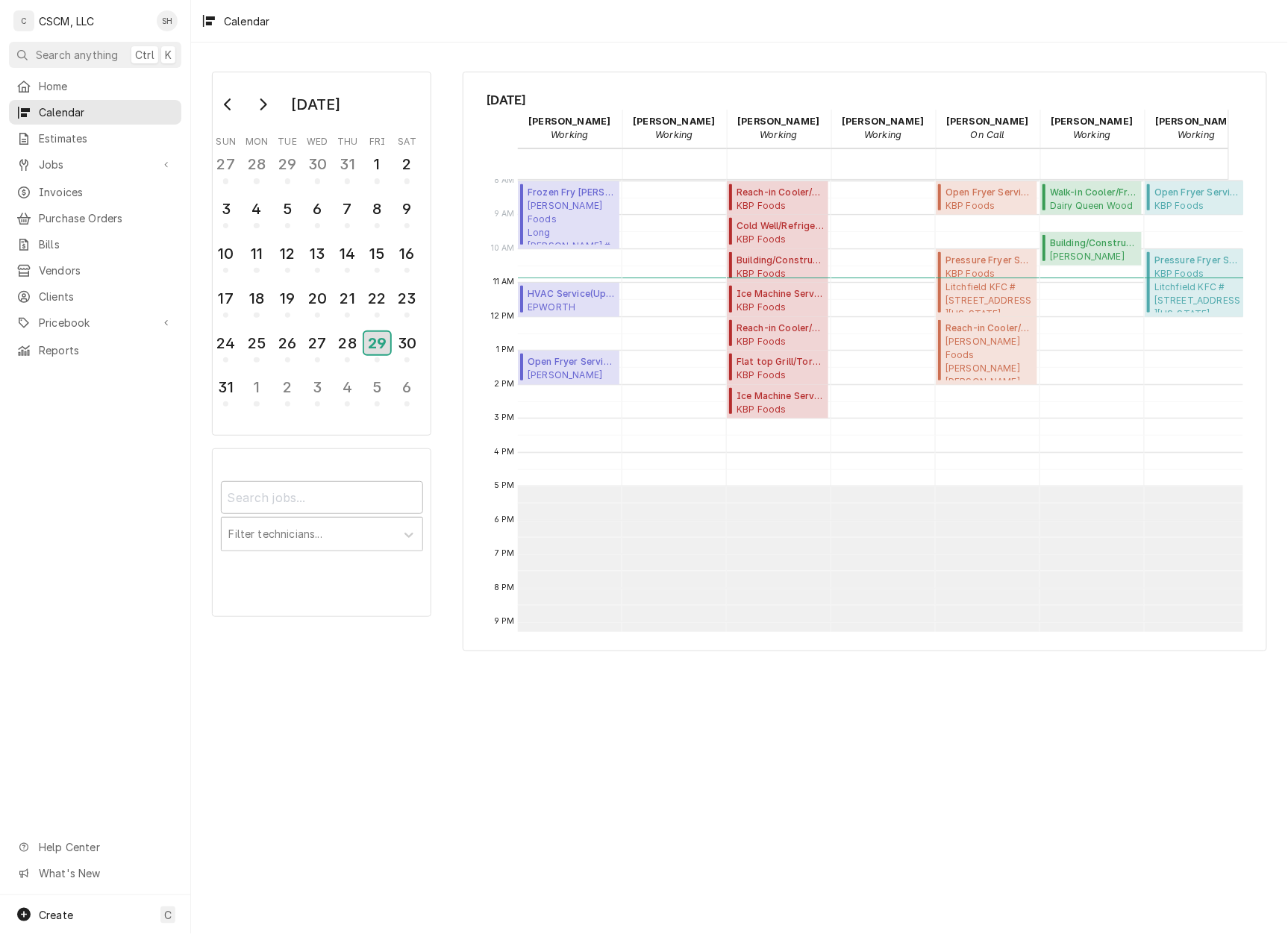
click at [380, 349] on div "29" at bounding box center [376, 343] width 26 height 23
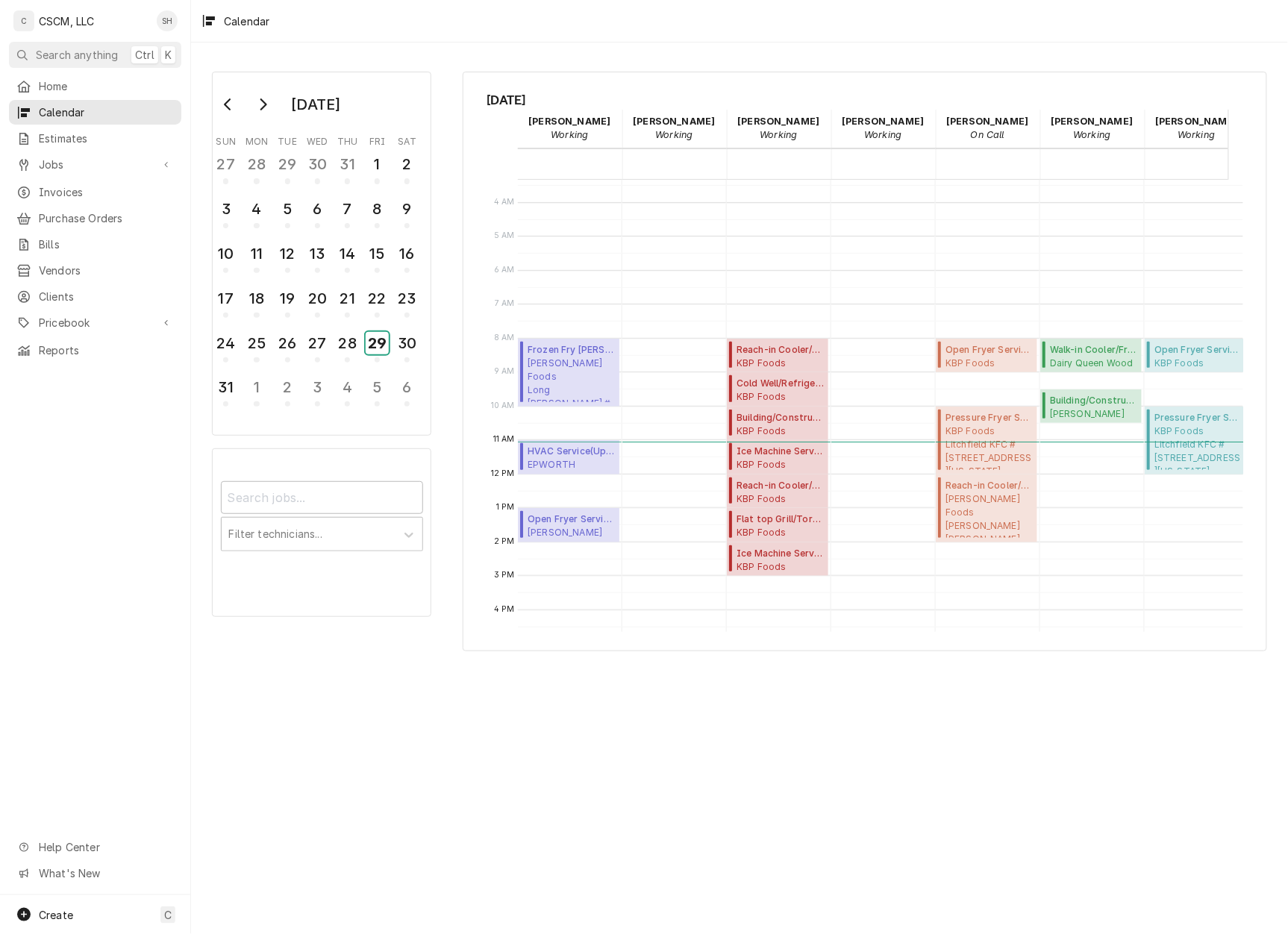
scroll to position [298, 0]
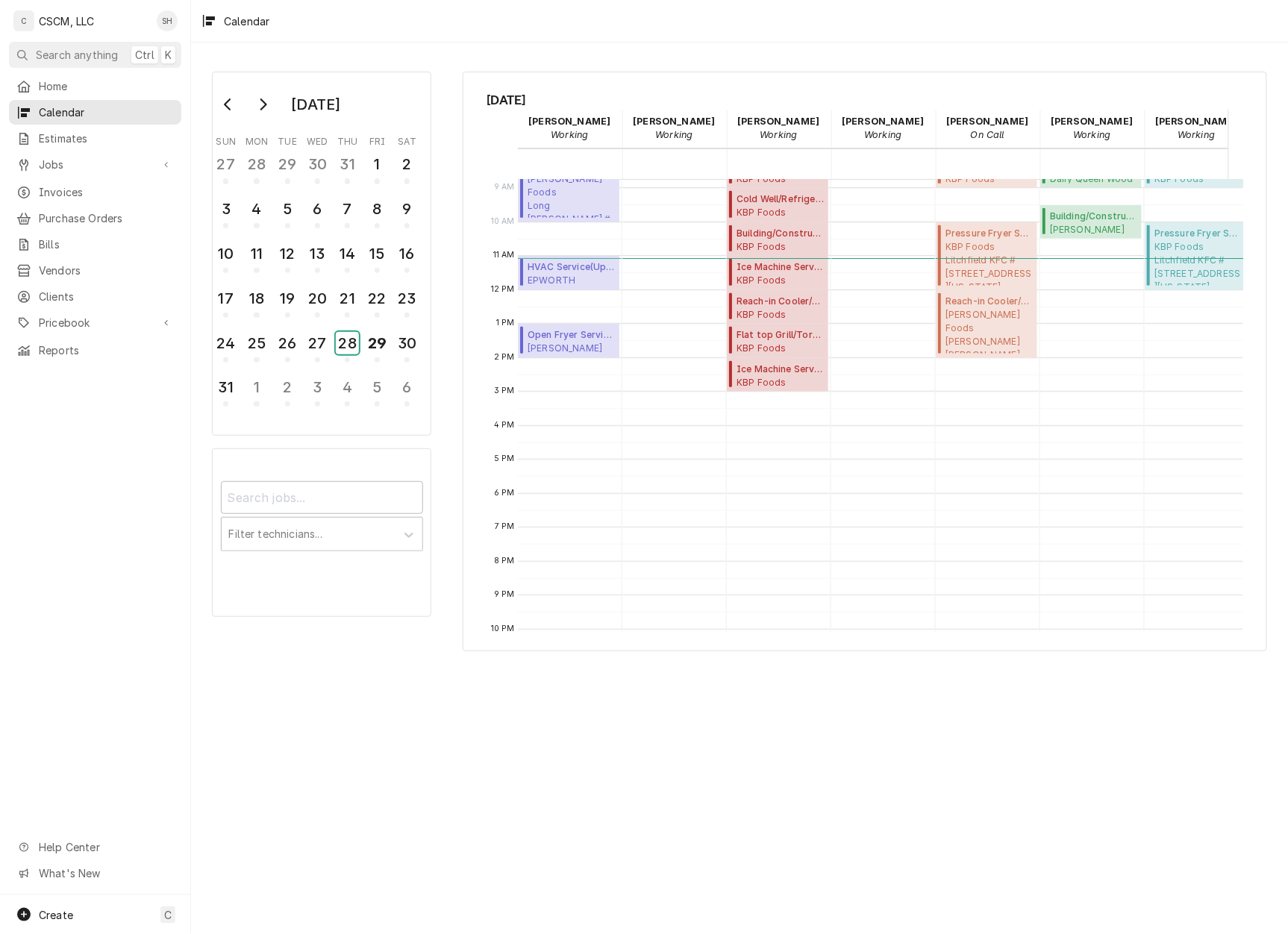
click at [352, 347] on div "28" at bounding box center [348, 343] width 23 height 23
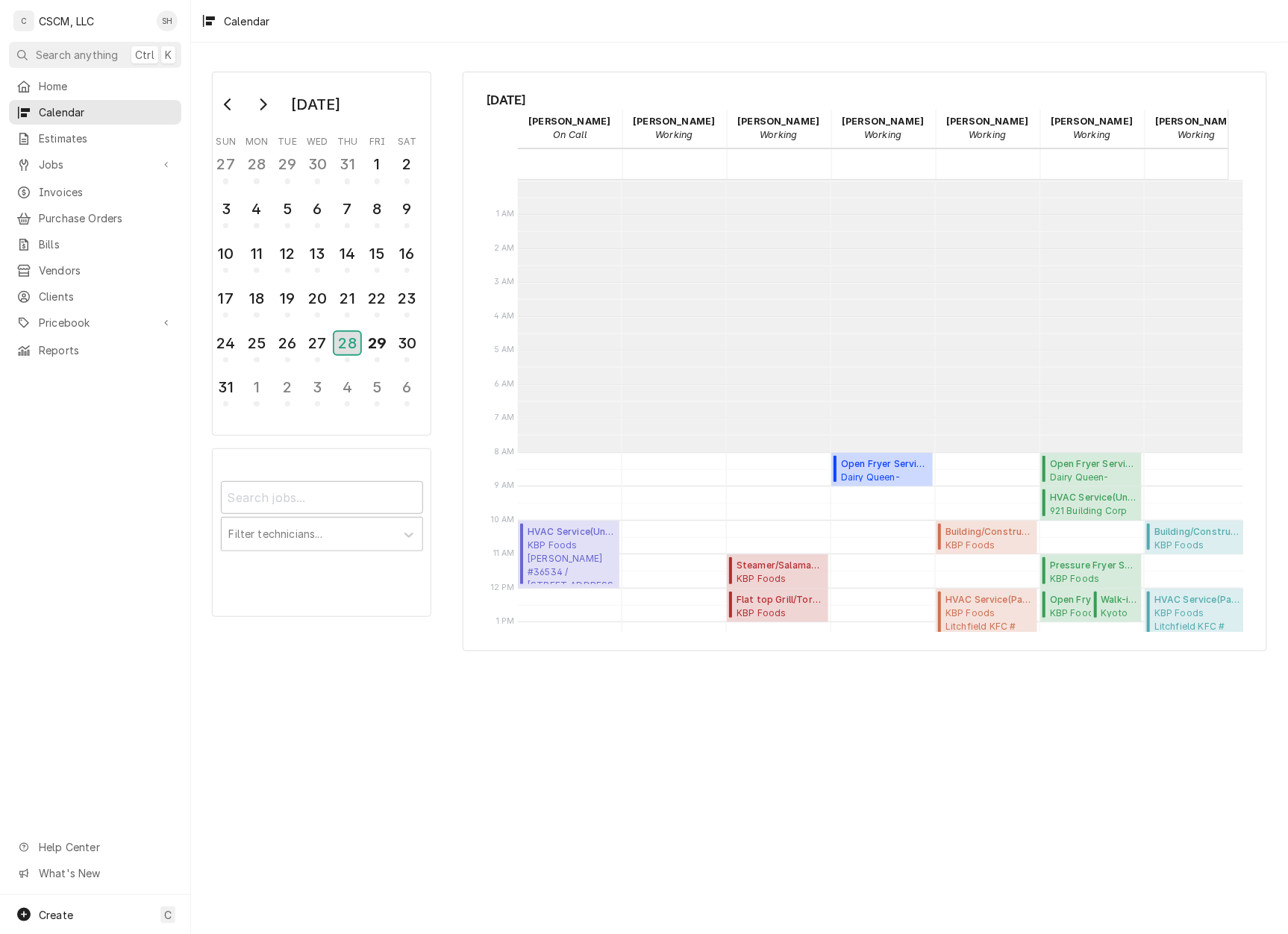
scroll to position [272, 0]
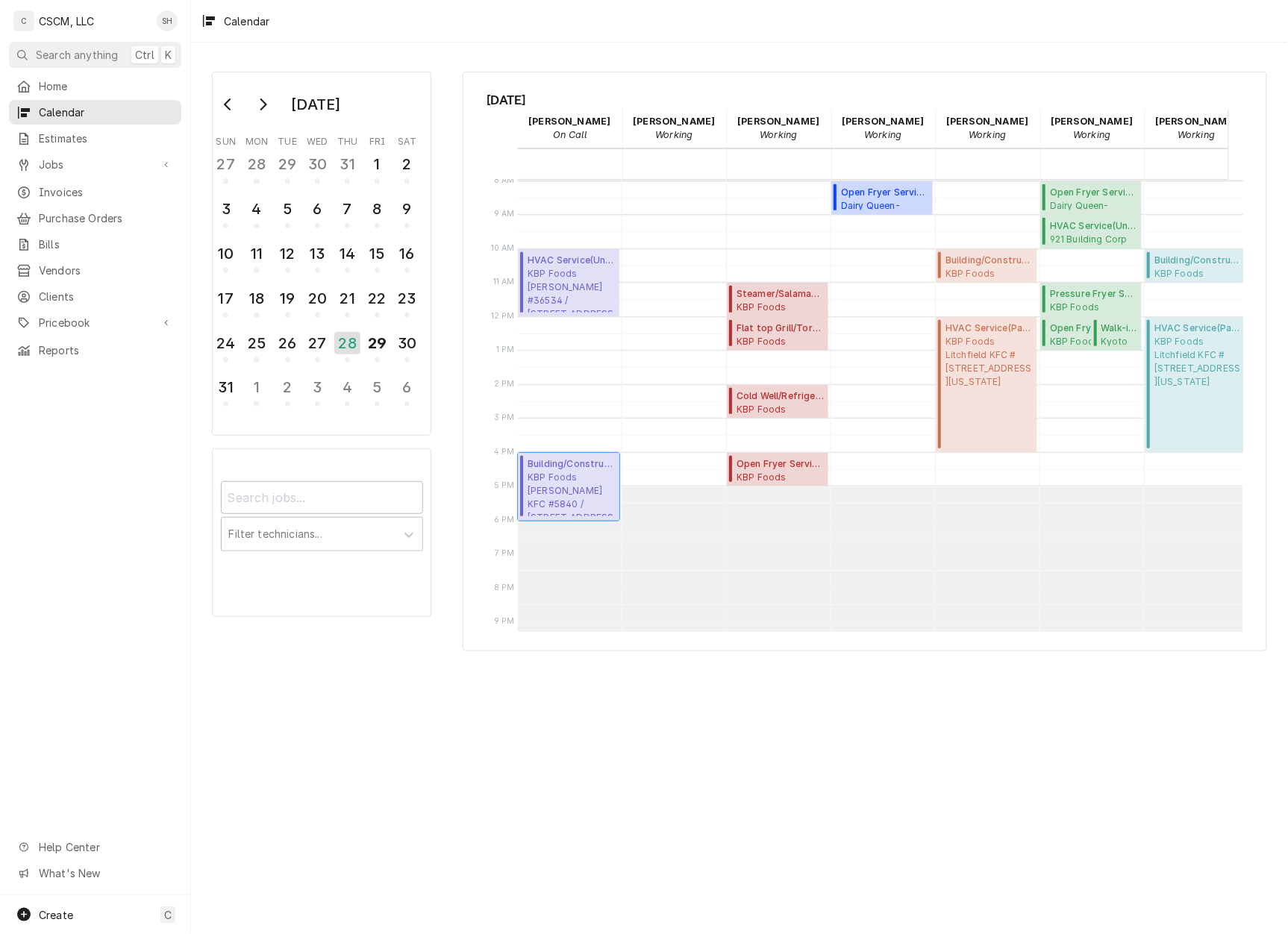
click at [576, 496] on span "KBP Foods Arnold KFC #5840 / 1436 Jeffco Blvd, Arnold, Missouri 63010" at bounding box center [572, 494] width 87 height 45
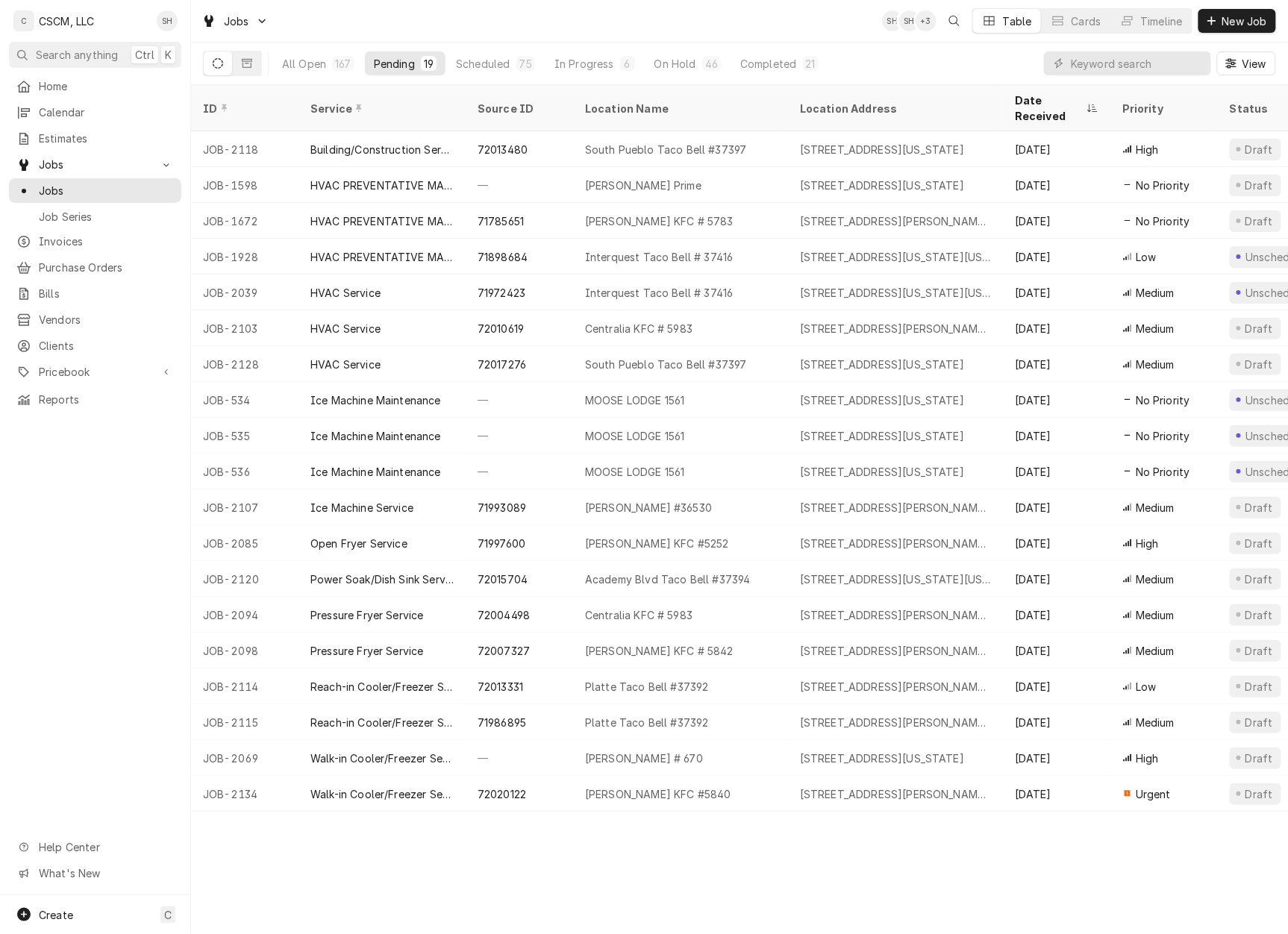
click at [59, 95] on div "Home Calendar Estimates Jobs Jobs Job Series Invoices Purchase Orders Bills Ven…" at bounding box center [95, 243] width 191 height 338
click at [58, 106] on span "Calendar" at bounding box center [106, 112] width 135 height 16
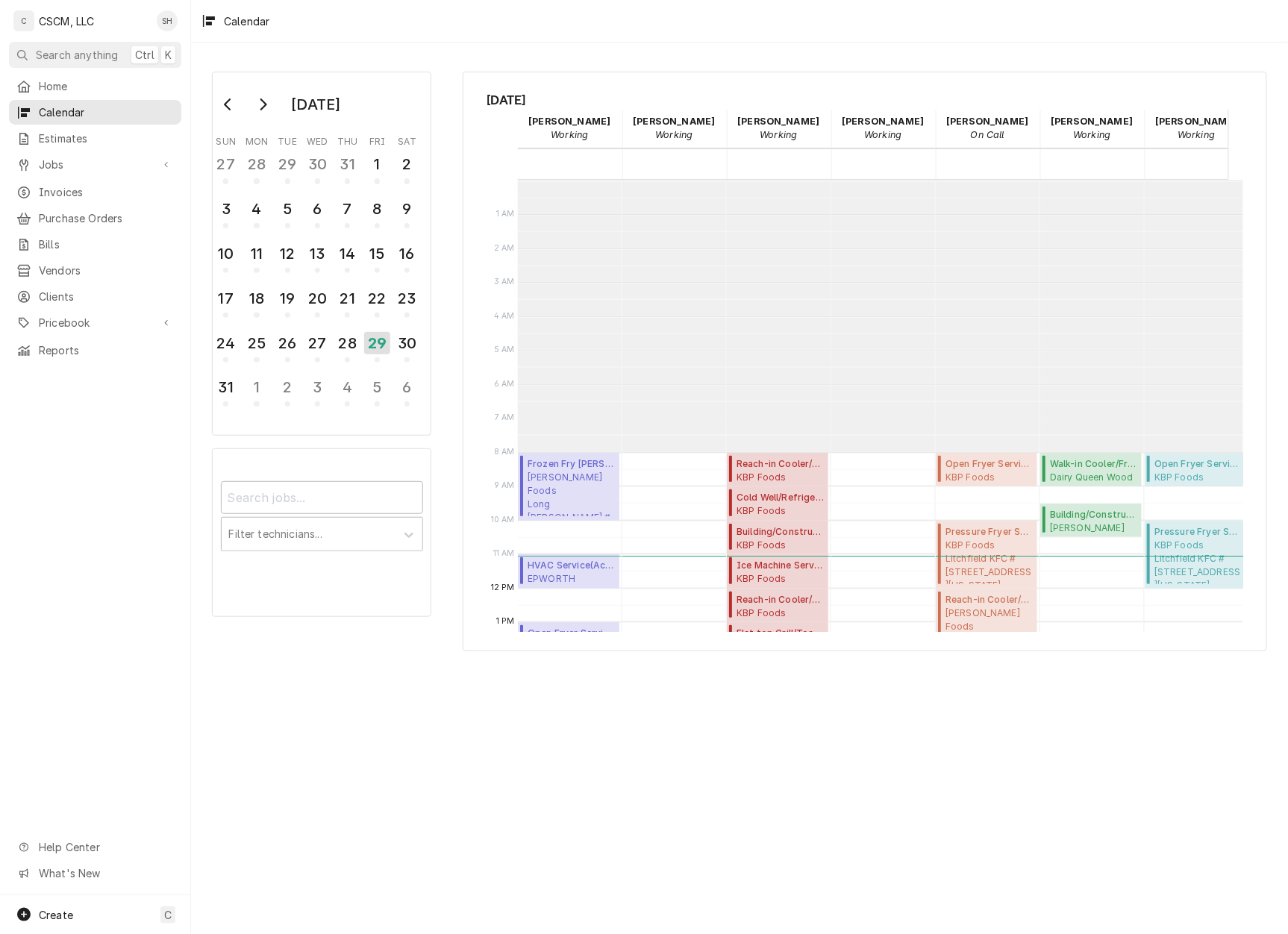
scroll to position [272, 0]
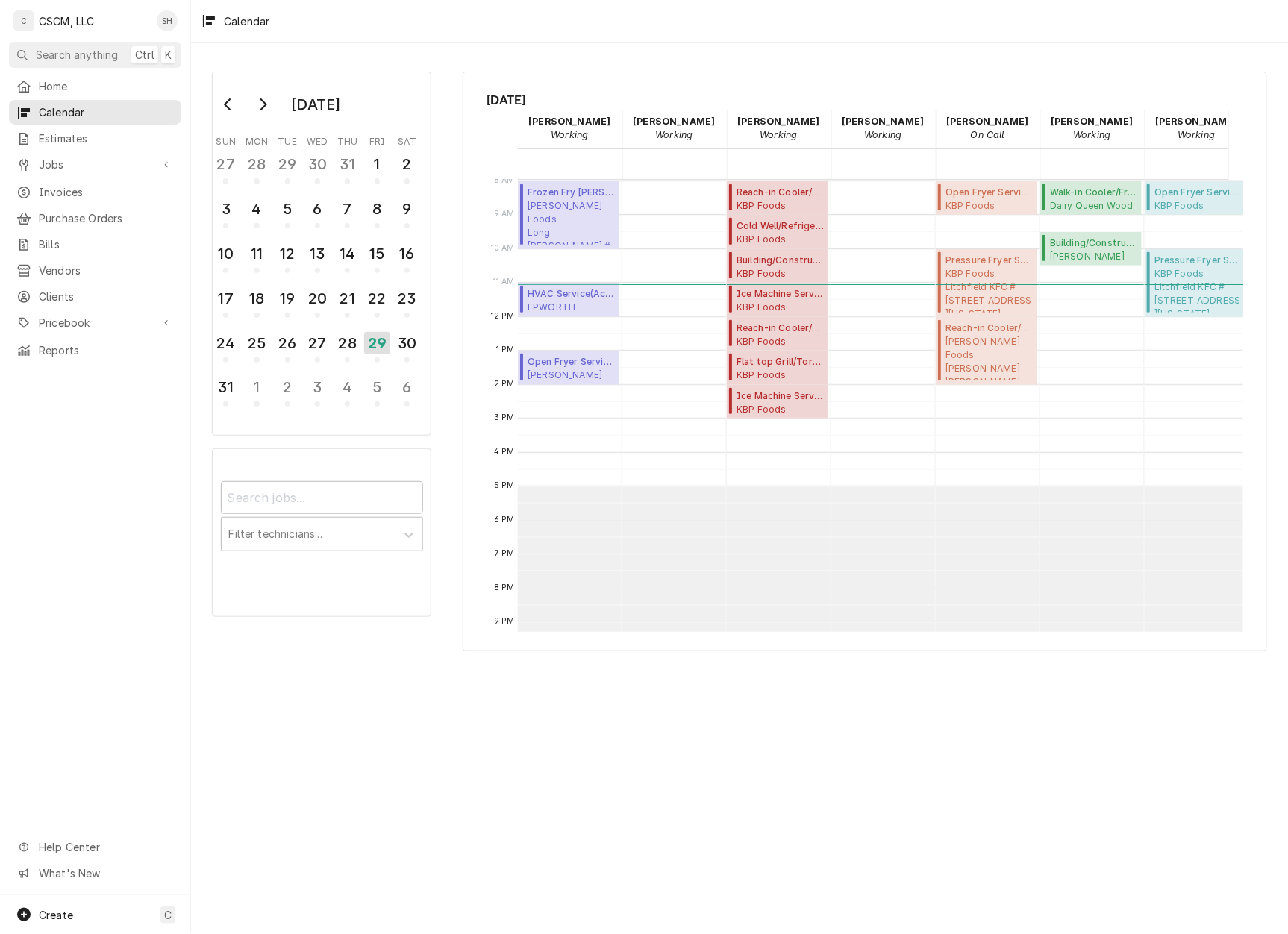
click at [43, 161] on span "Jobs" at bounding box center [95, 165] width 112 height 16
click at [57, 209] on span "Job Series" at bounding box center [106, 217] width 135 height 16
